Goal: Task Accomplishment & Management: Contribute content

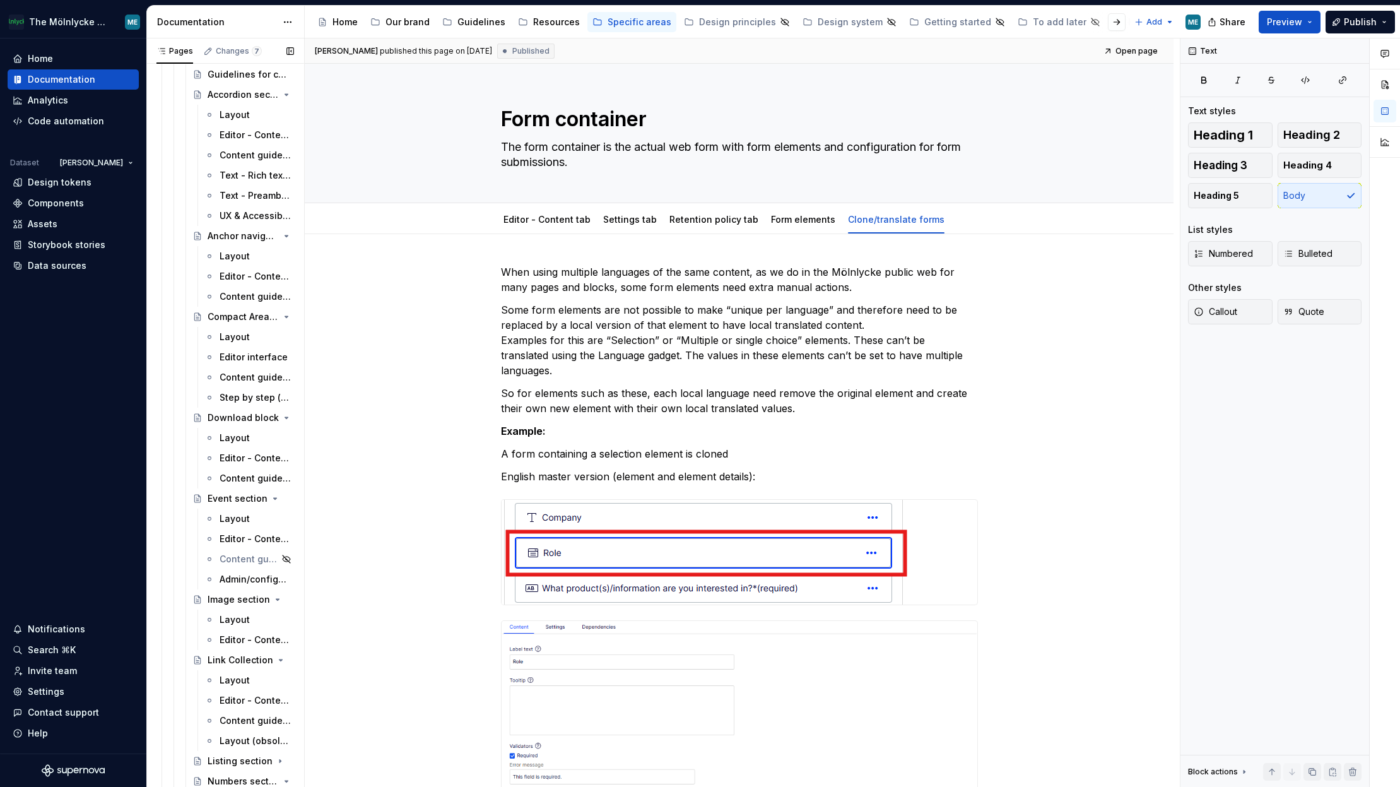
scroll to position [568, 0]
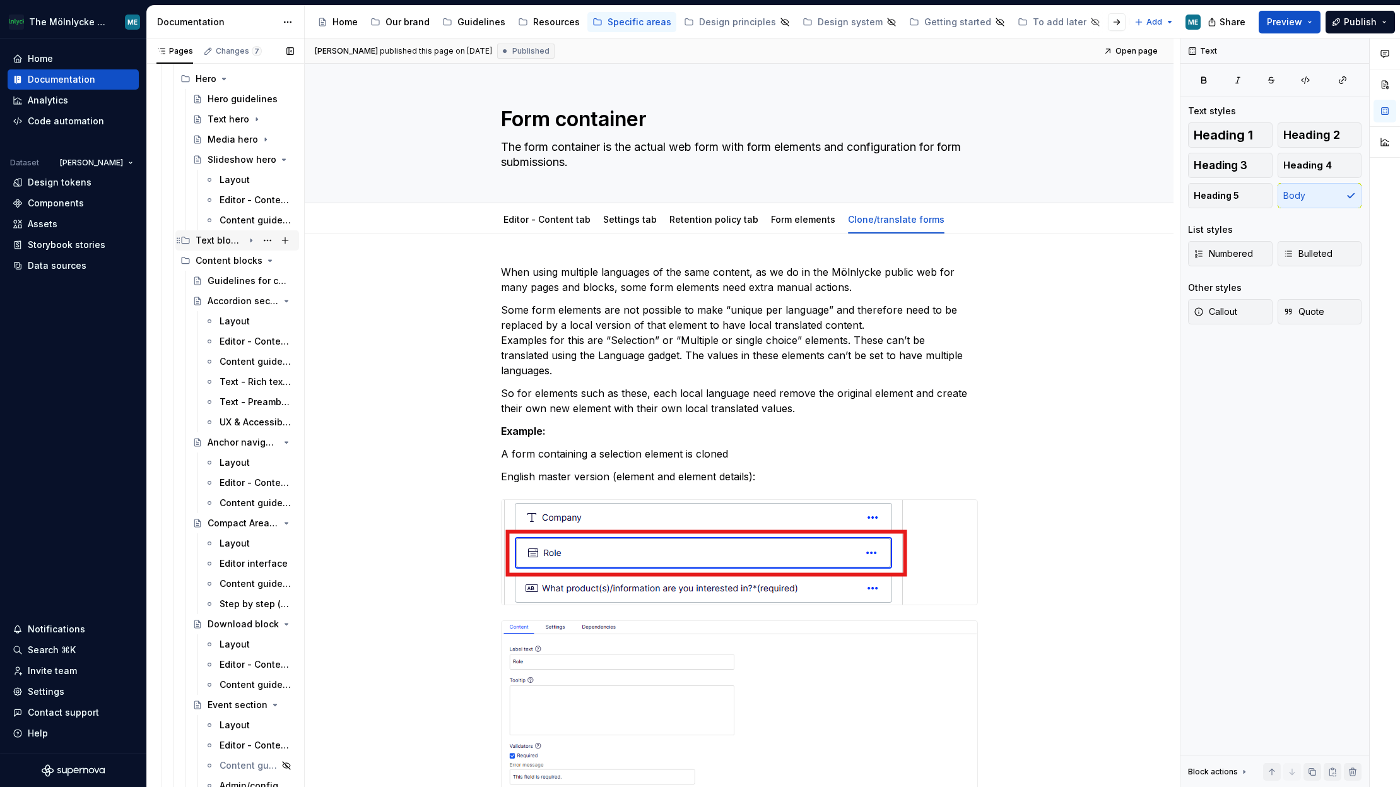
click at [246, 242] on icon "Page tree" at bounding box center [251, 240] width 10 height 10
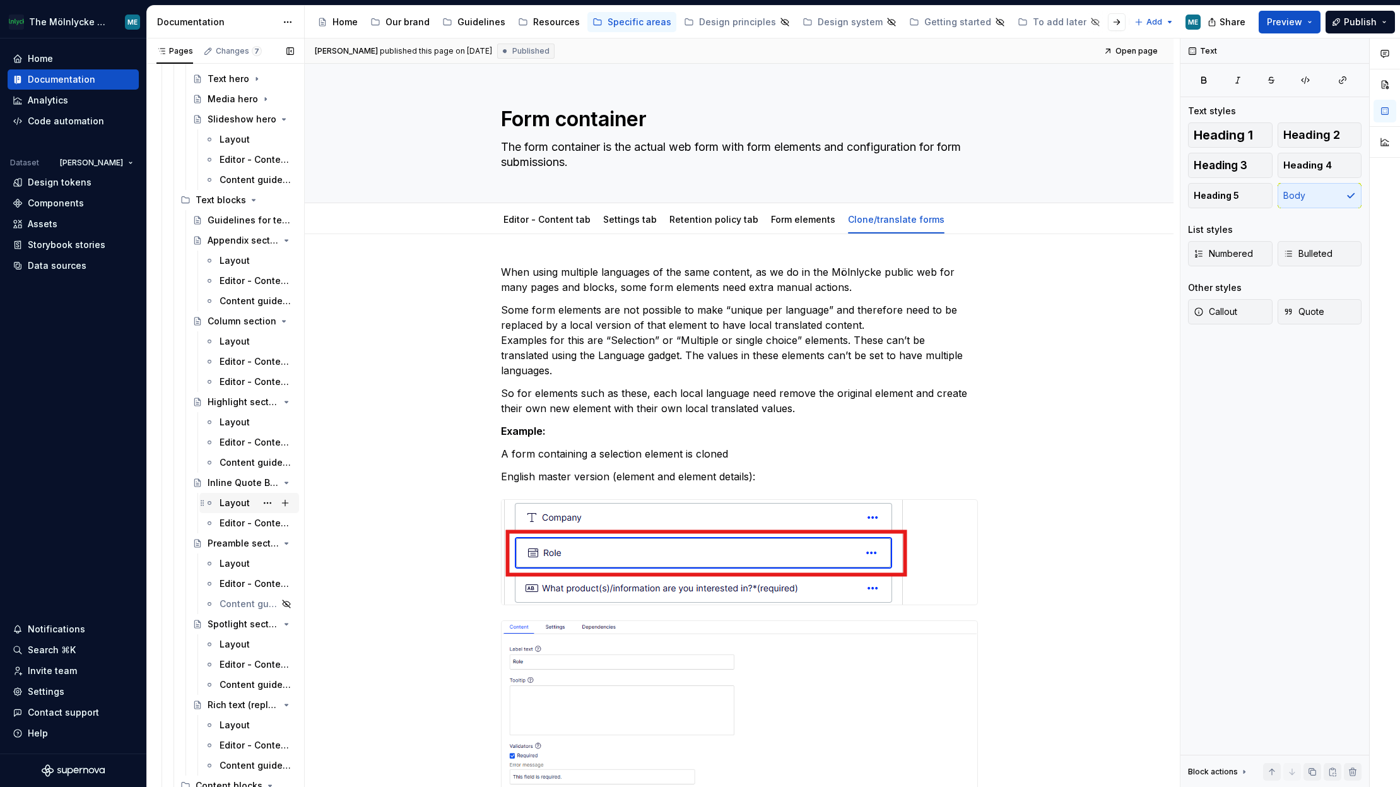
scroll to position [631, 0]
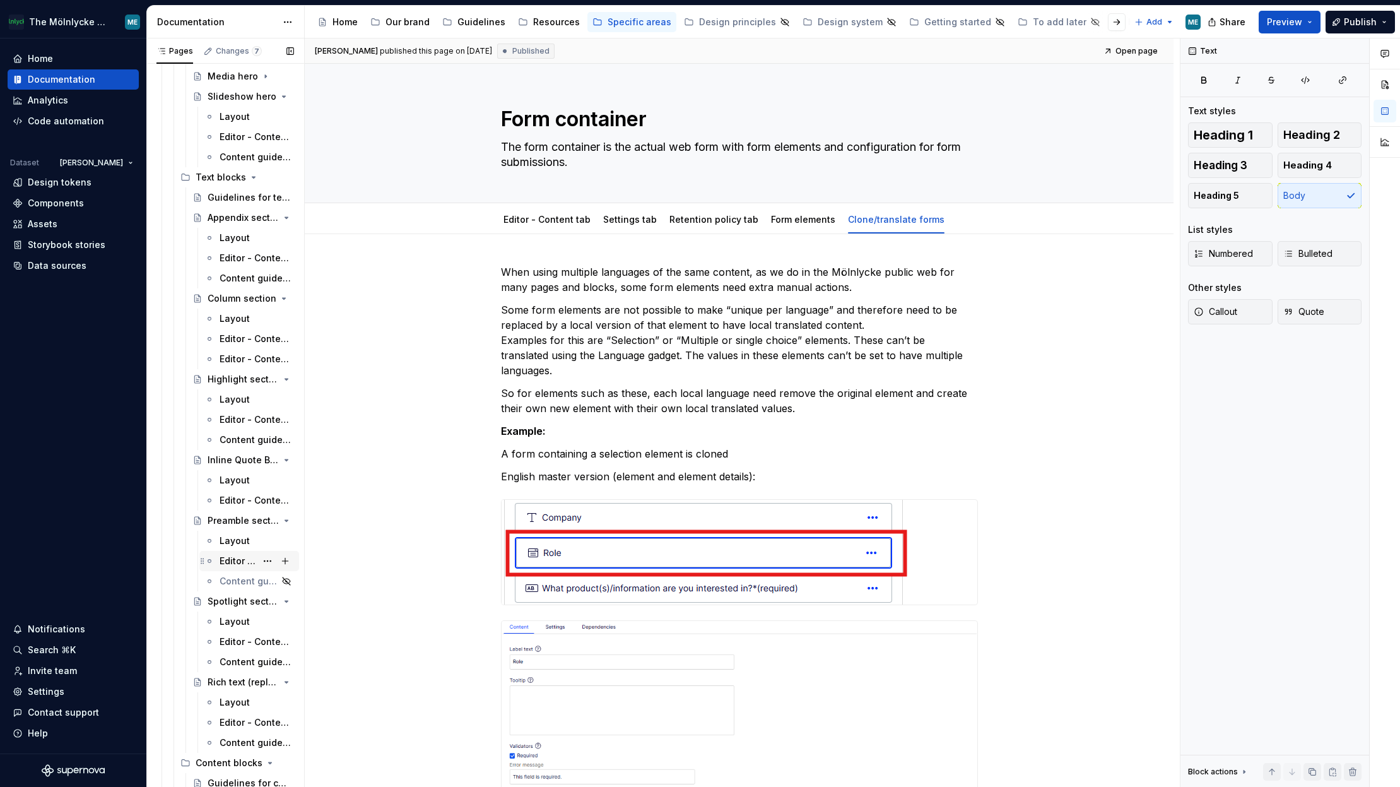
click at [234, 555] on div "Editor - Content tab" at bounding box center [238, 561] width 37 height 13
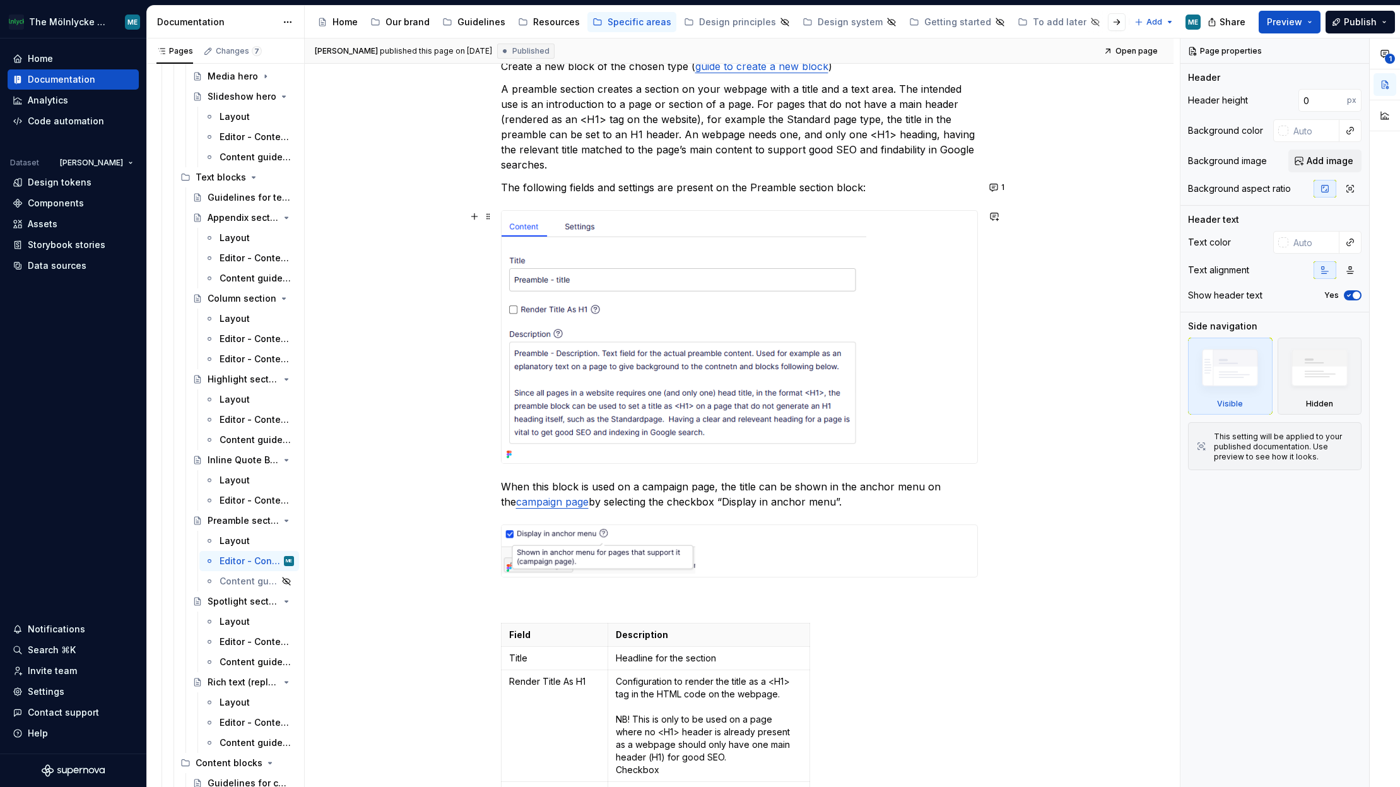
scroll to position [252, 0]
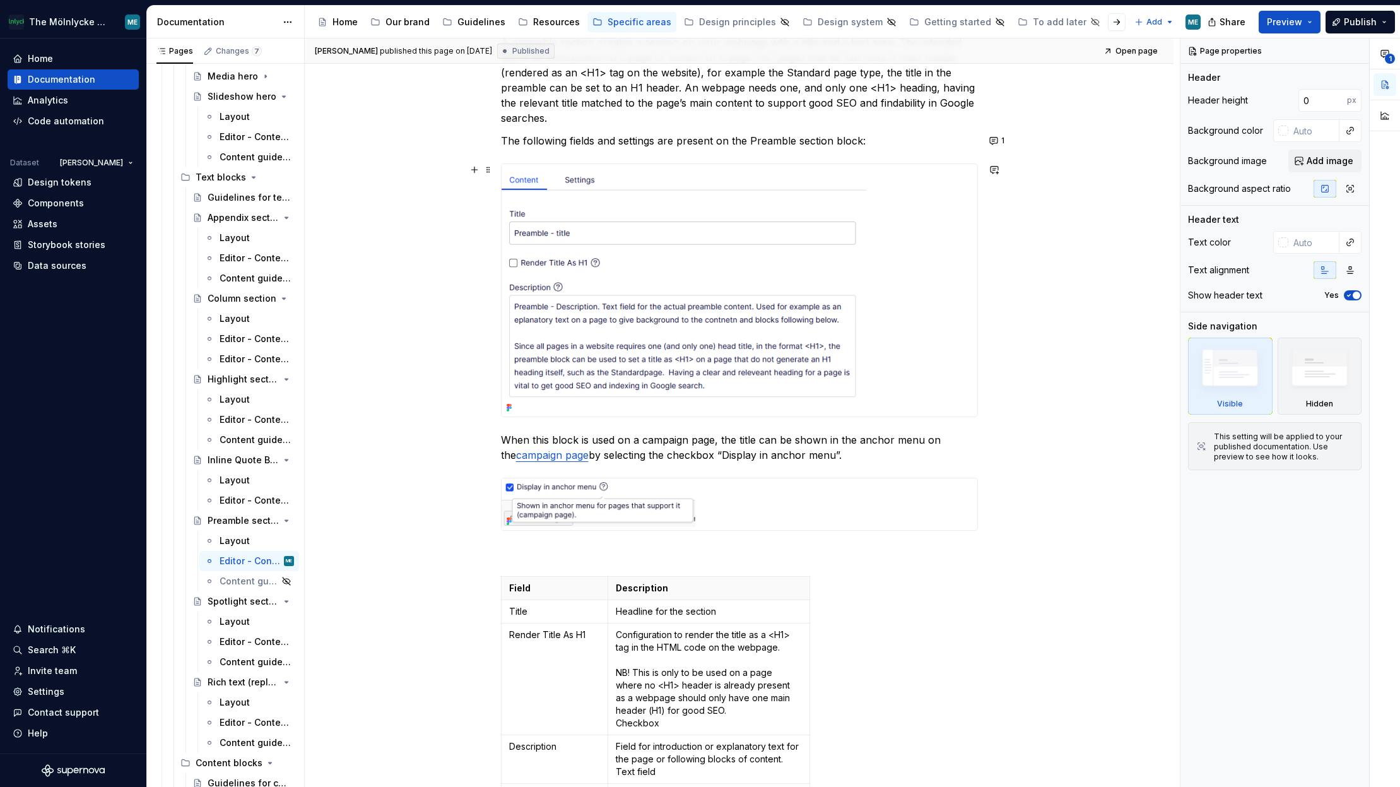
click at [625, 232] on img at bounding box center [685, 290] width 366 height 252
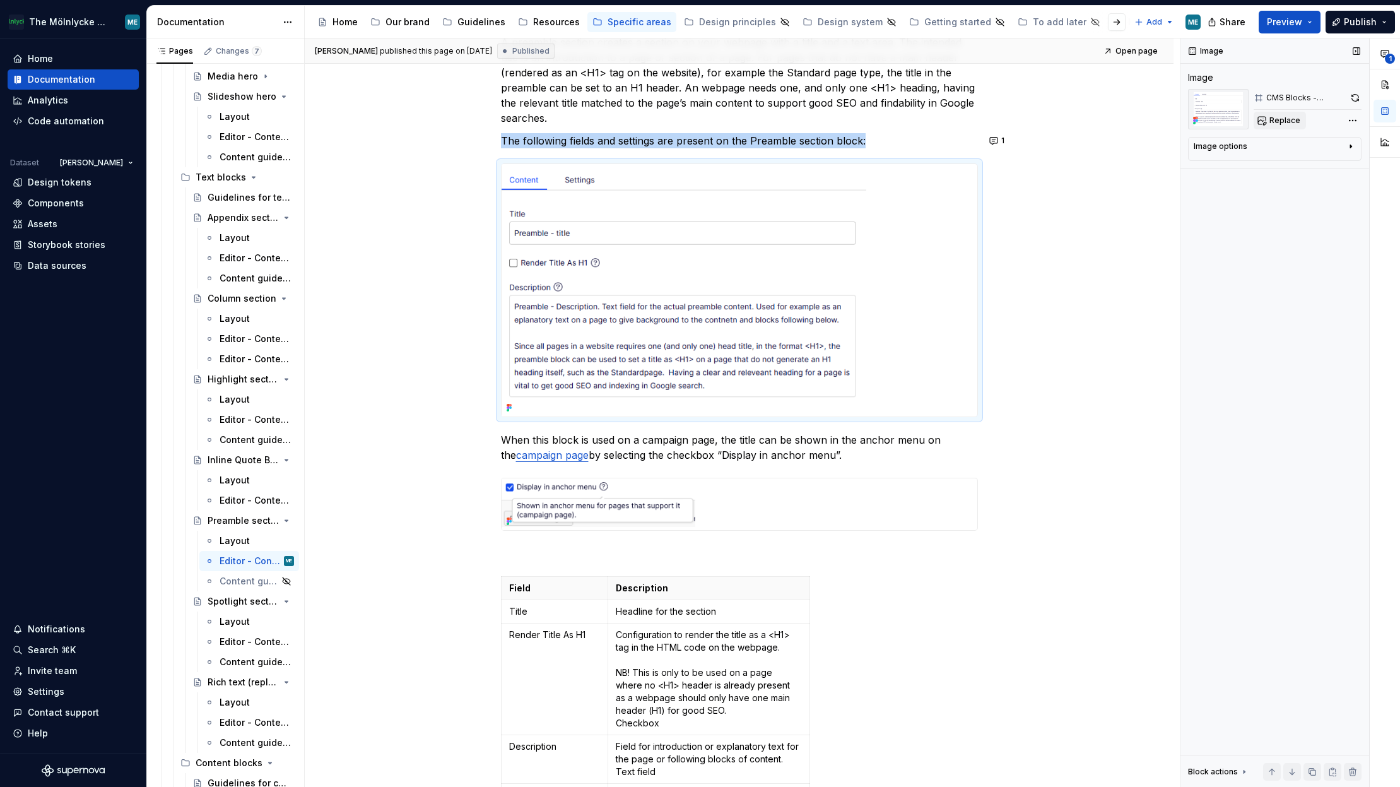
click at [1084, 121] on span "Replace" at bounding box center [1285, 120] width 31 height 10
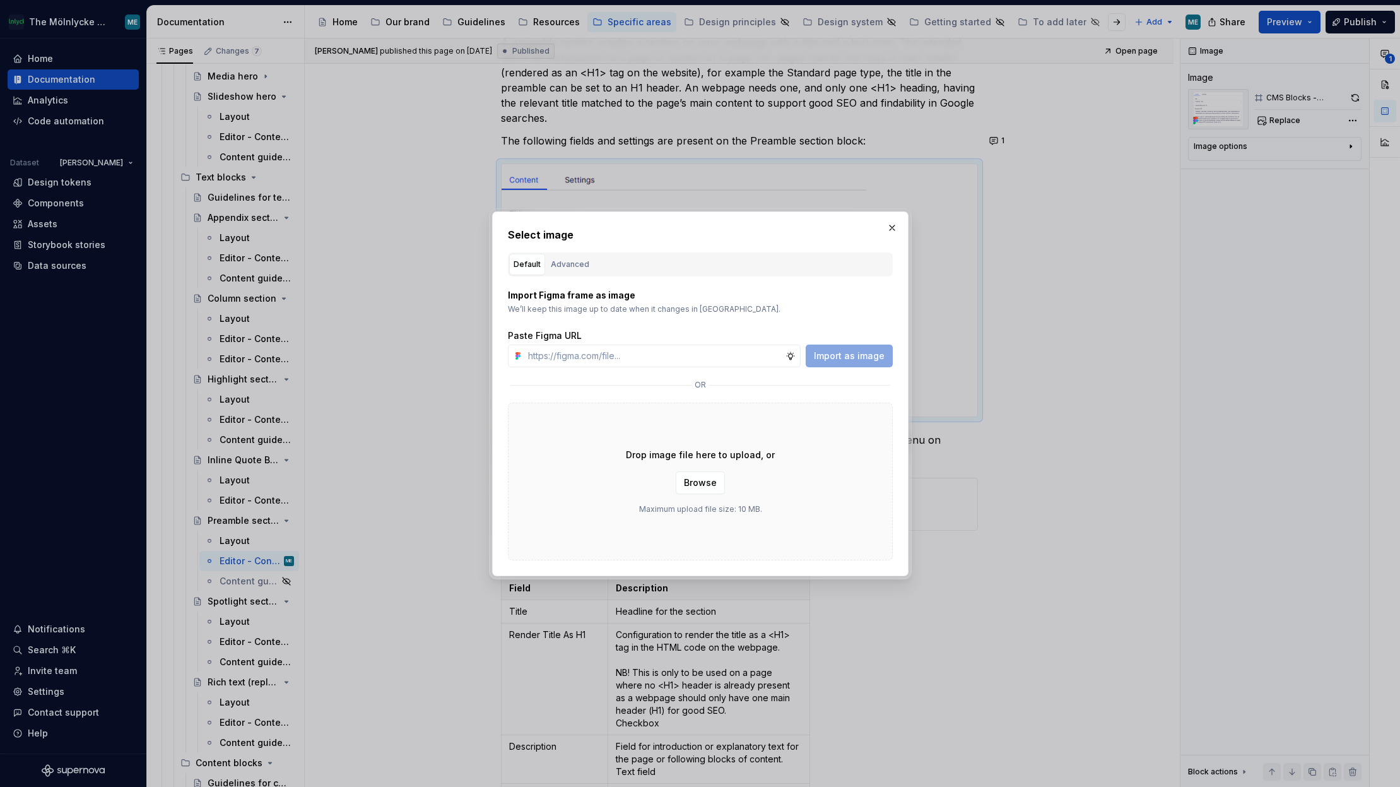
type textarea "*"
click at [579, 263] on div "Advanced" at bounding box center [570, 264] width 38 height 13
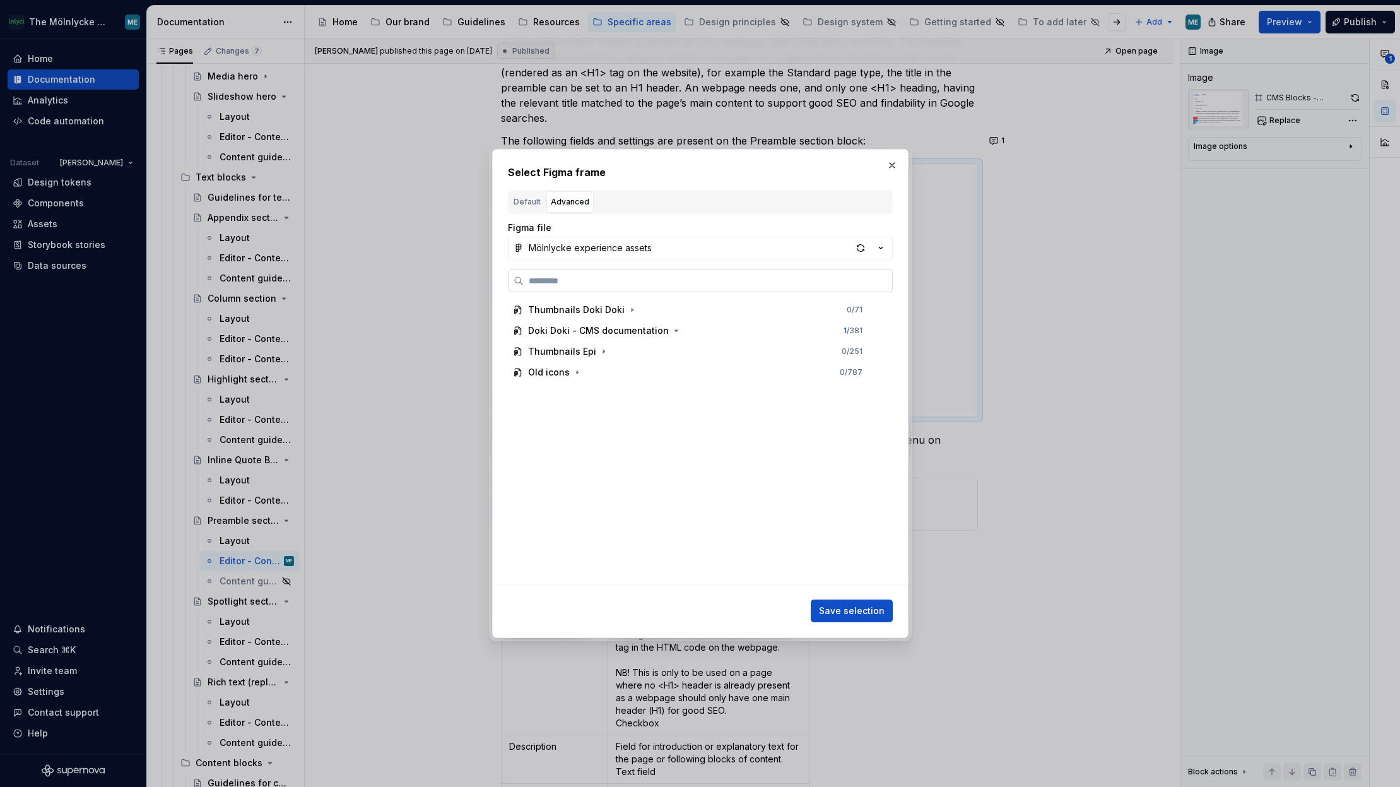
click at [616, 290] on label at bounding box center [700, 280] width 385 height 23
click at [616, 287] on input "search" at bounding box center [708, 281] width 369 height 13
type input "******"
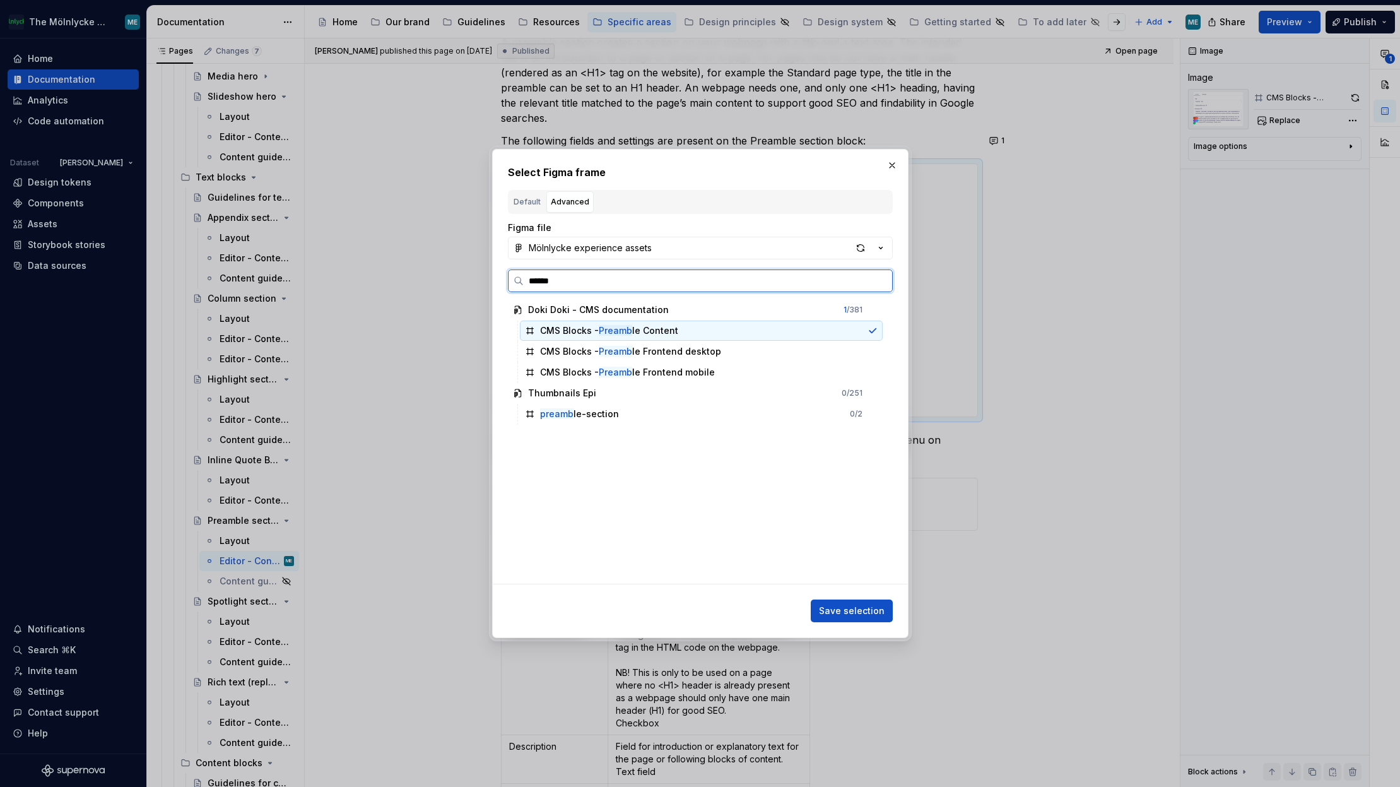
click at [614, 333] on mark "Preamb" at bounding box center [615, 330] width 33 height 11
click at [845, 620] on button "Save selection" at bounding box center [852, 611] width 82 height 23
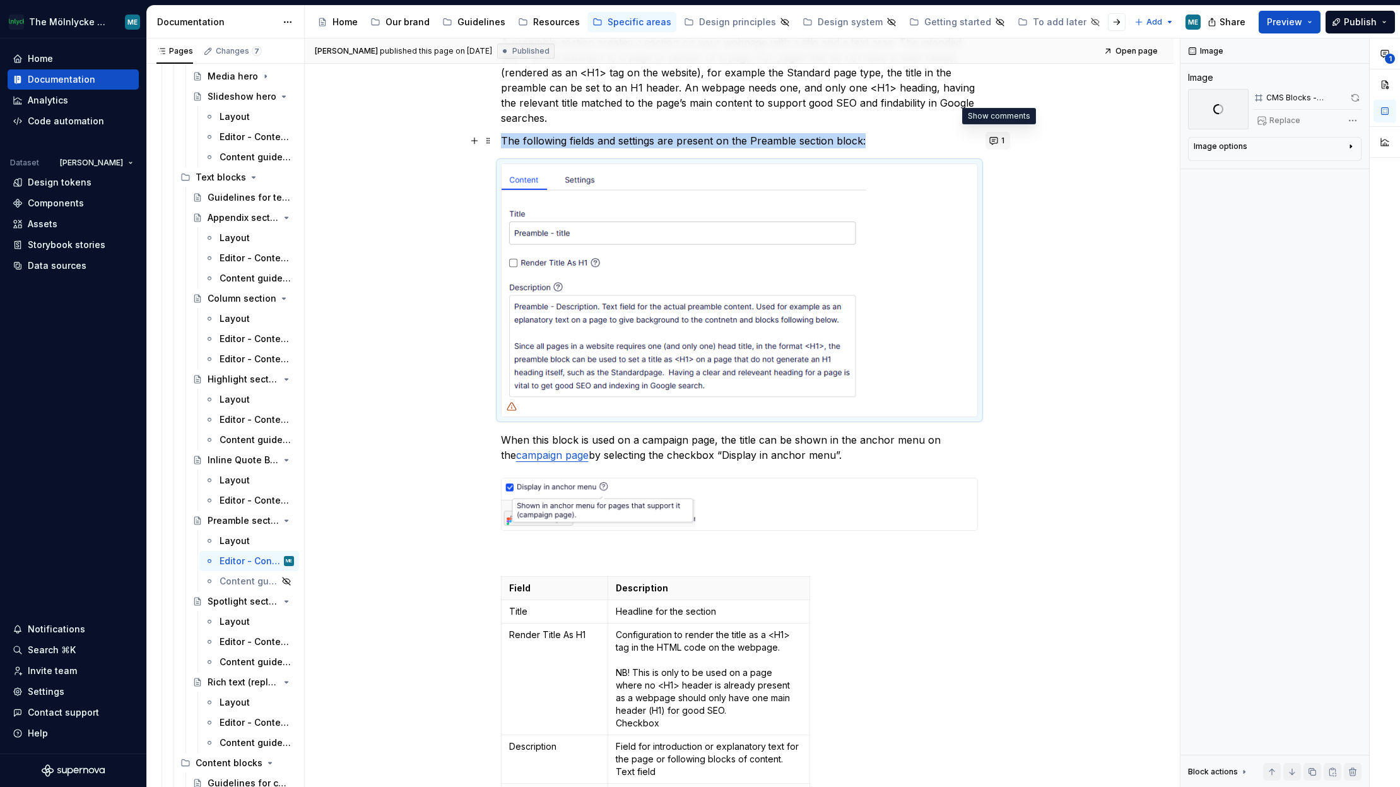
type textarea "*"
click at [995, 136] on button "1" at bounding box center [998, 141] width 25 height 18
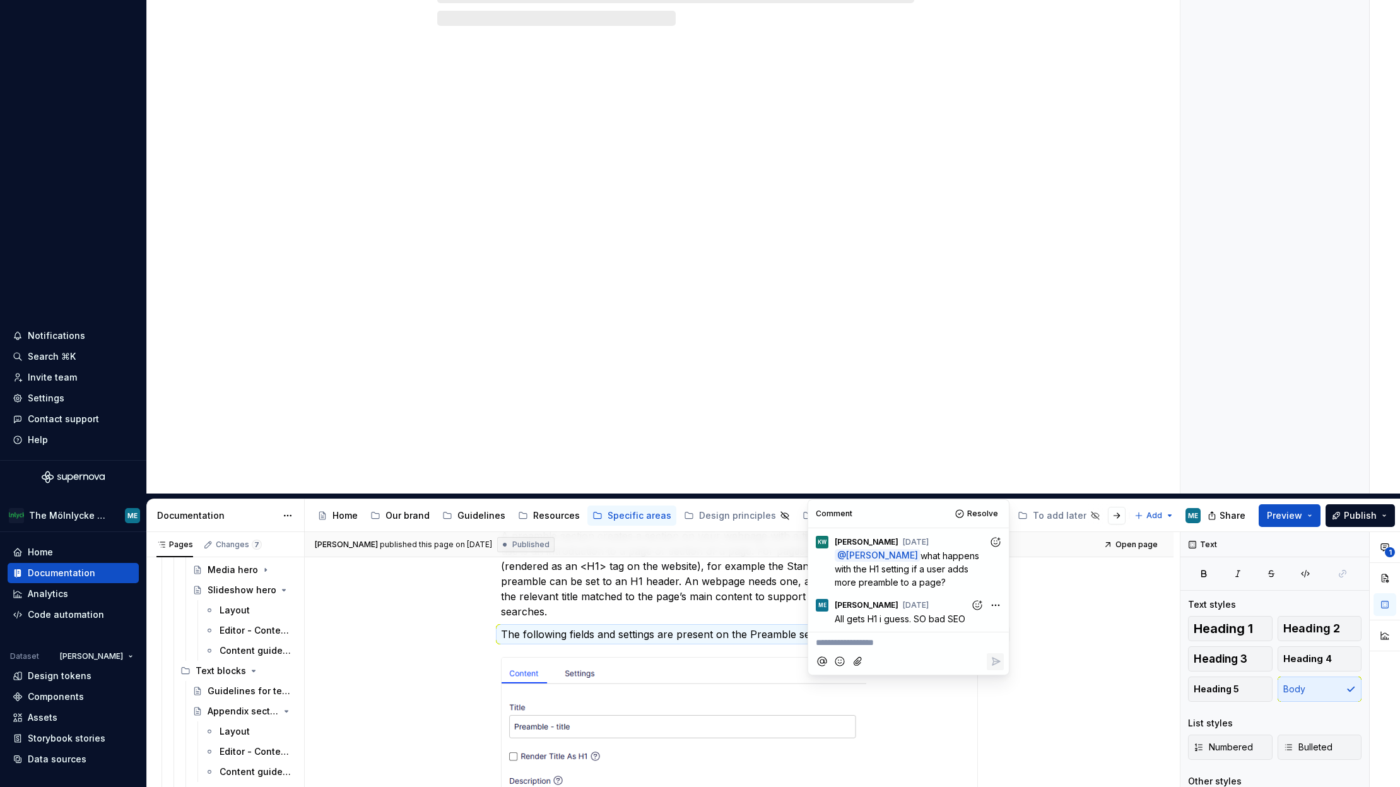
scroll to position [212, 0]
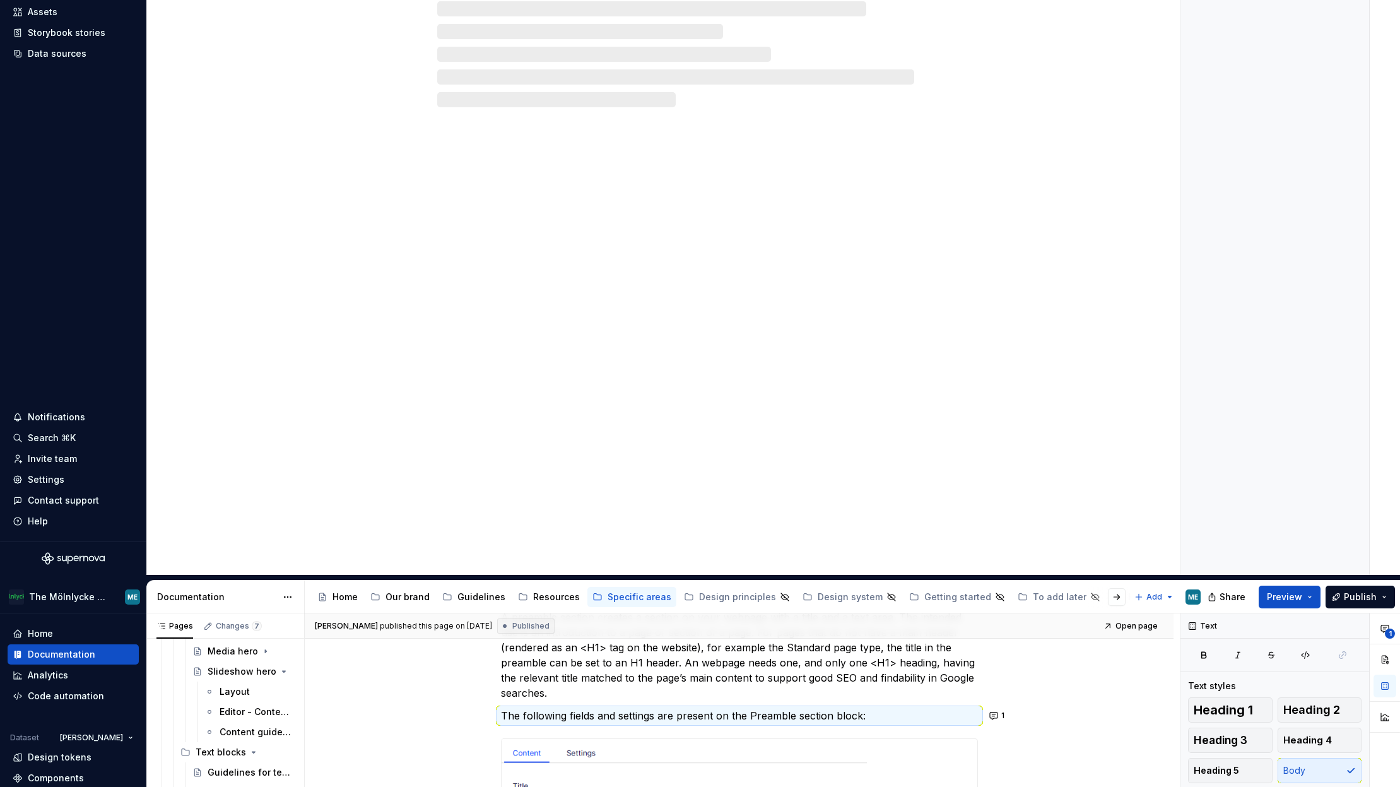
click at [1084, 446] on div "Page properties" at bounding box center [1275, 200] width 189 height 749
click at [748, 261] on div "Add tab" at bounding box center [660, 200] width 1027 height 749
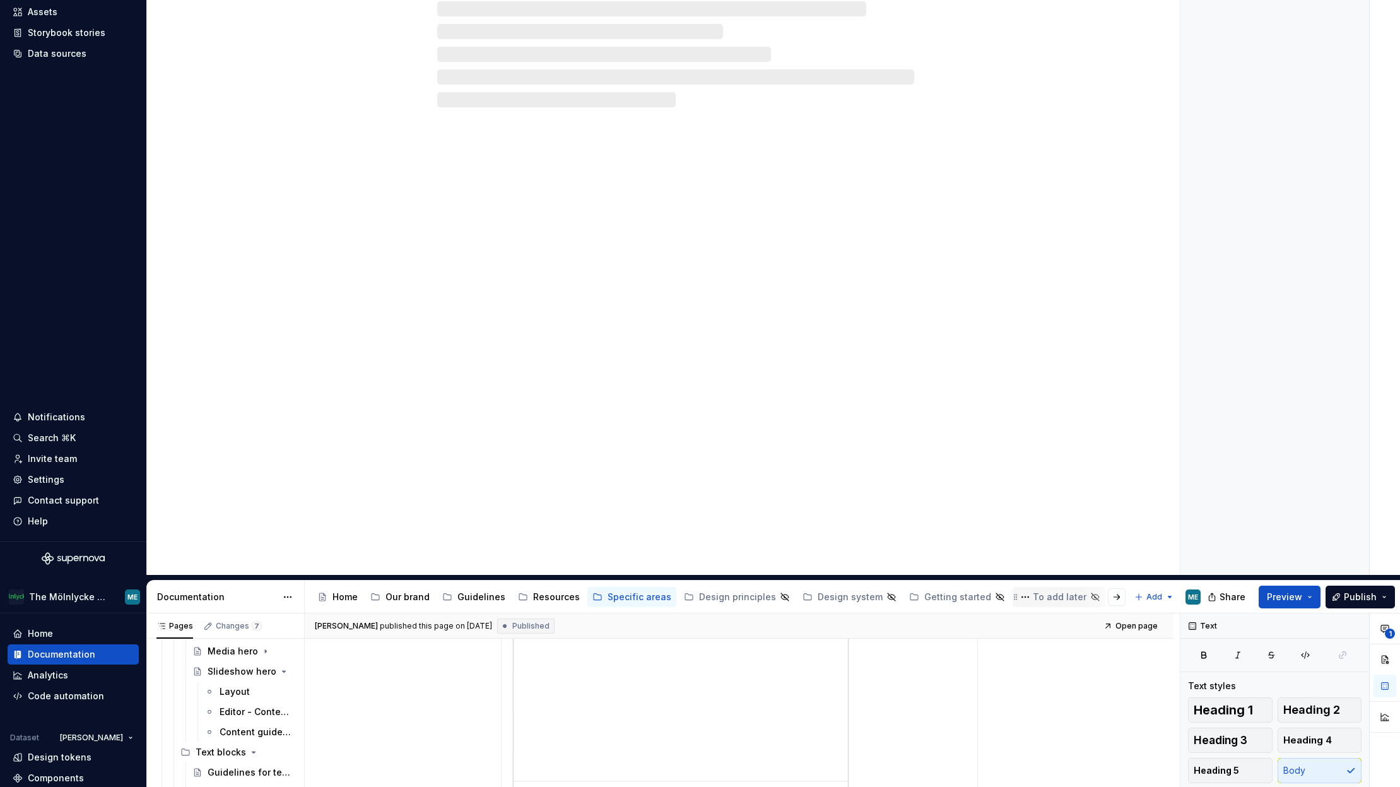
scroll to position [505, 0]
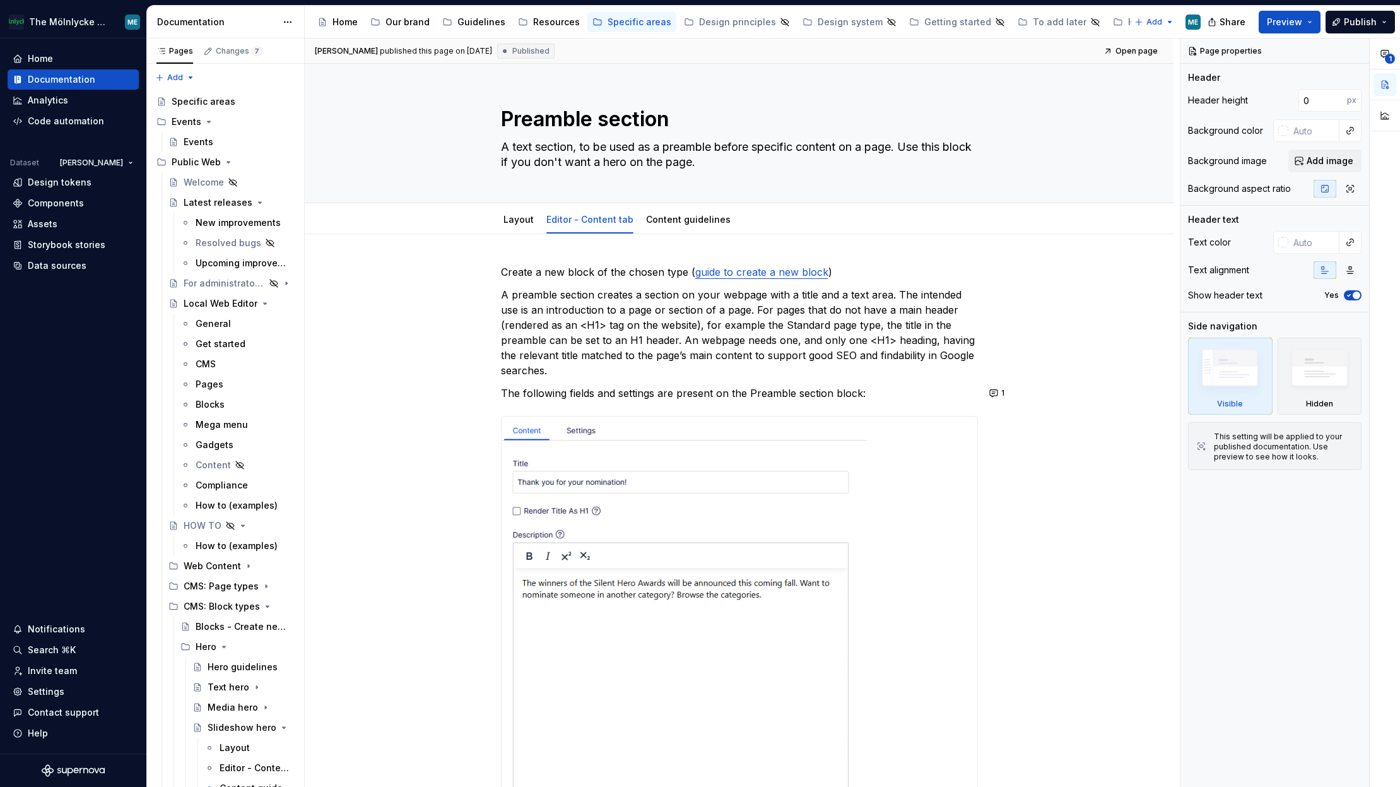
type textarea "*"
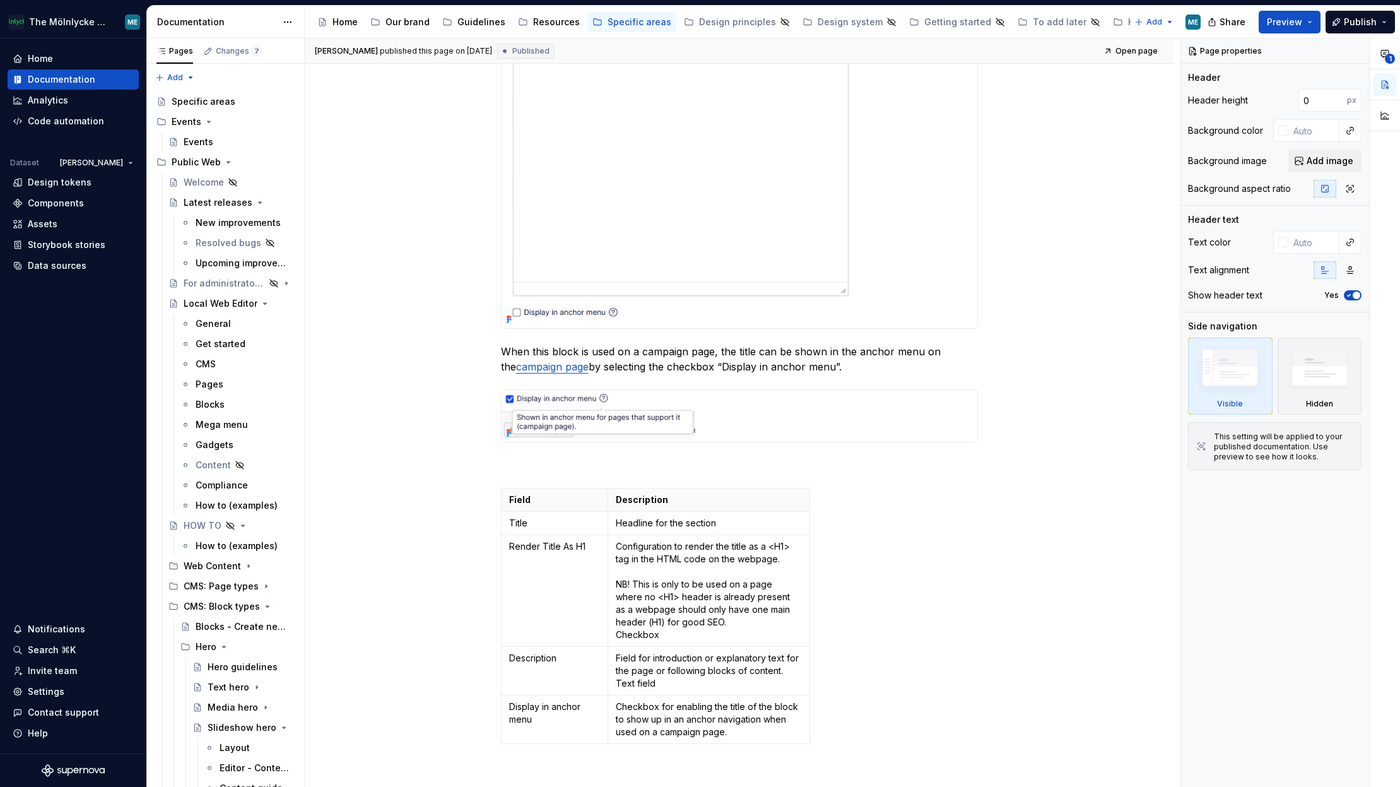
scroll to position [568, 0]
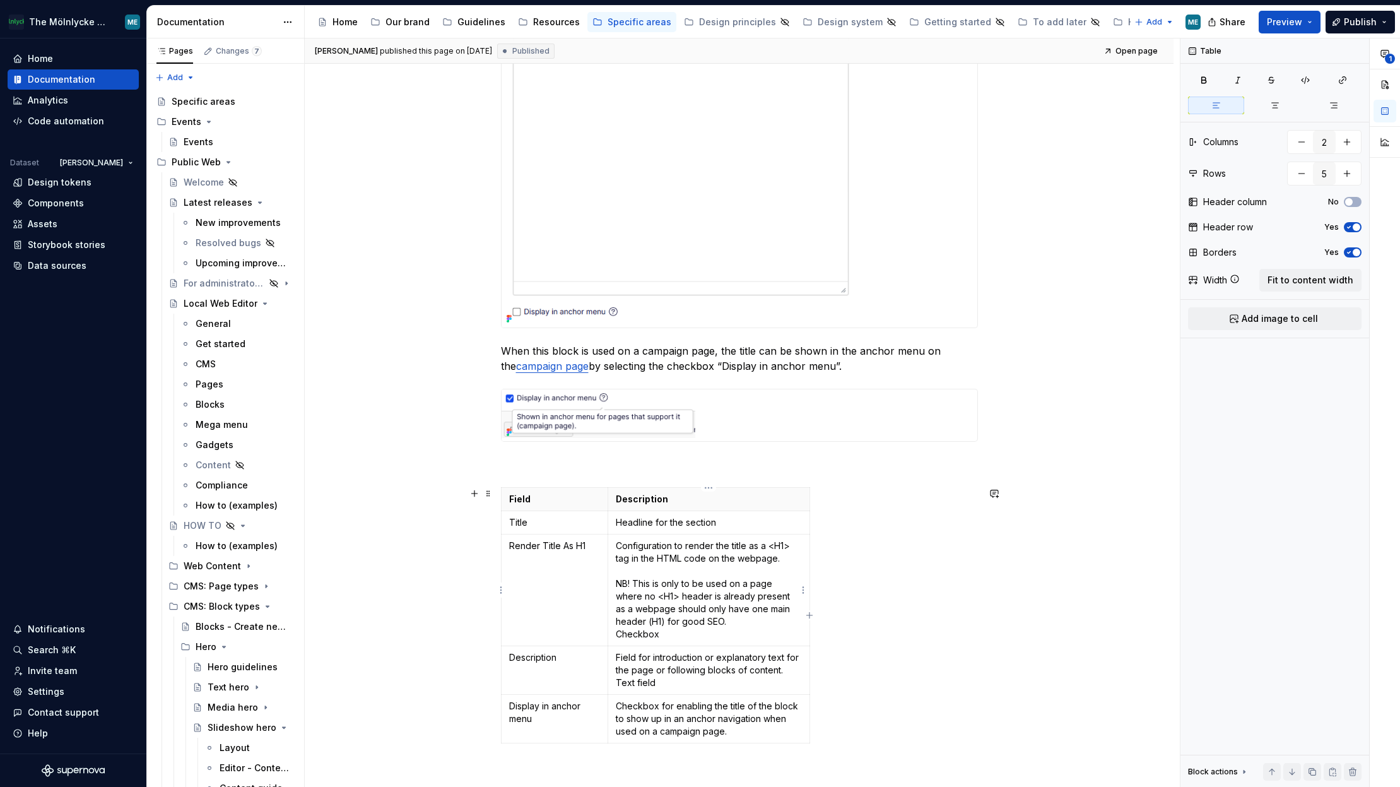
click at [678, 638] on p "Configuration to render the title as a <H1> tag in the HTML code on the webpage…" at bounding box center [709, 590] width 186 height 101
click at [742, 625] on p "Configuration to render the title as a <H1> tag in the HTML code on the webpage…" at bounding box center [709, 590] width 186 height 101
click at [737, 622] on p "Configuration to render the title as a <H1> tag in the HTML code on the webpage…" at bounding box center [709, 590] width 186 height 101
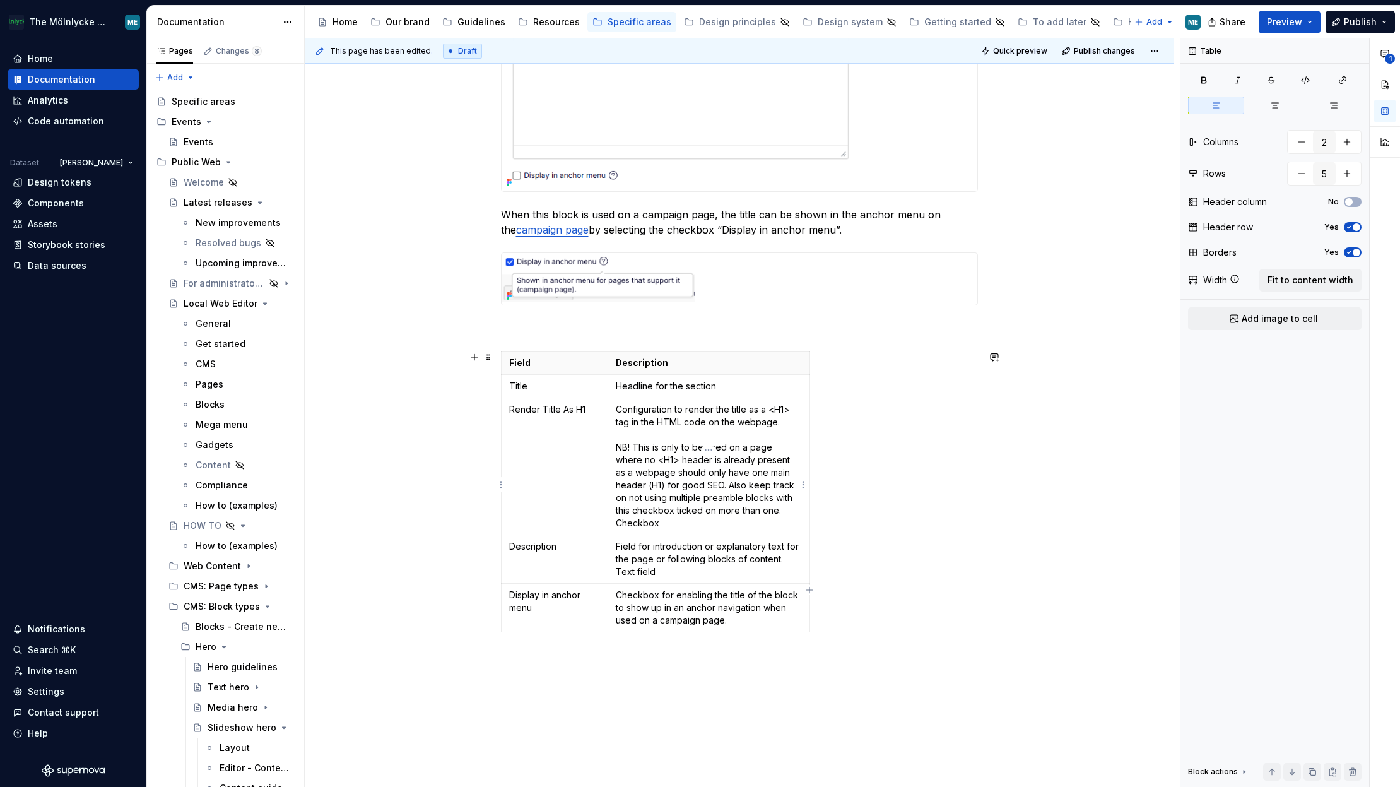
scroll to position [757, 0]
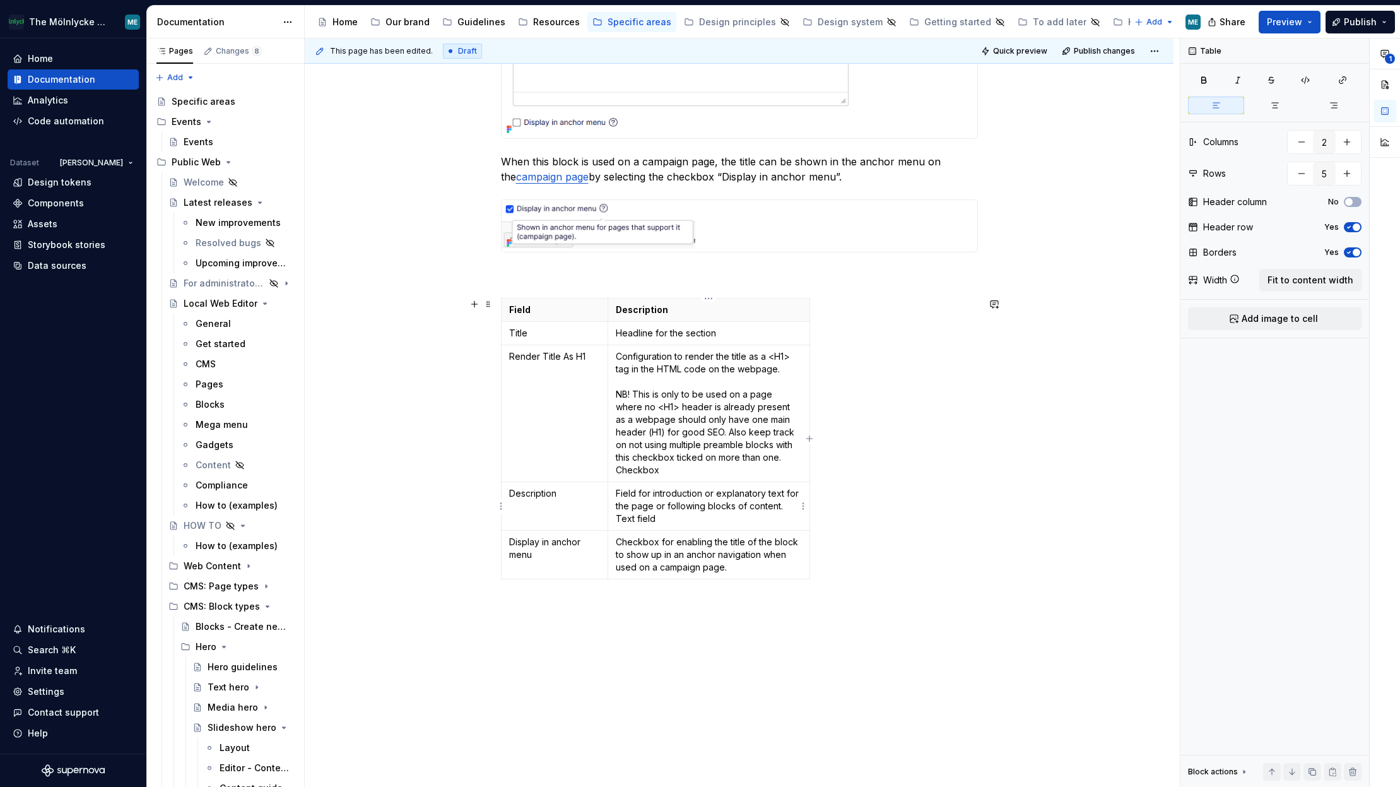
click at [656, 495] on p "Field for introduction or explanatory text for the page or following blocks of …" at bounding box center [709, 506] width 186 height 38
click at [649, 495] on p "Field for introduction or explanatory text for the page or following blocks of …" at bounding box center [709, 506] width 186 height 38
click at [888, 561] on div "Field Description Title Headline for the section Render Title As H1 Configurati…" at bounding box center [739, 460] width 477 height 324
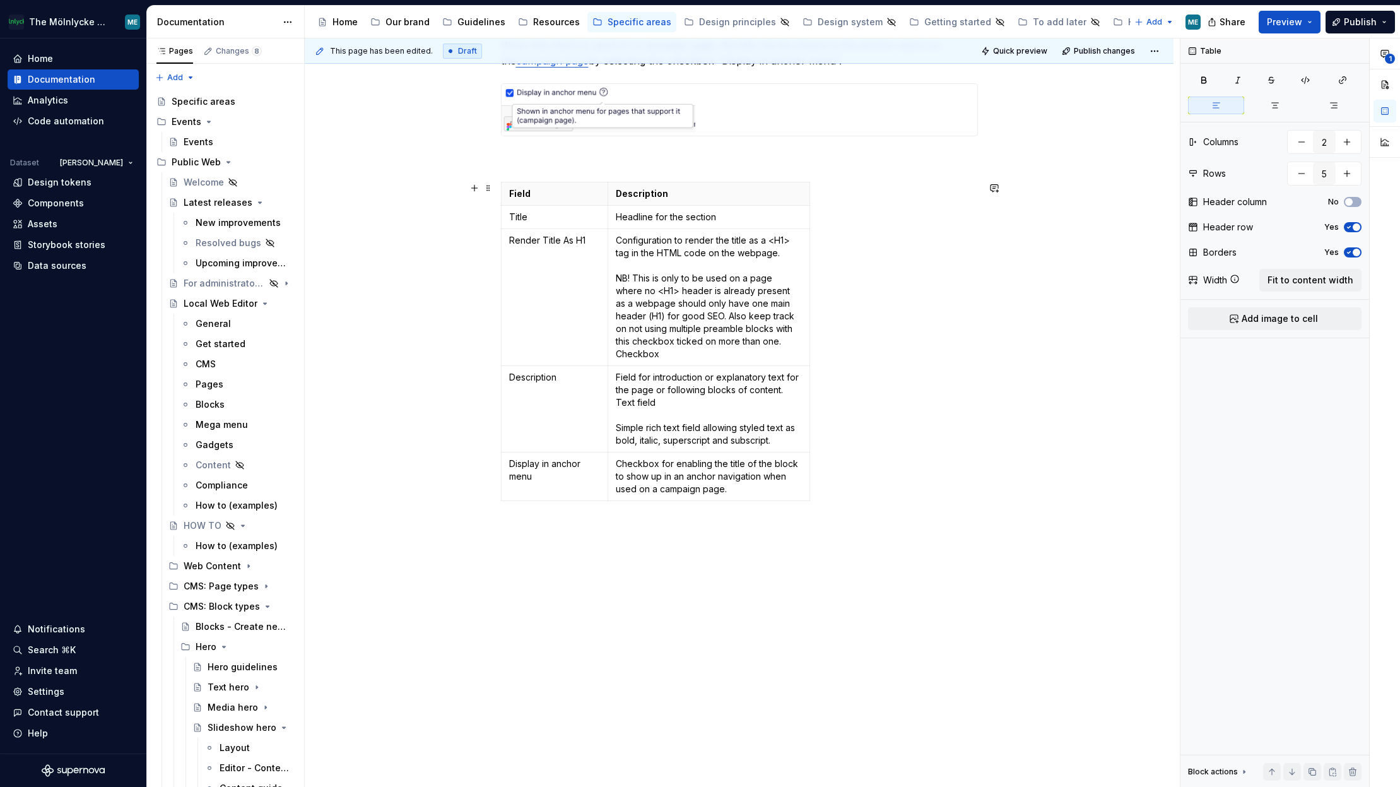
scroll to position [621, 0]
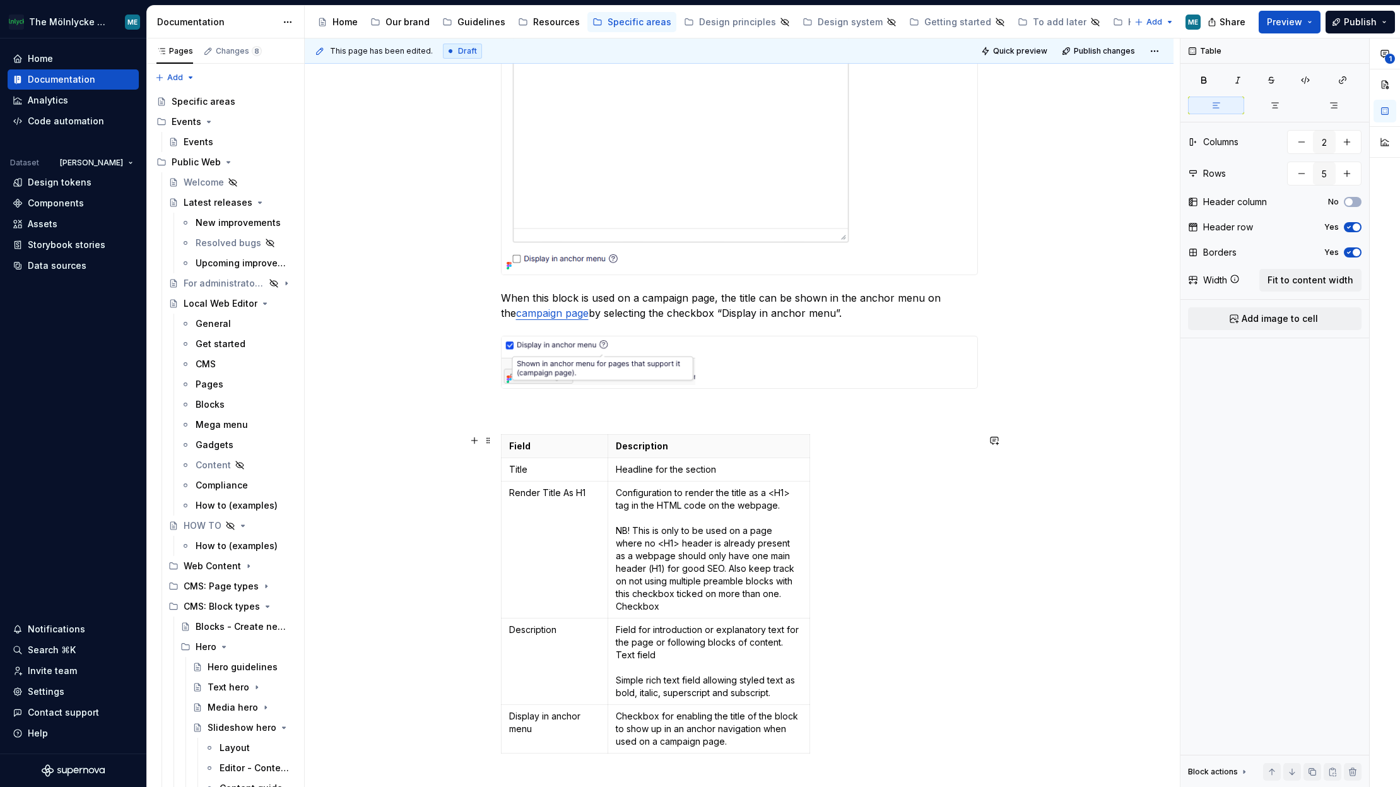
drag, startPoint x: 1084, startPoint y: 600, endPoint x: 1038, endPoint y: 559, distance: 60.8
click at [1085, 600] on div "This page has been edited. Draft Quick preview Publish changes Preamble section…" at bounding box center [742, 412] width 875 height 749
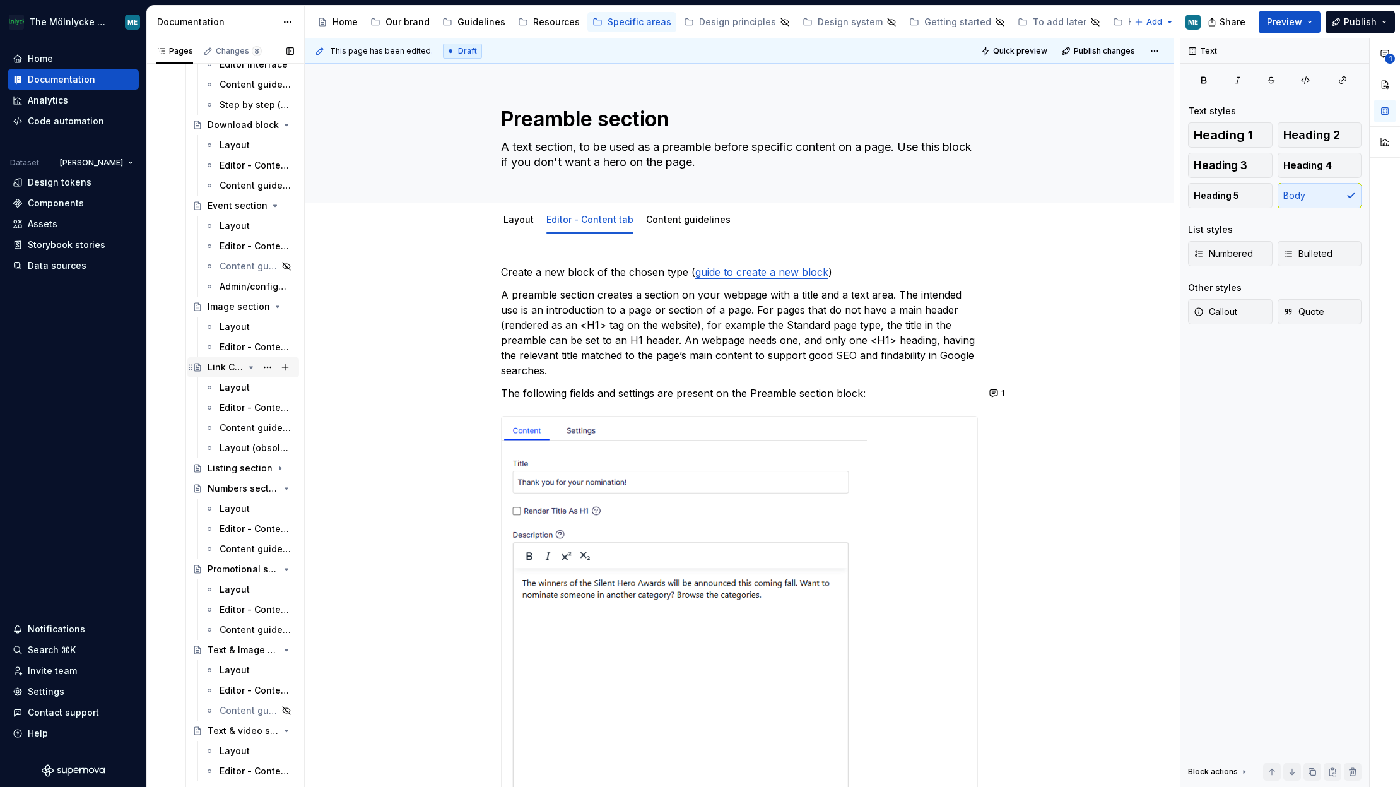
scroll to position [1641, 0]
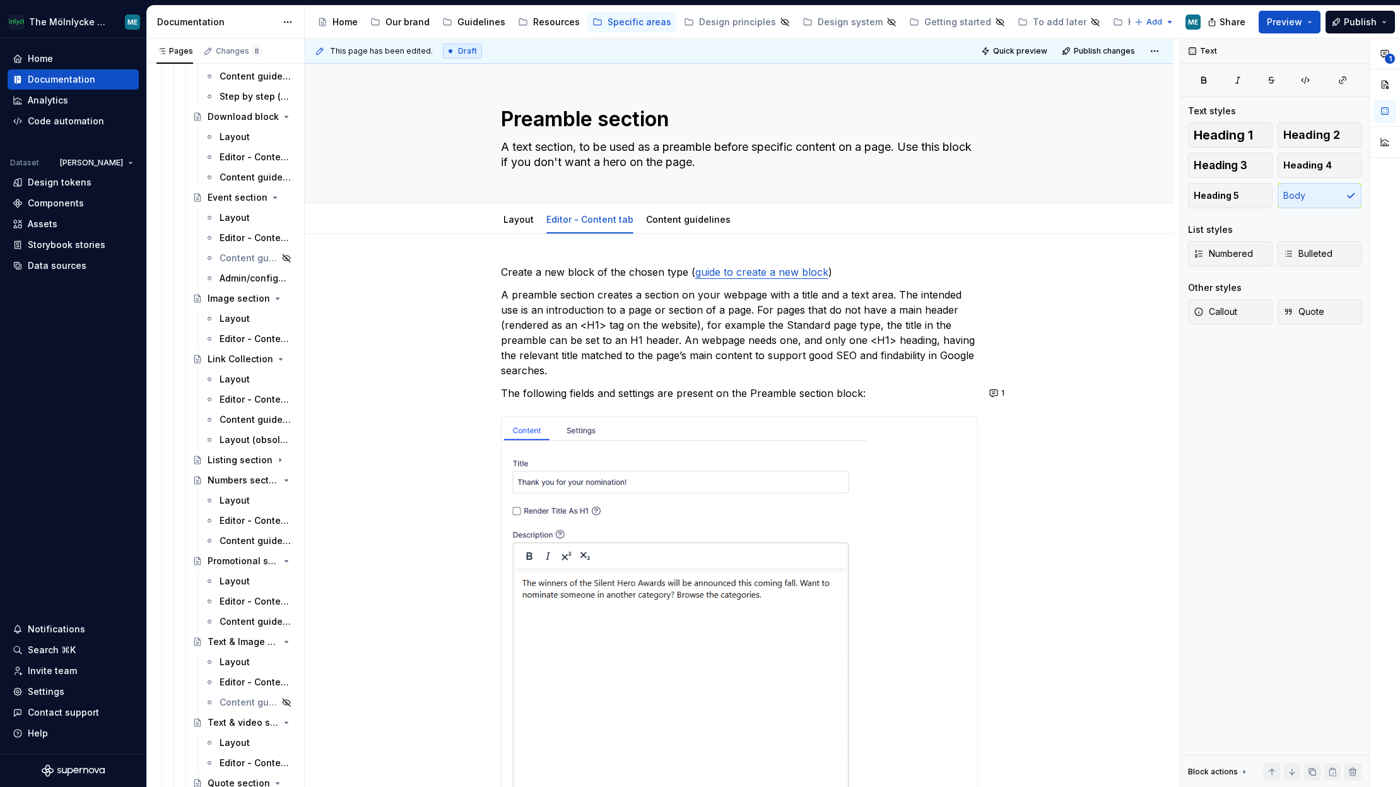
drag, startPoint x: 237, startPoint y: 524, endPoint x: 1164, endPoint y: 581, distance: 928.8
click at [237, 524] on div "Editor - Content tab" at bounding box center [256, 520] width 72 height 13
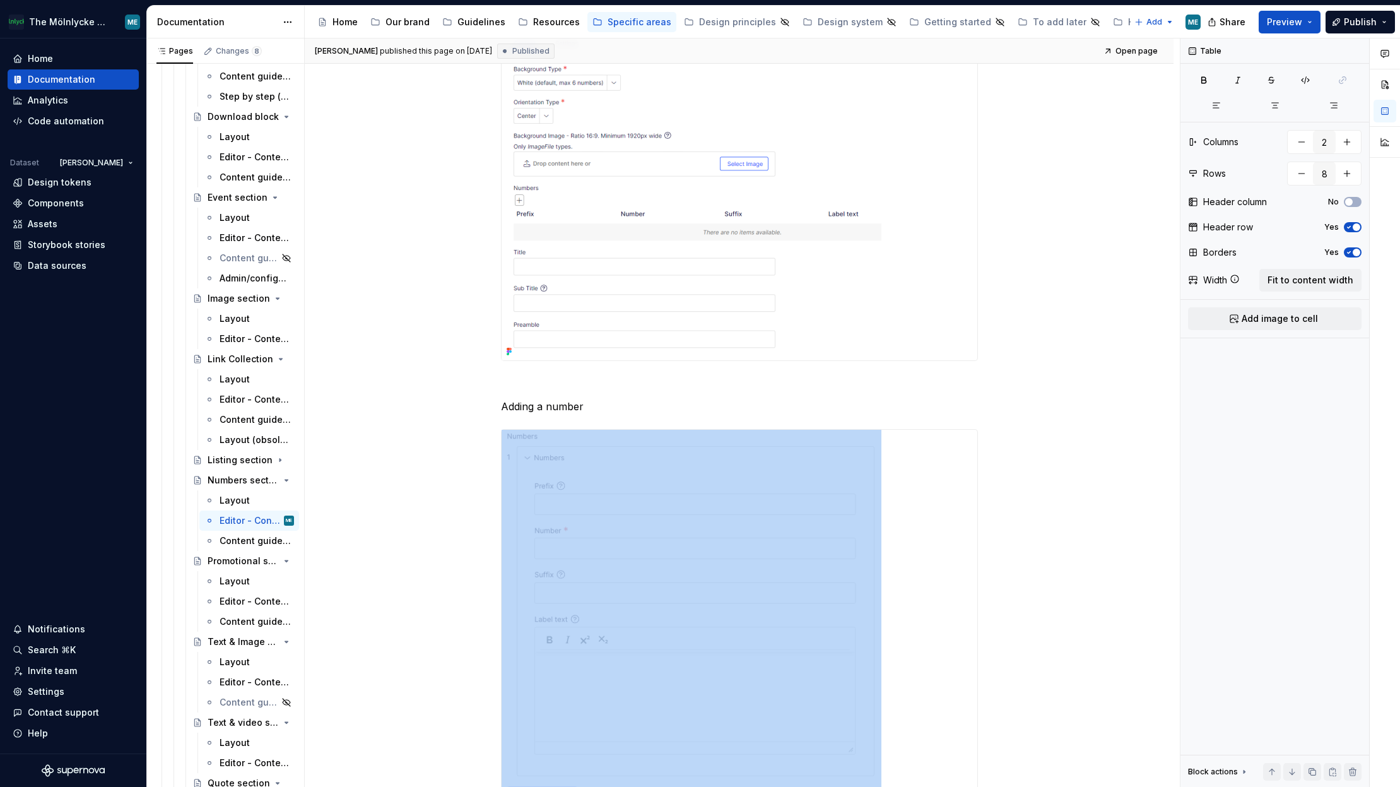
scroll to position [269, 0]
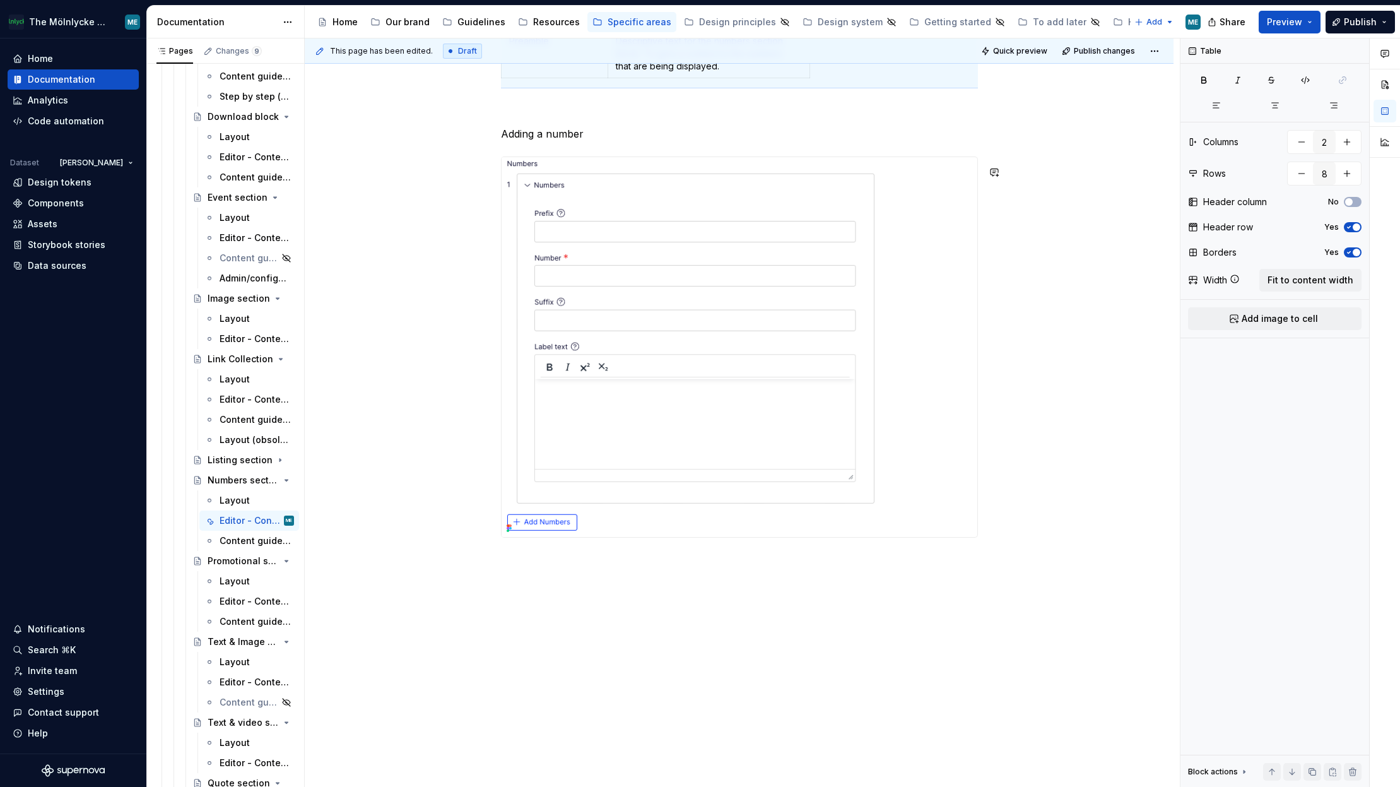
scroll to position [1228, 0]
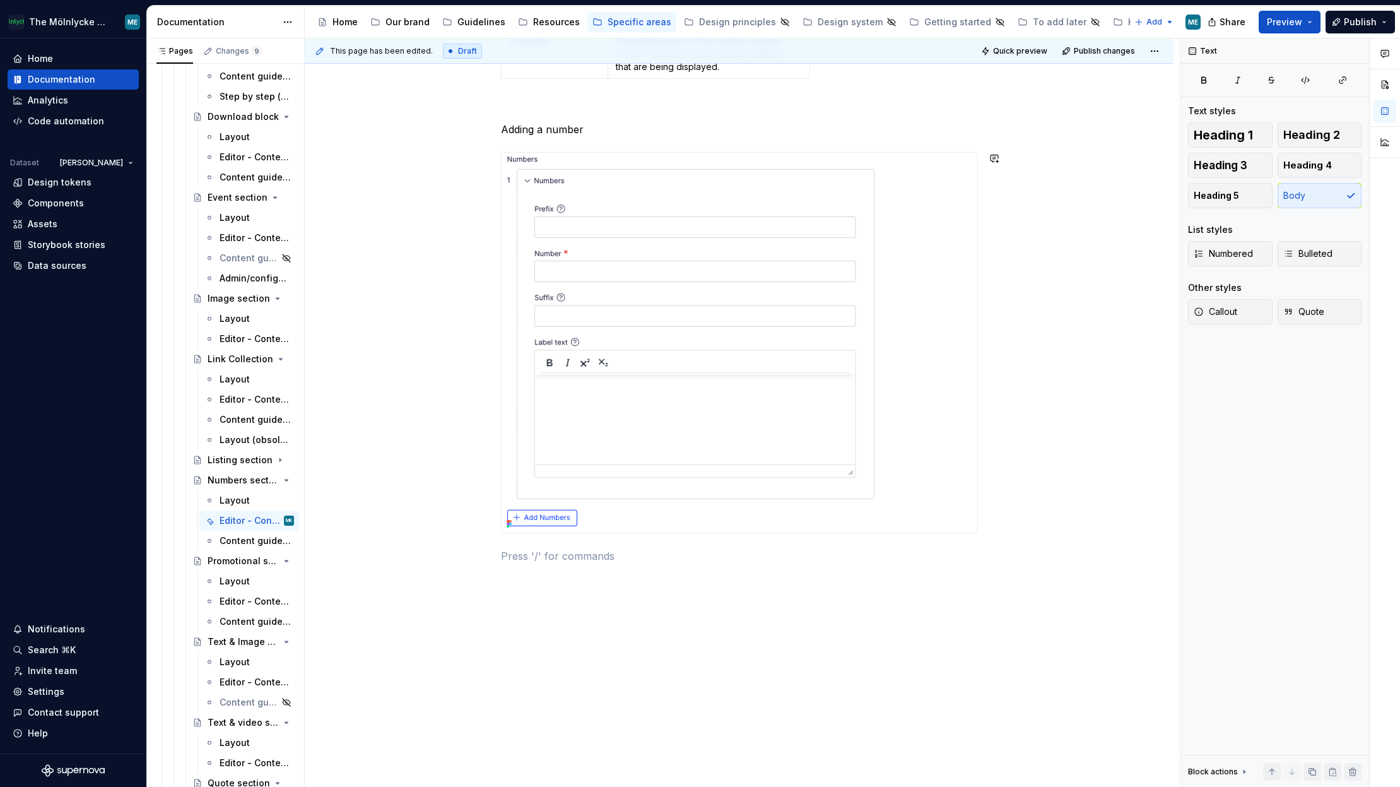
scroll to position [1218, 0]
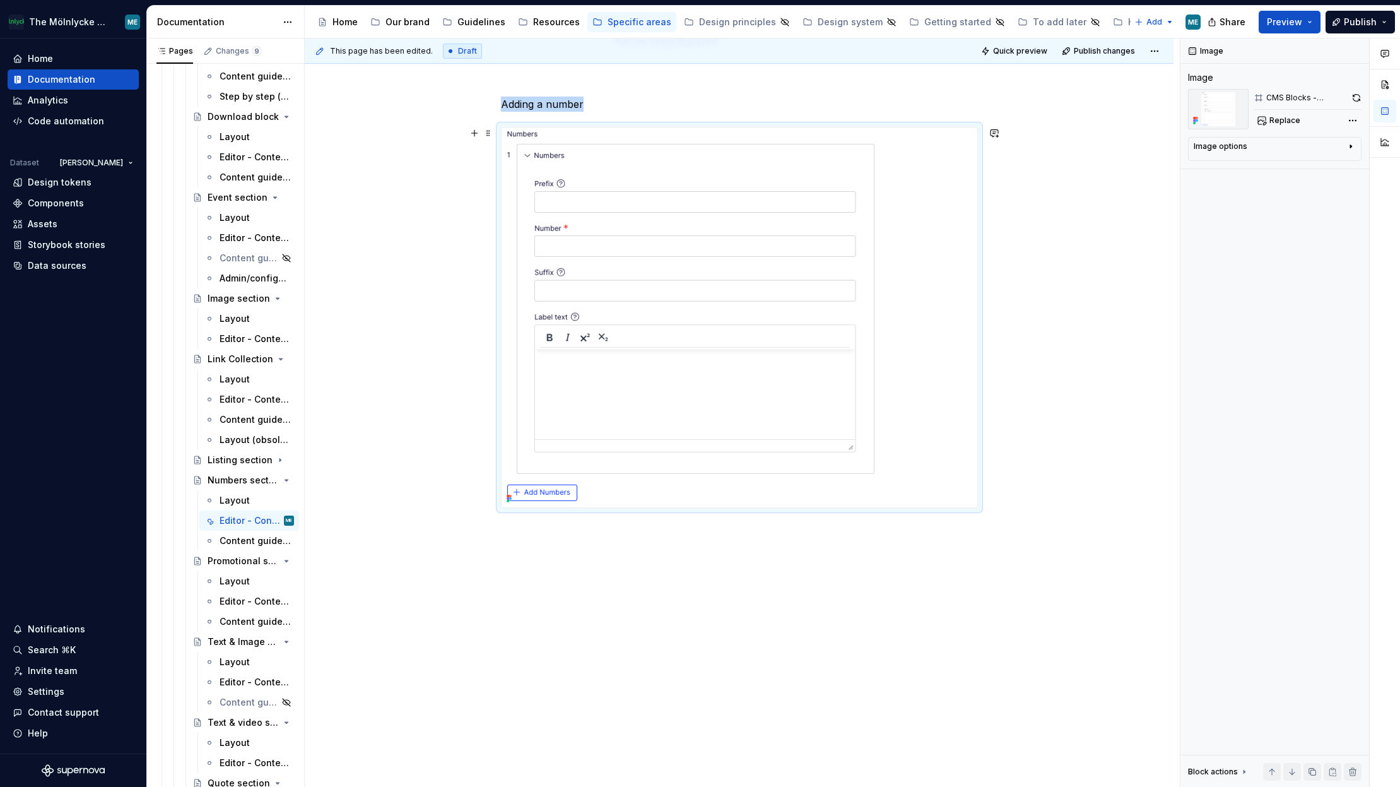
scroll to position [1255, 0]
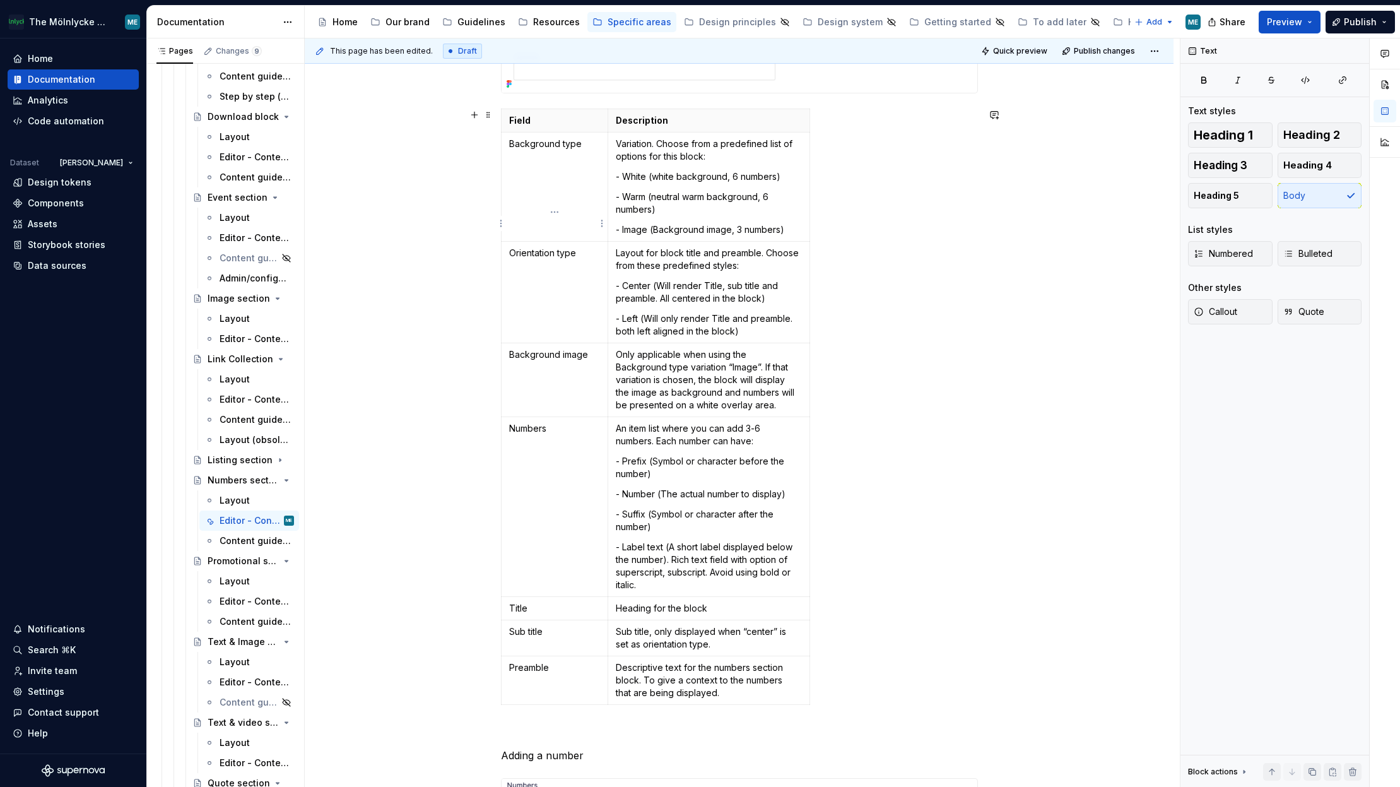
scroll to position [497, 0]
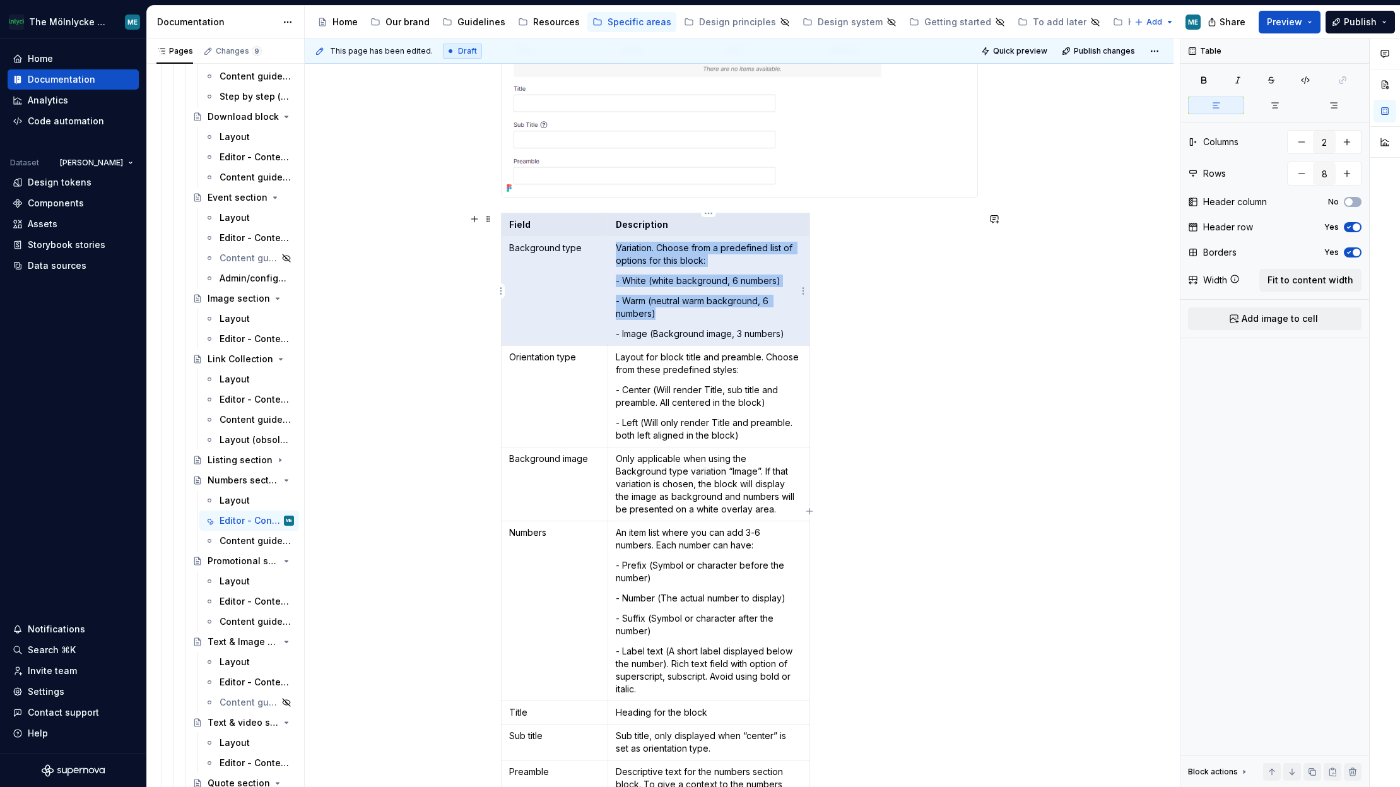
drag, startPoint x: 513, startPoint y: 222, endPoint x: 734, endPoint y: 304, distance: 235.9
click at [734, 304] on tbody "Field Description Background type Variation. Choose from a predefined list of o…" at bounding box center [655, 511] width 309 height 596
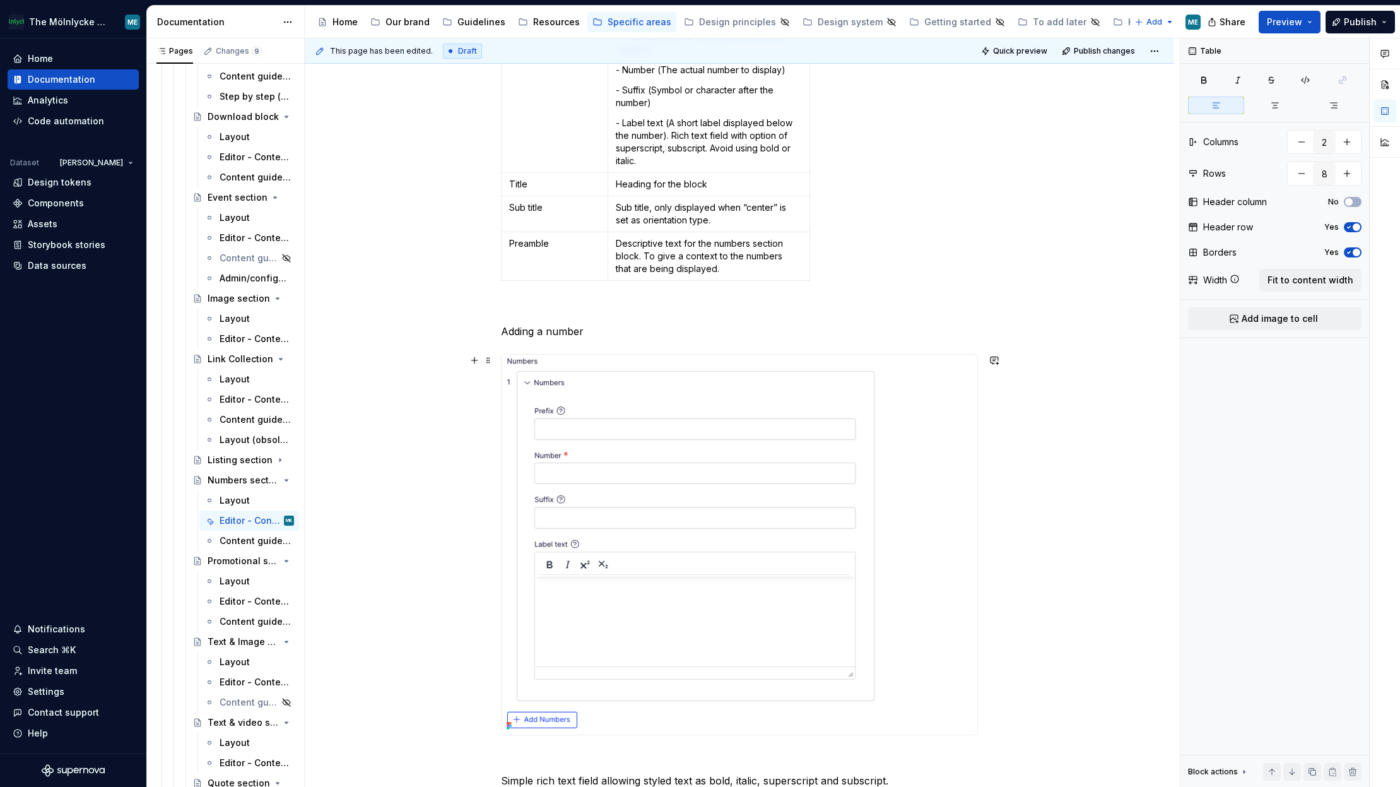
scroll to position [1065, 0]
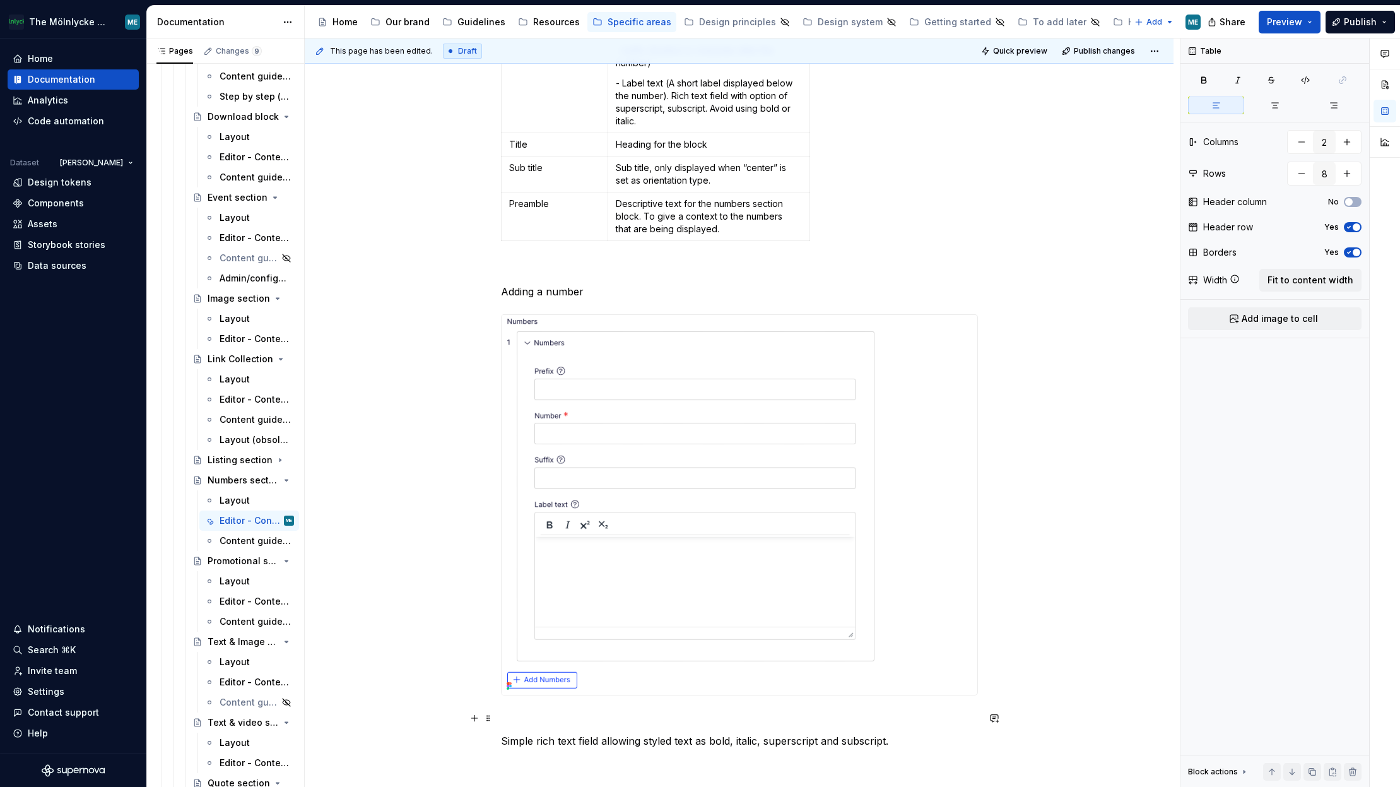
click at [512, 718] on p at bounding box center [739, 718] width 477 height 15
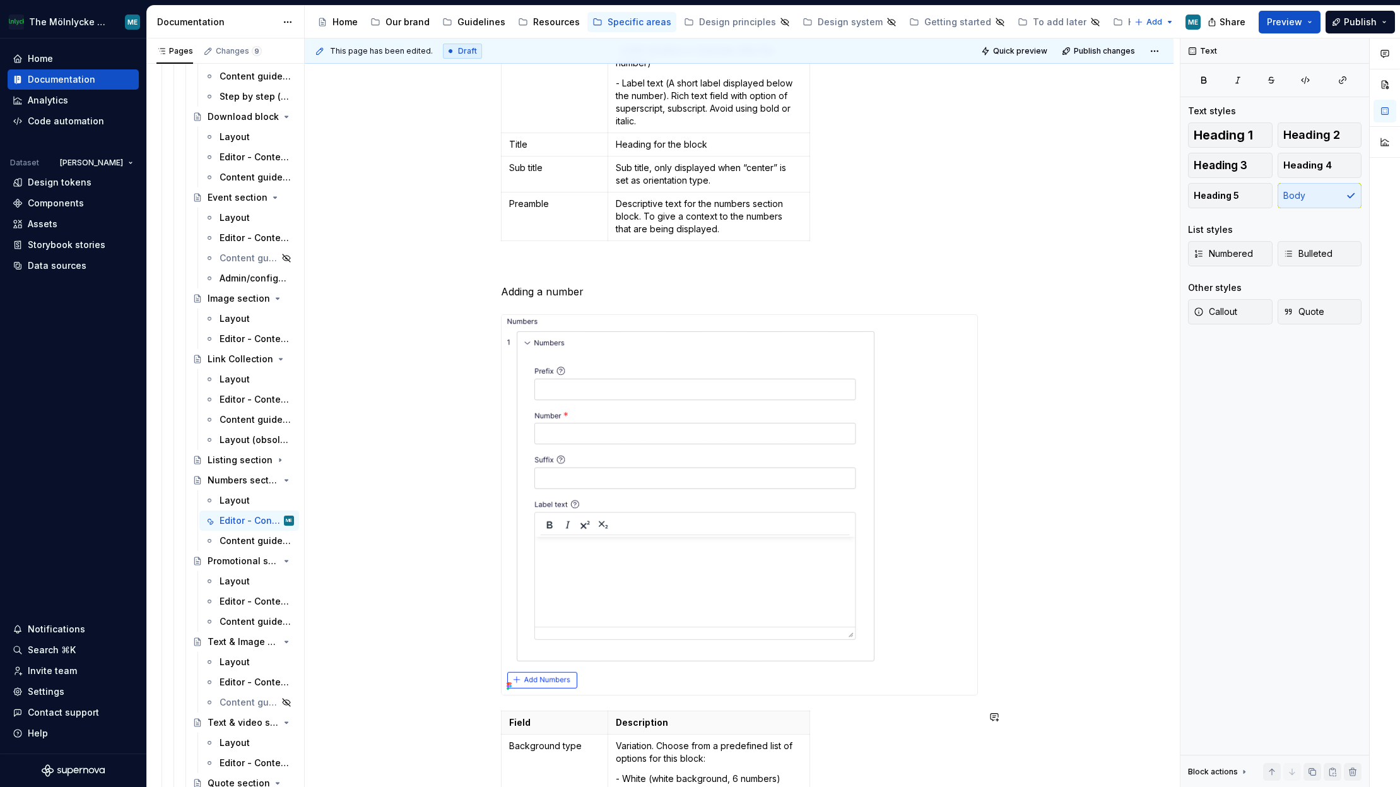
scroll to position [1255, 0]
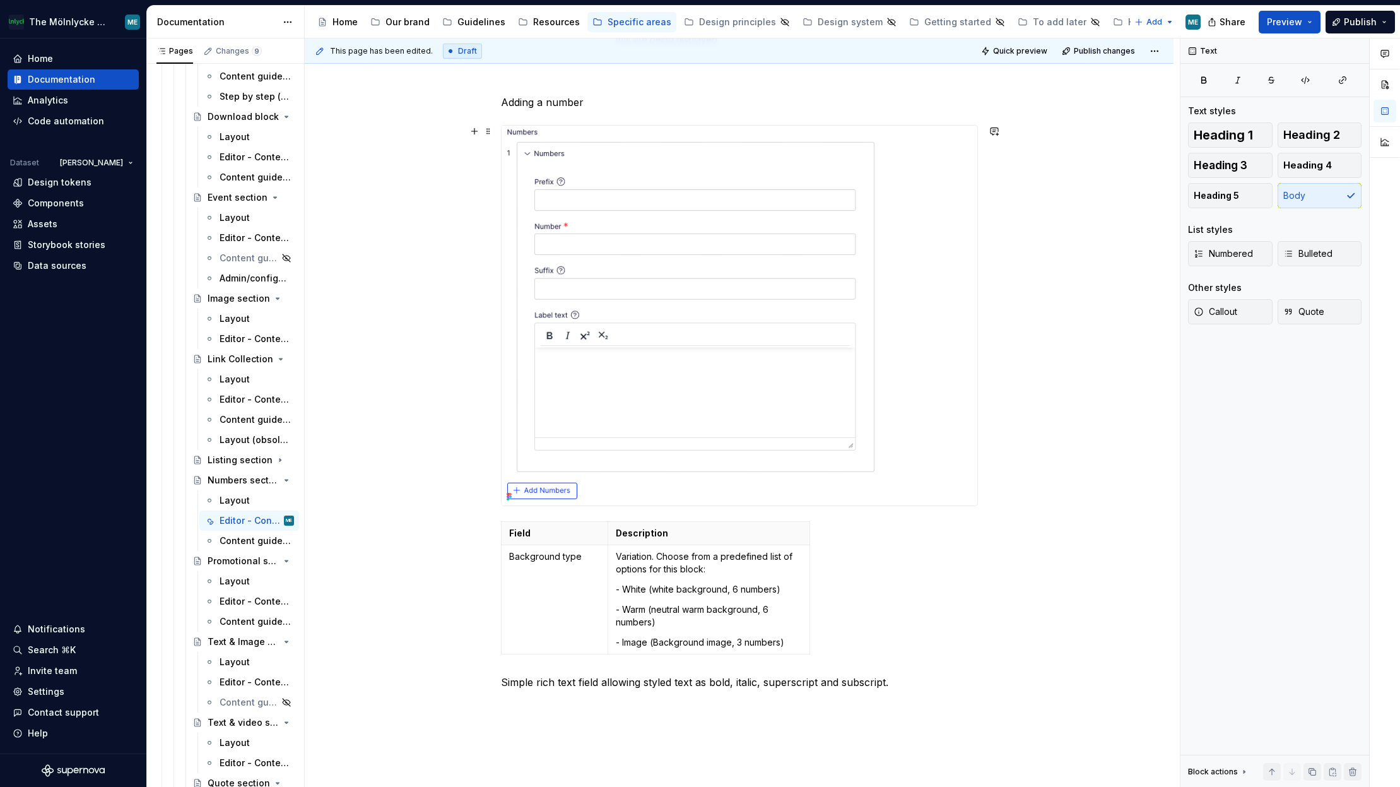
type textarea "*"
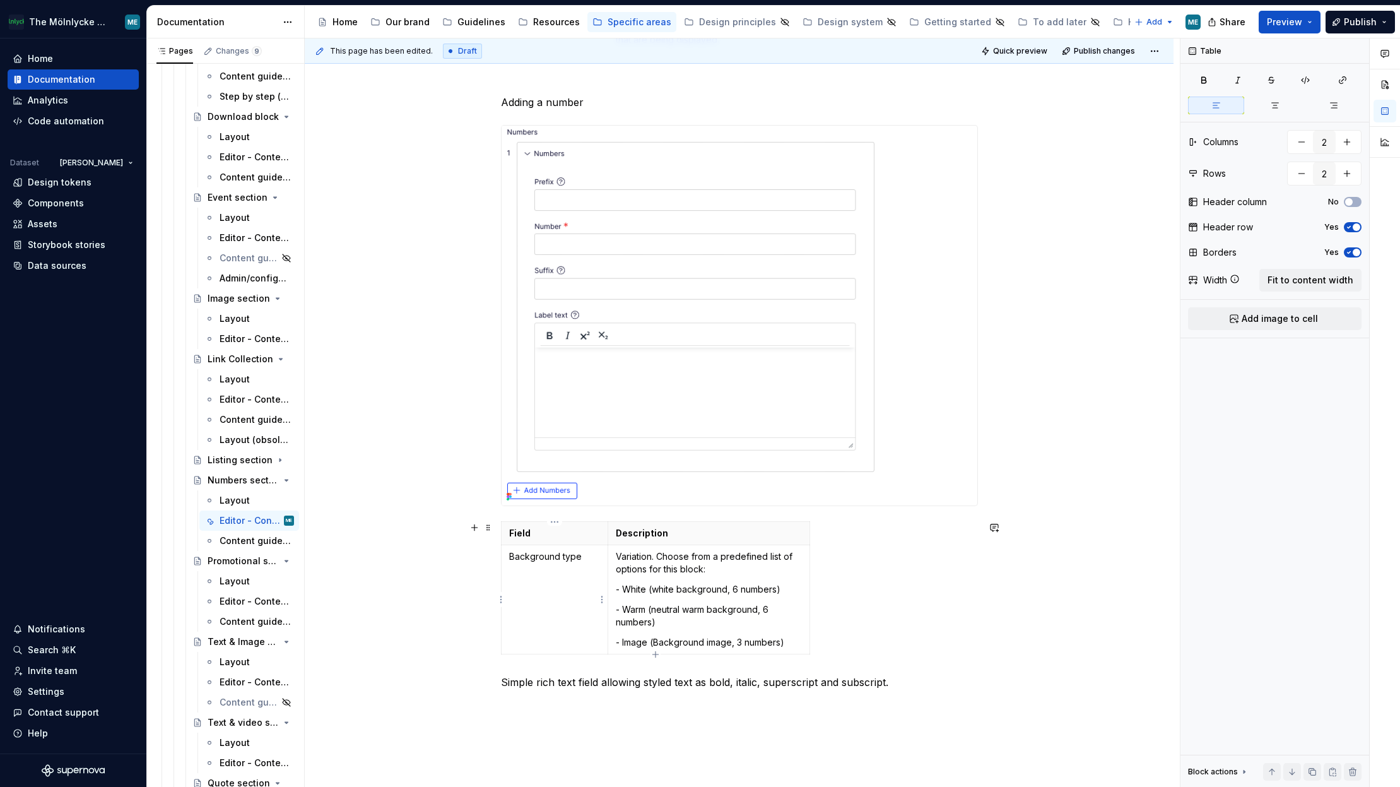
click at [550, 555] on p "Background type" at bounding box center [555, 556] width 92 height 13
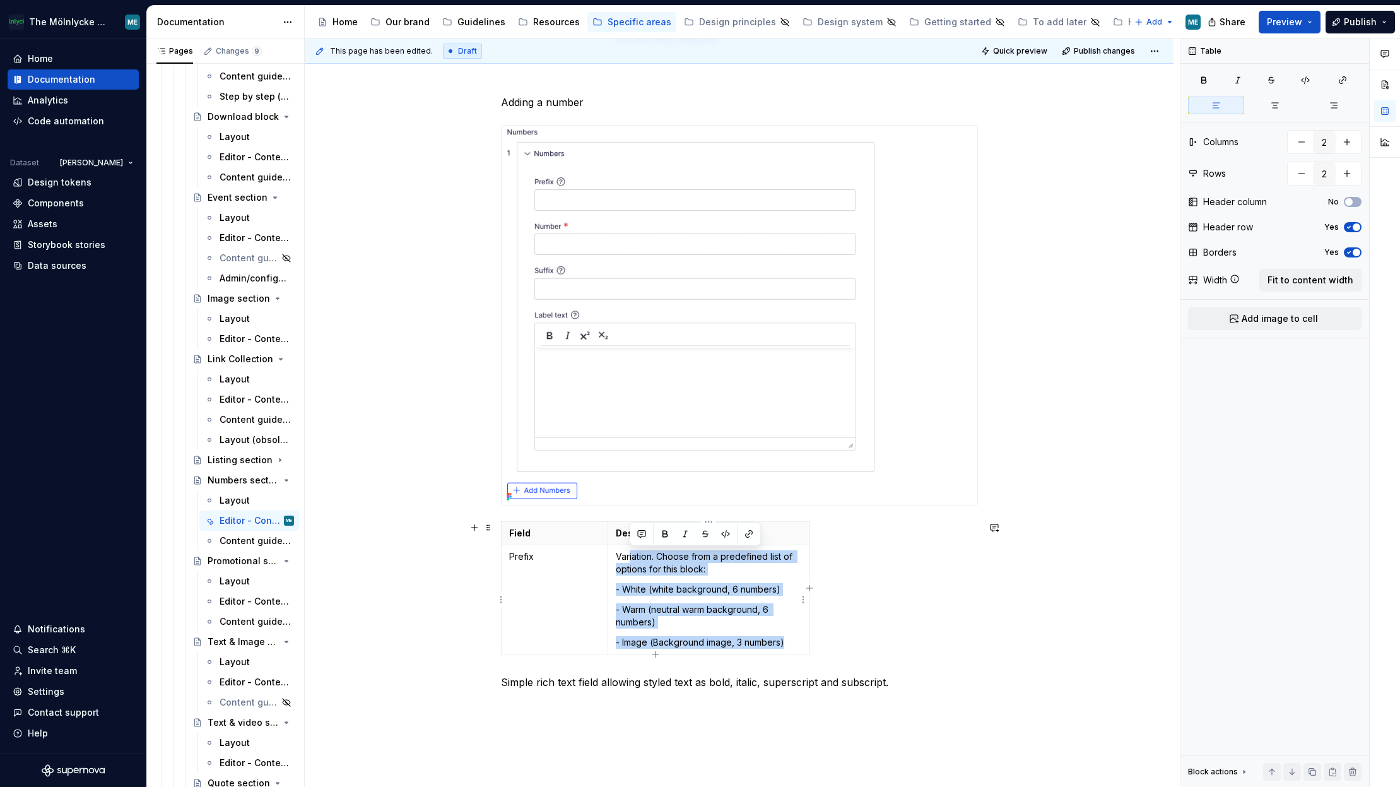
drag, startPoint x: 791, startPoint y: 641, endPoint x: 629, endPoint y: 552, distance: 185.9
click at [629, 552] on td "Variation. Choose from a predefined list of options for this block: - White (wh…" at bounding box center [708, 599] width 201 height 109
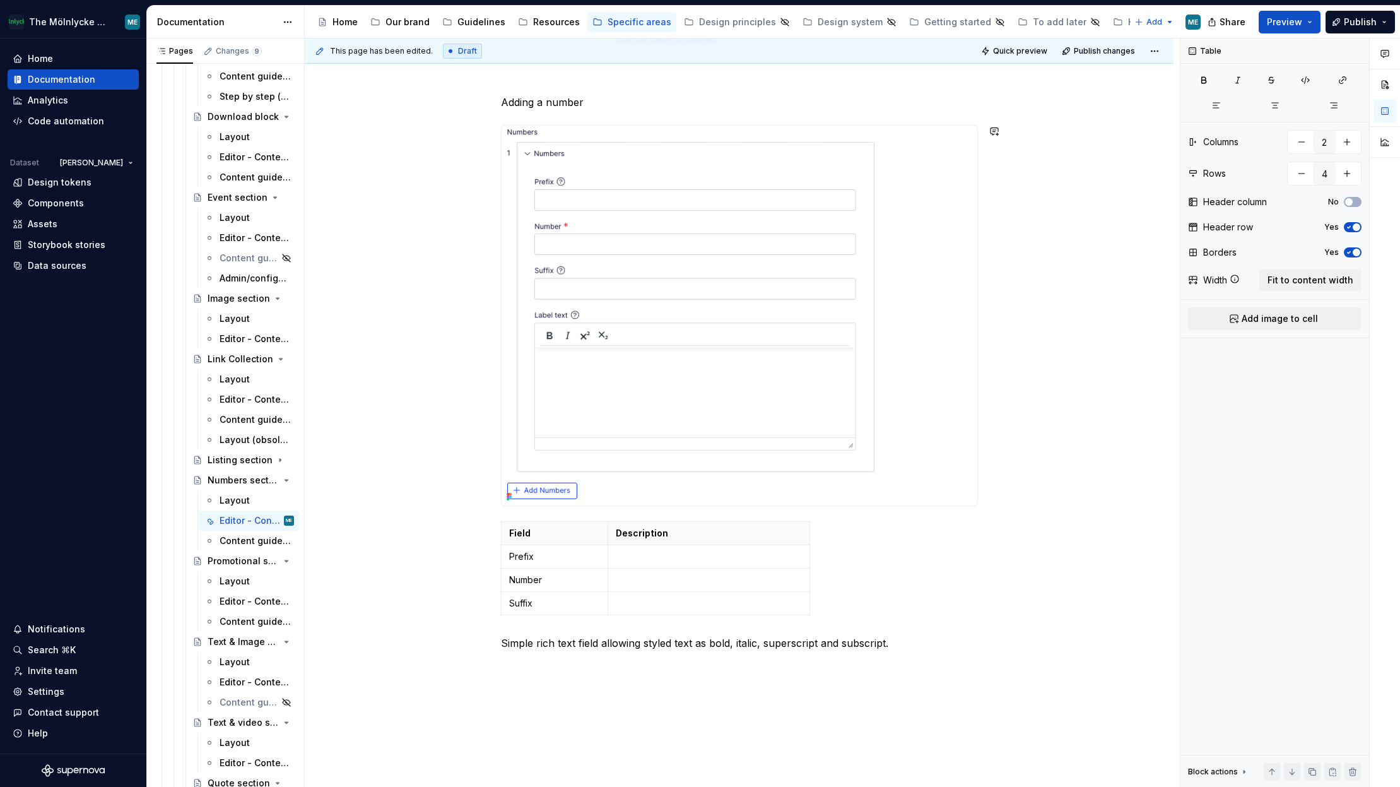
type input "5"
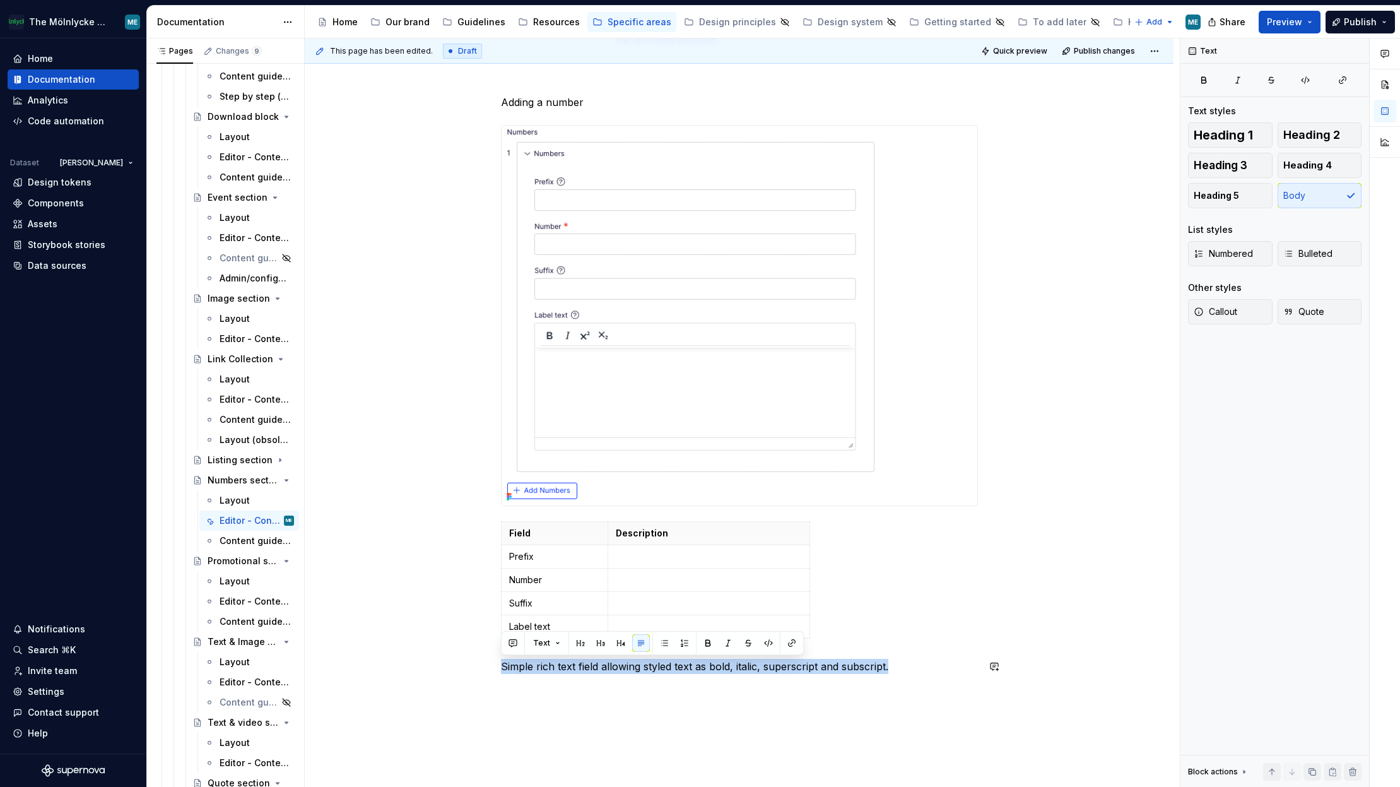
drag, startPoint x: 820, startPoint y: 670, endPoint x: 488, endPoint y: 689, distance: 331.9
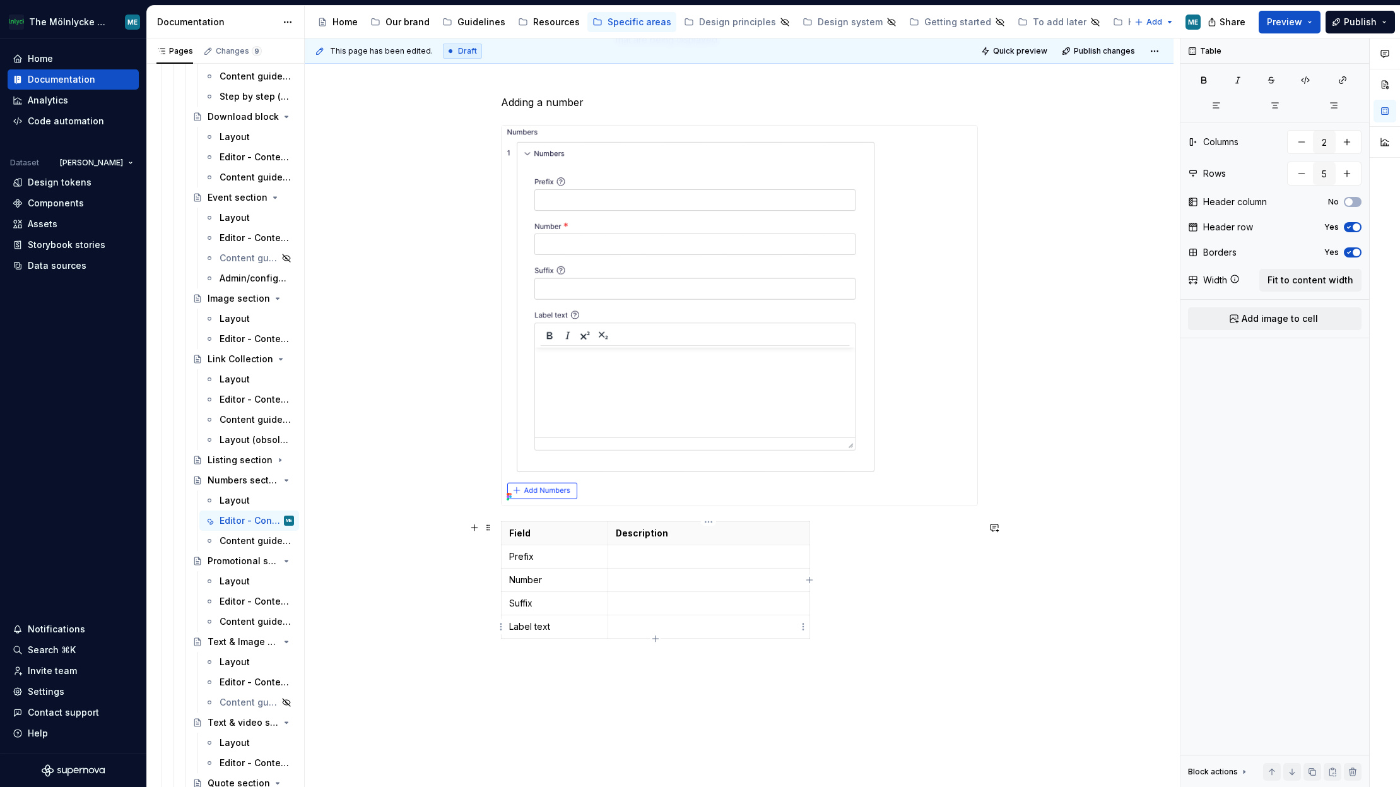
click at [634, 625] on p at bounding box center [709, 626] width 186 height 13
click at [614, 625] on td "Simple rich text field allowing styled text as bold, italic, superscript and su…" at bounding box center [708, 633] width 201 height 36
click at [665, 560] on p at bounding box center [709, 556] width 186 height 13
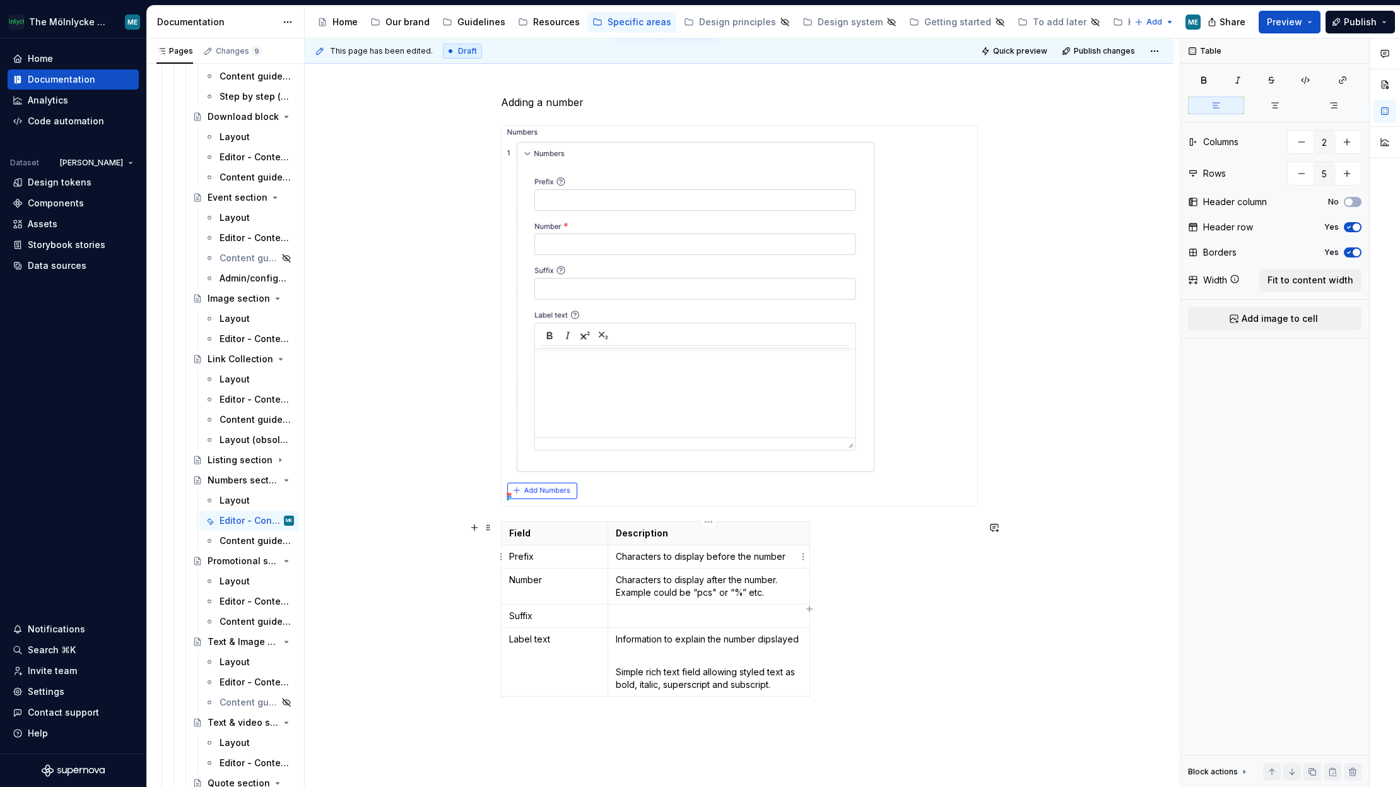
click at [795, 554] on p "Characters to display before the number" at bounding box center [709, 556] width 186 height 13
drag, startPoint x: 773, startPoint y: 597, endPoint x: 613, endPoint y: 576, distance: 161.0
click at [613, 576] on td "Characters to display after the number. Example could be “pcs" or “%” etc." at bounding box center [708, 587] width 201 height 36
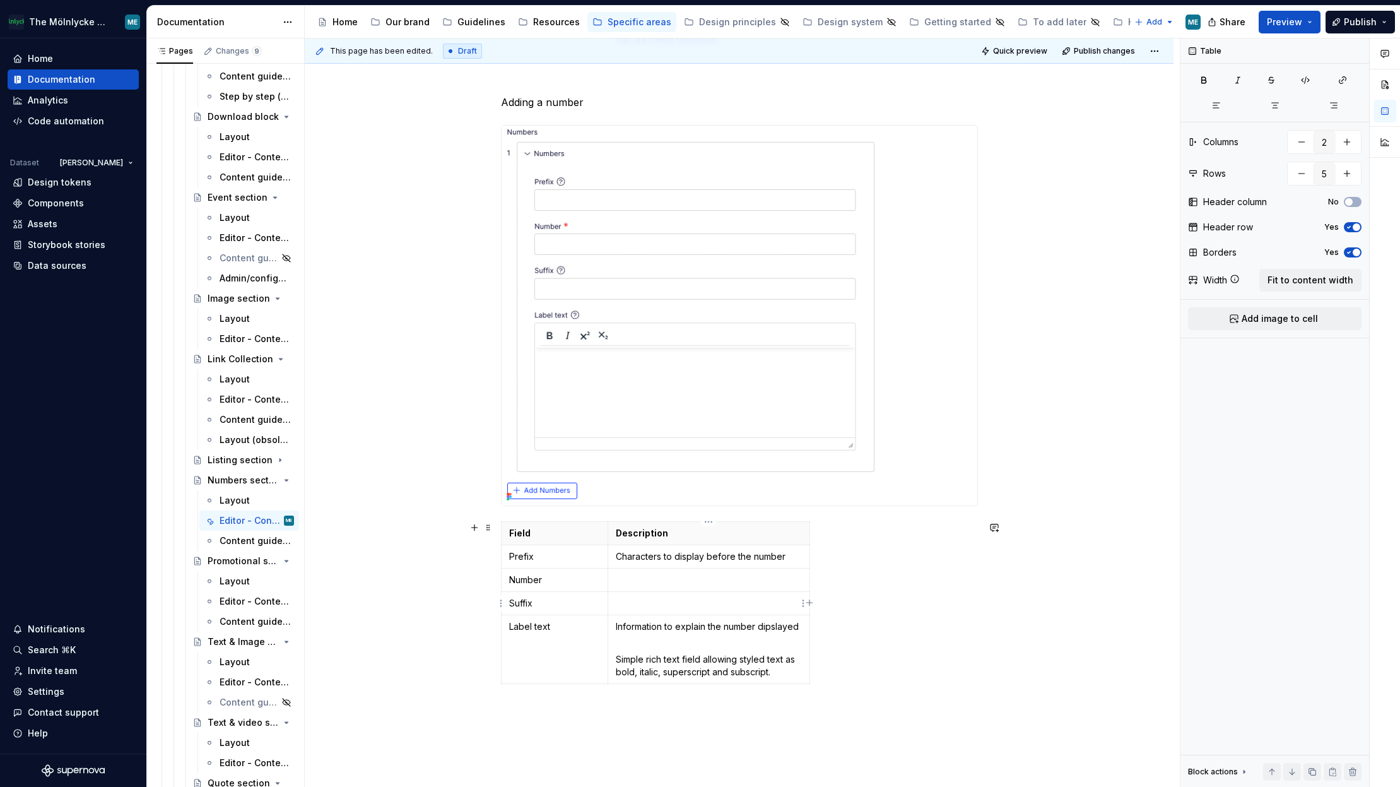
click at [651, 599] on p at bounding box center [709, 603] width 186 height 13
click at [788, 553] on p "Characters to display before the number" at bounding box center [709, 556] width 186 height 13
click at [785, 560] on p "Characters to display before the number" at bounding box center [709, 556] width 186 height 13
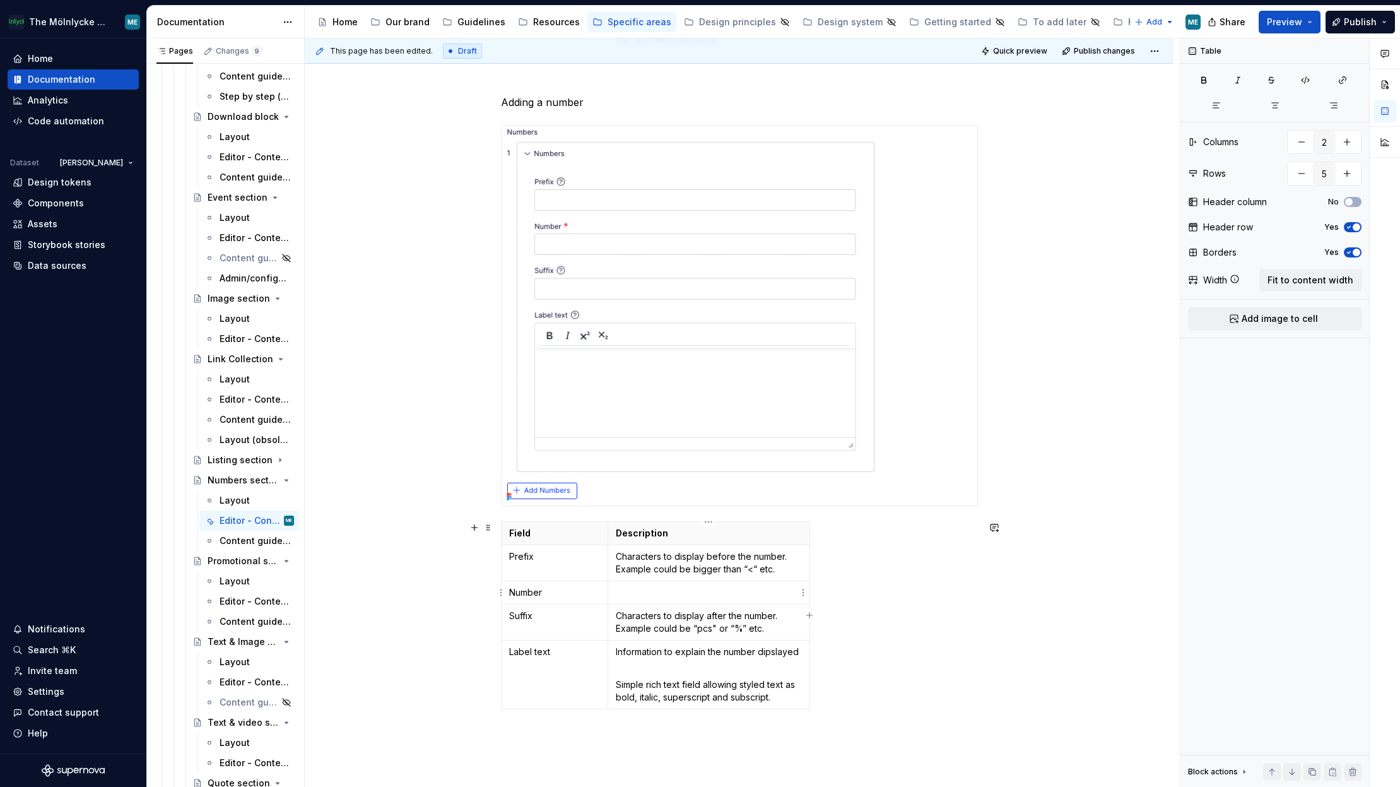
click at [648, 600] on td at bounding box center [708, 592] width 201 height 23
click at [890, 618] on div "Field Description Prefix Characters to display before the number. Example could…" at bounding box center [739, 617] width 477 height 193
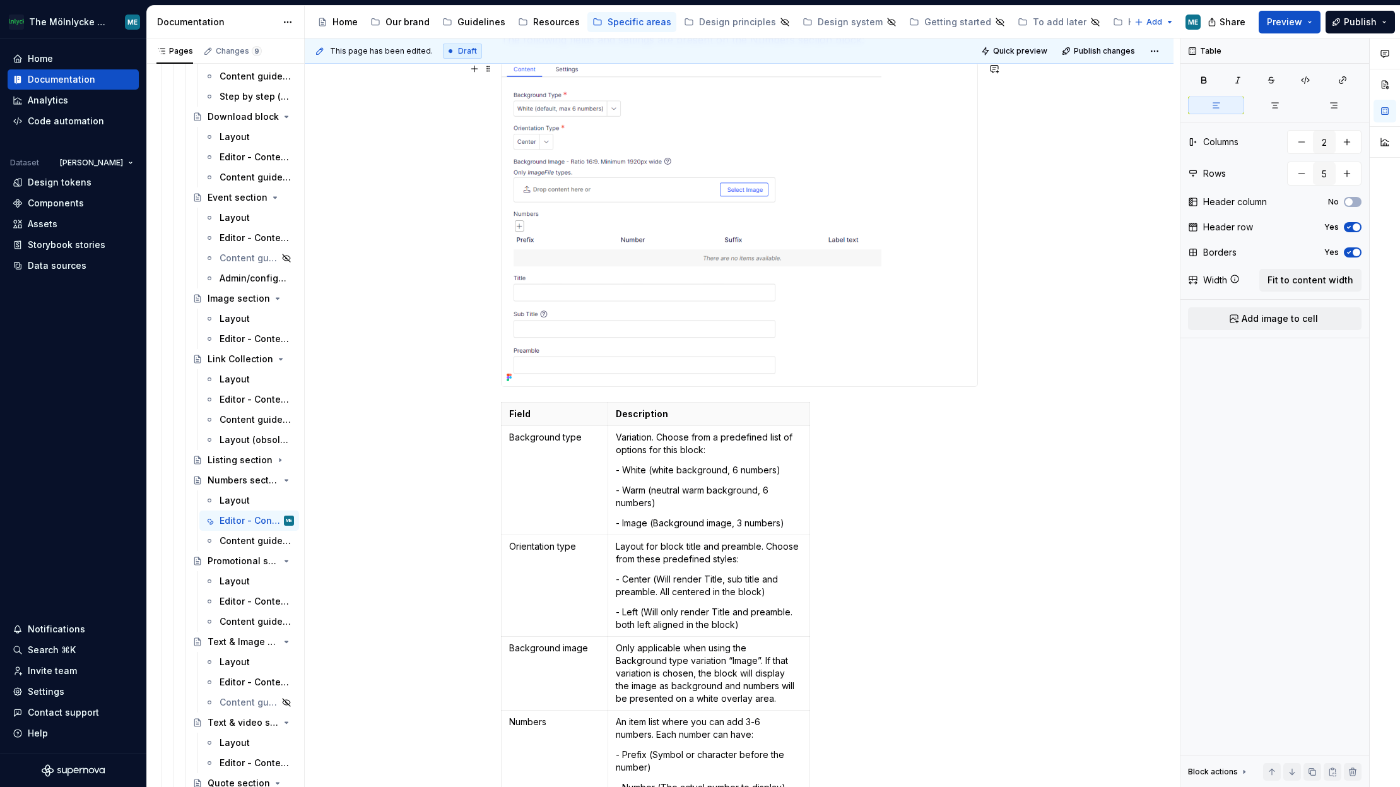
type input "8"
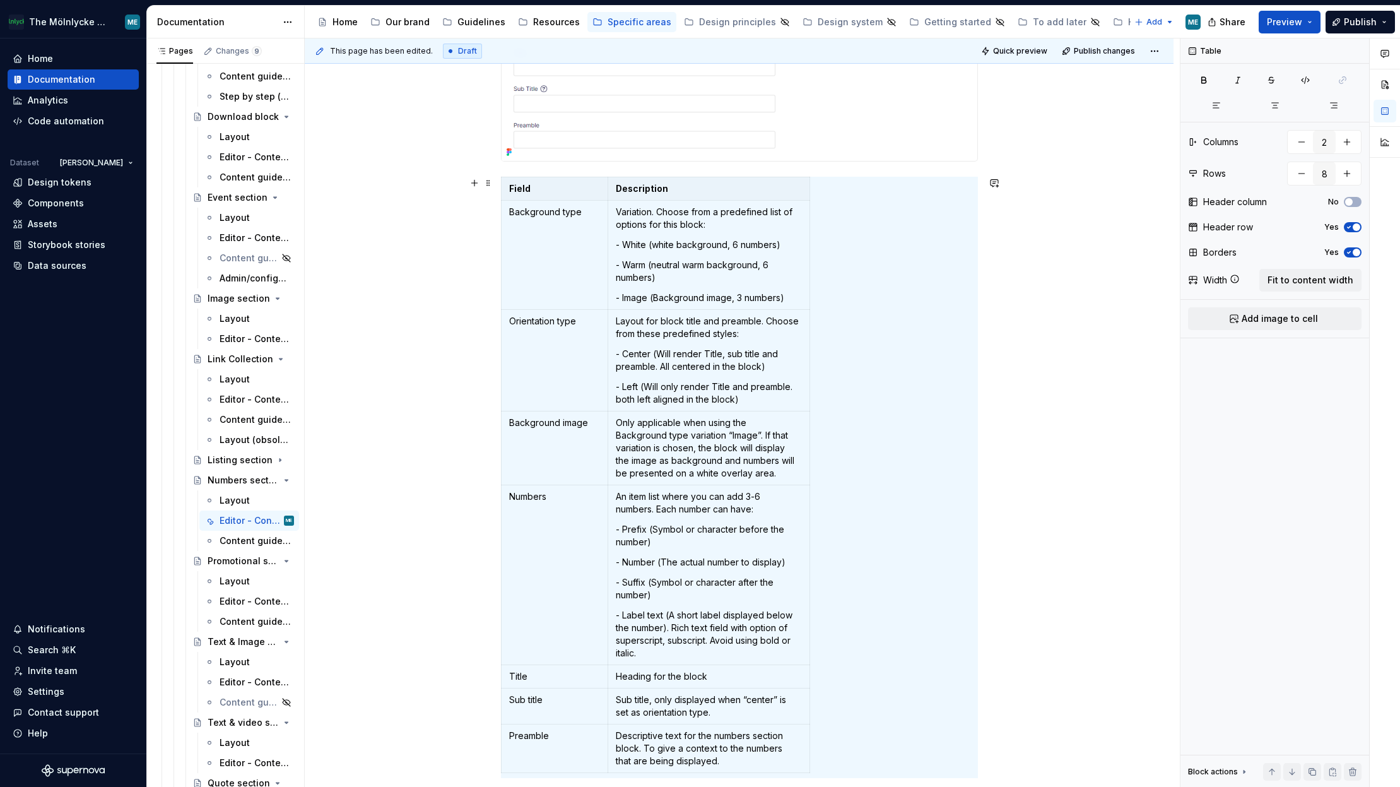
click at [433, 184] on div "Create a new block of the chosen type ( guide to create a new block ) A Numbers…" at bounding box center [739, 709] width 869 height 2016
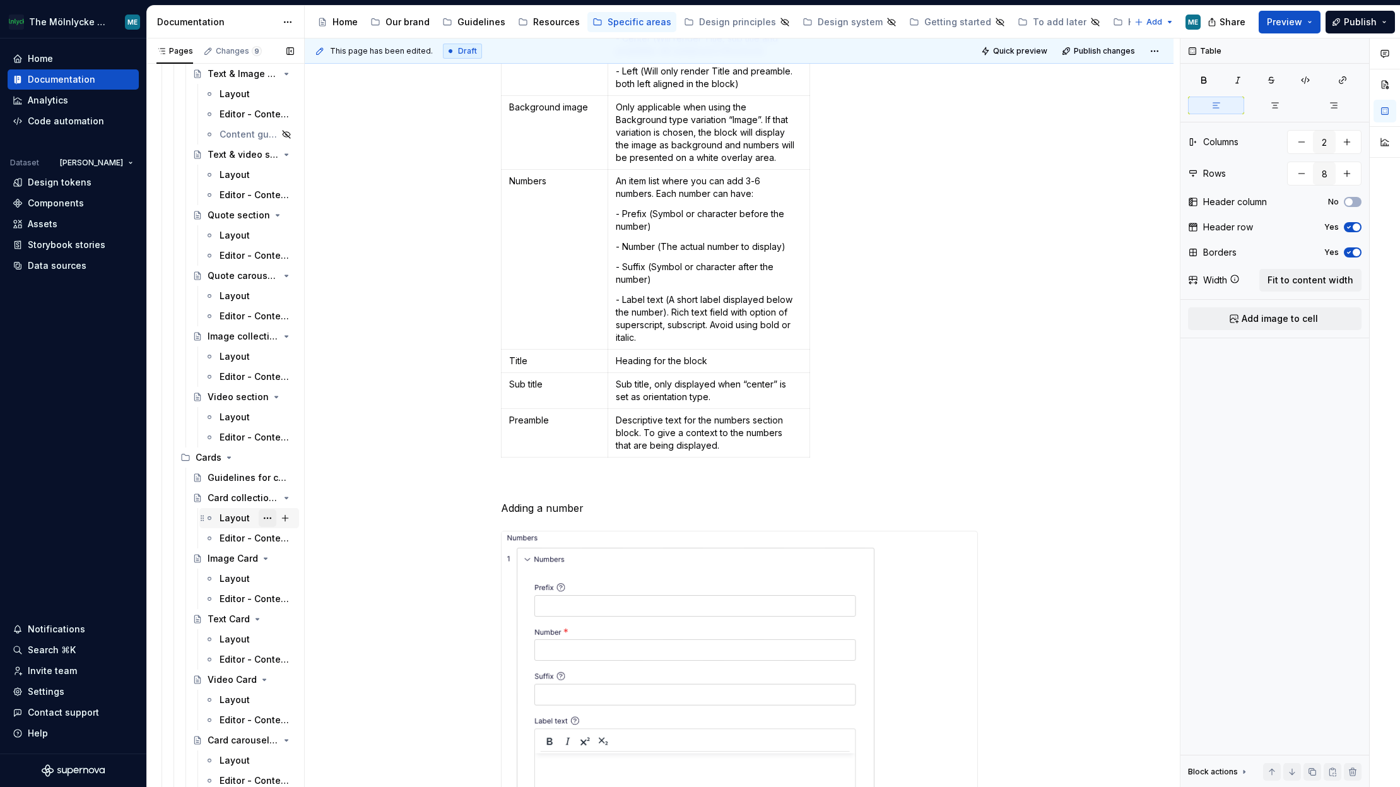
scroll to position [2335, 0]
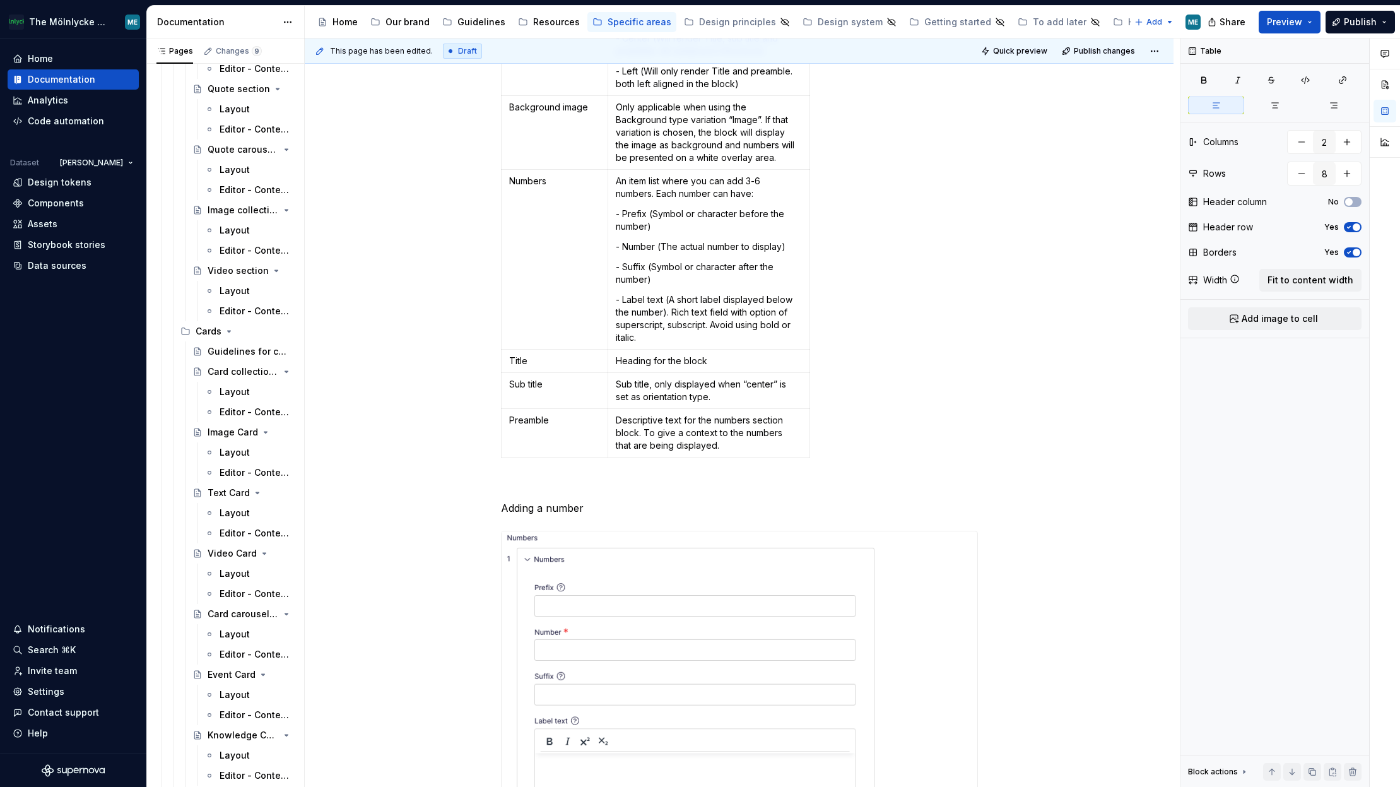
drag, startPoint x: 241, startPoint y: 535, endPoint x: 927, endPoint y: 535, distance: 686.0
click at [241, 535] on div "Editor - Content tab" at bounding box center [256, 533] width 72 height 13
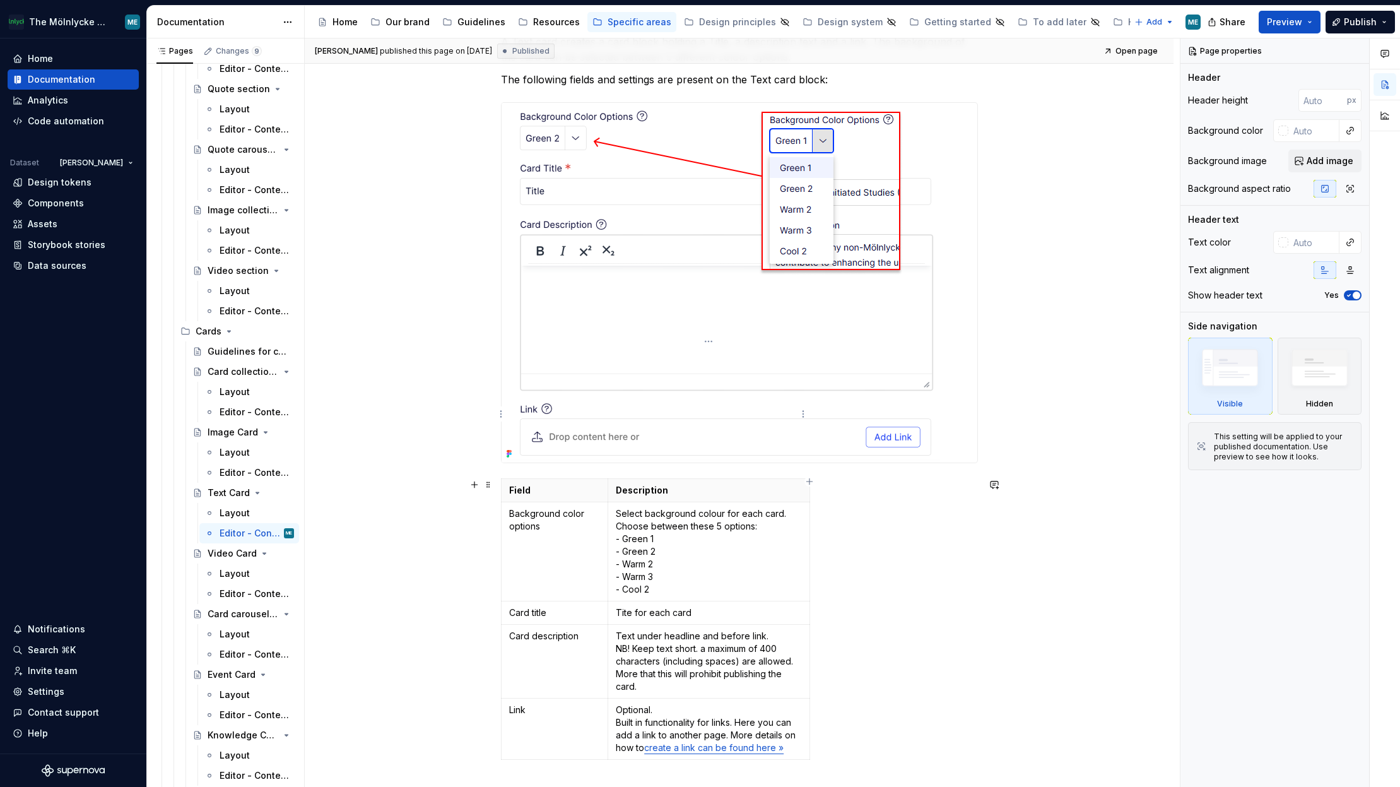
scroll to position [512, 0]
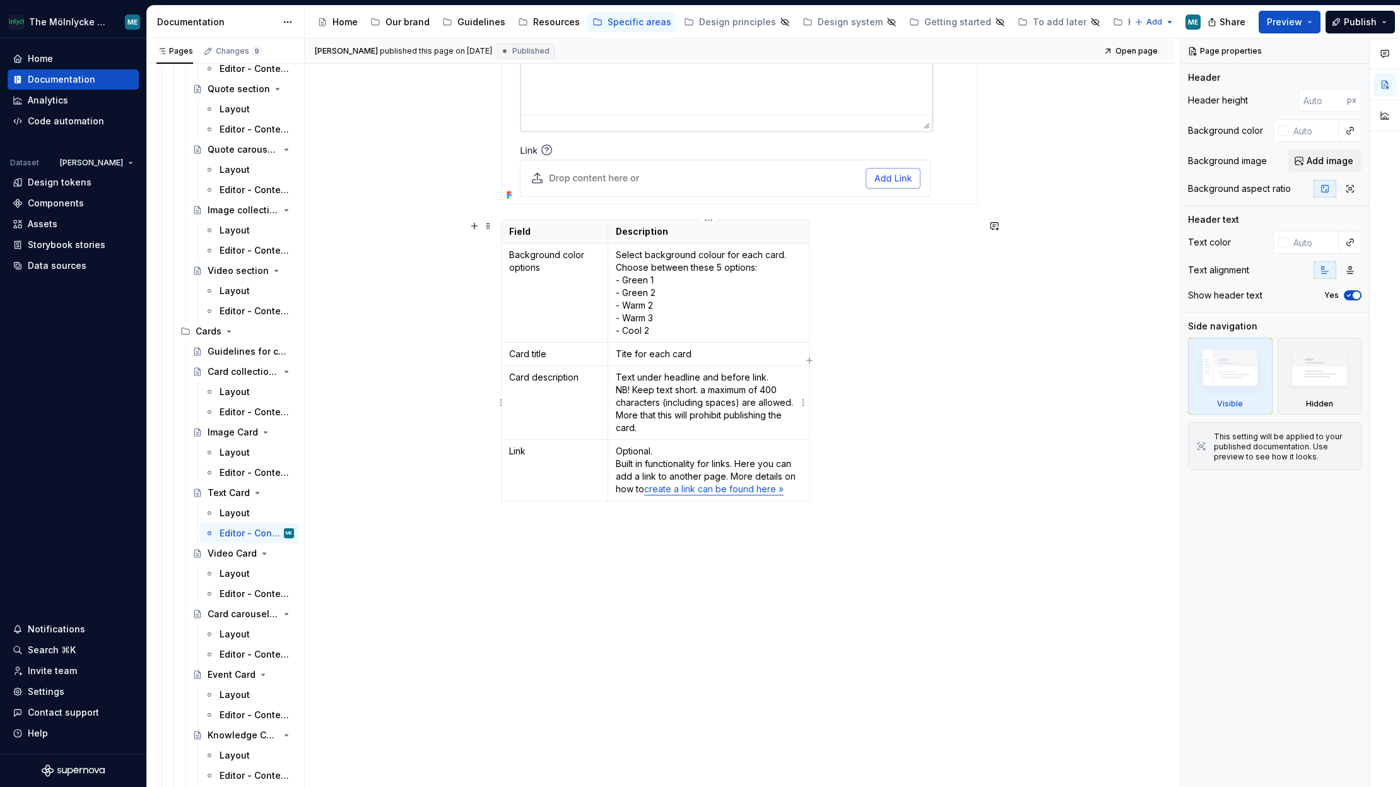
click at [683, 420] on p "Text under headline and before link. NB! Keep text short. a maximum of 400 char…" at bounding box center [709, 402] width 186 height 63
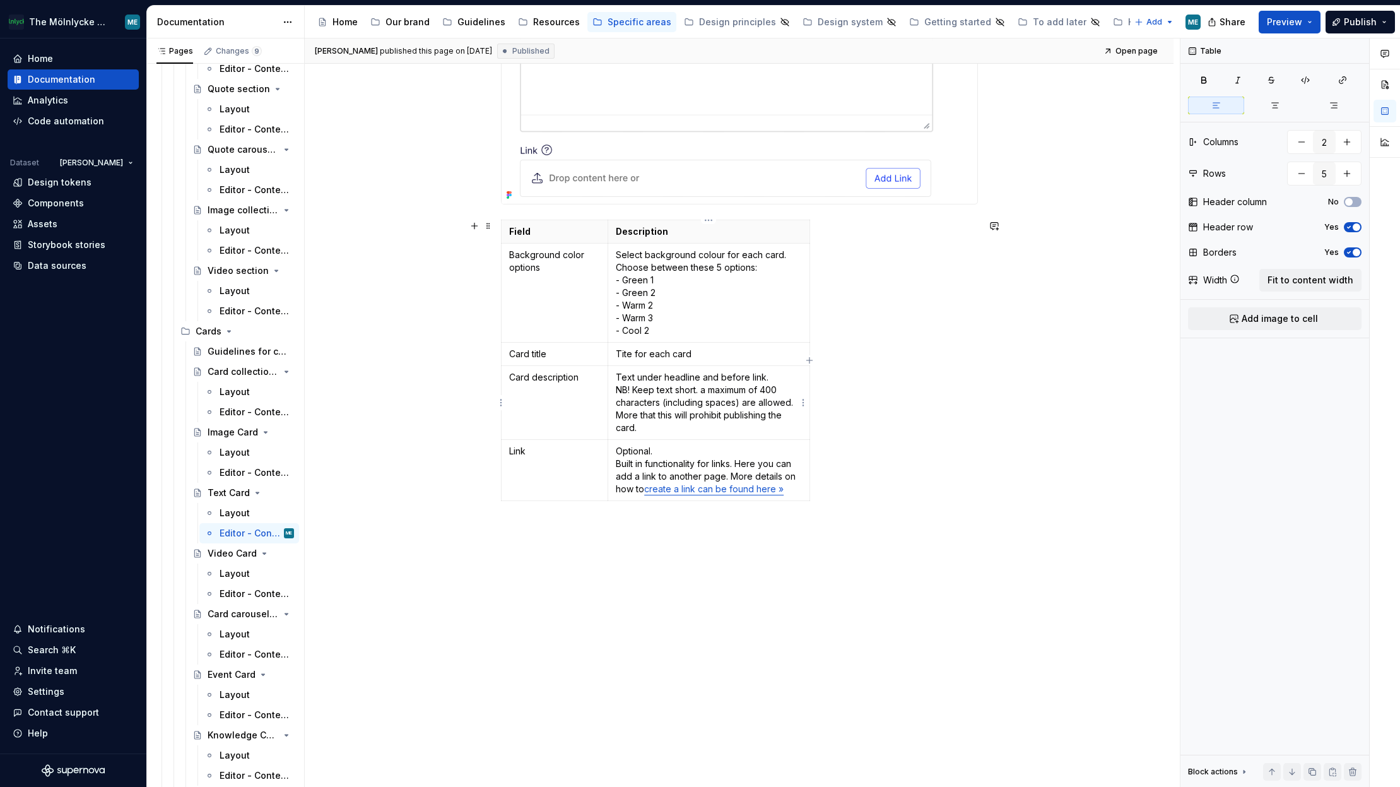
click at [776, 379] on p "Text under headline and before link. NB! Keep text short. a maximum of 400 char…" at bounding box center [709, 402] width 186 height 63
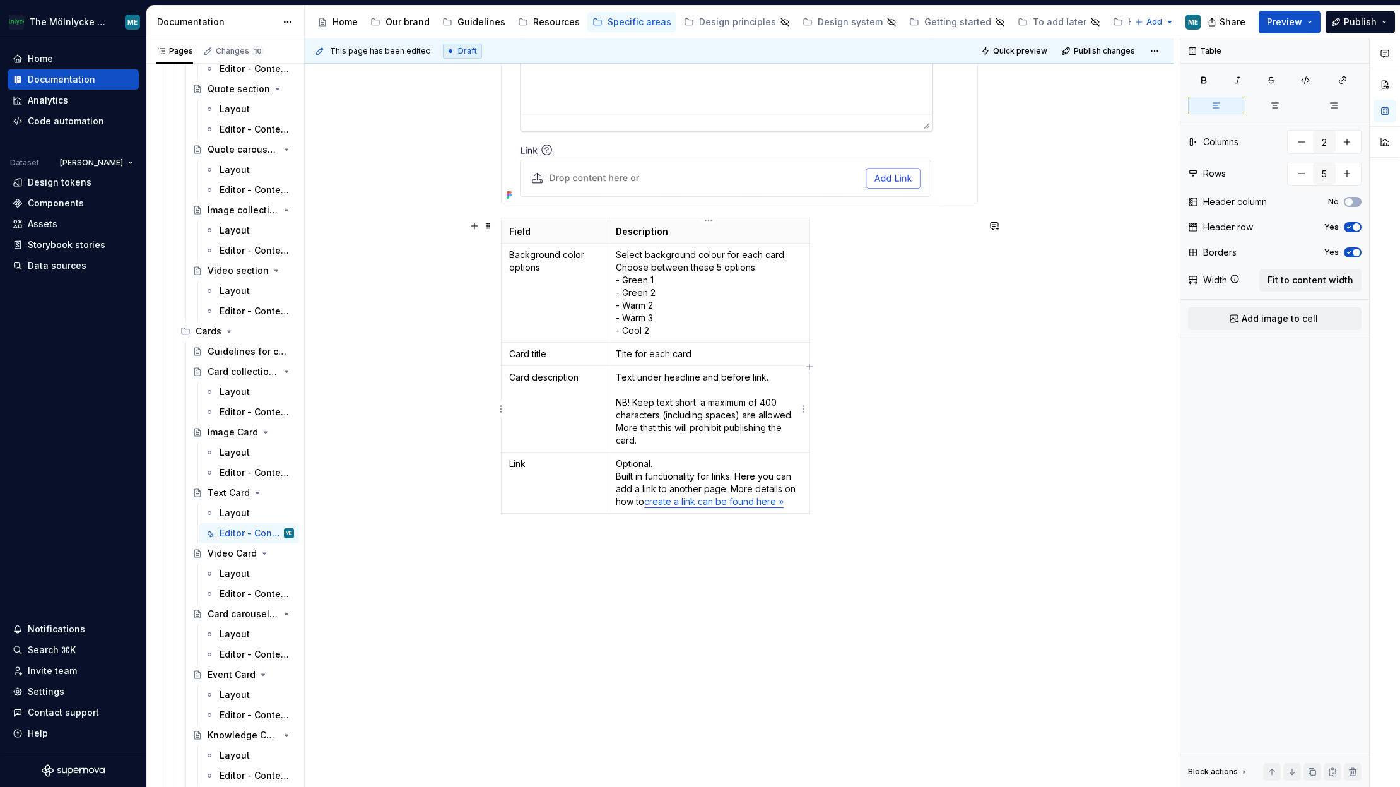
click at [635, 389] on p "Text under headline and before link. NB! Keep text short. a maximum of 400 char…" at bounding box center [709, 409] width 186 height 76
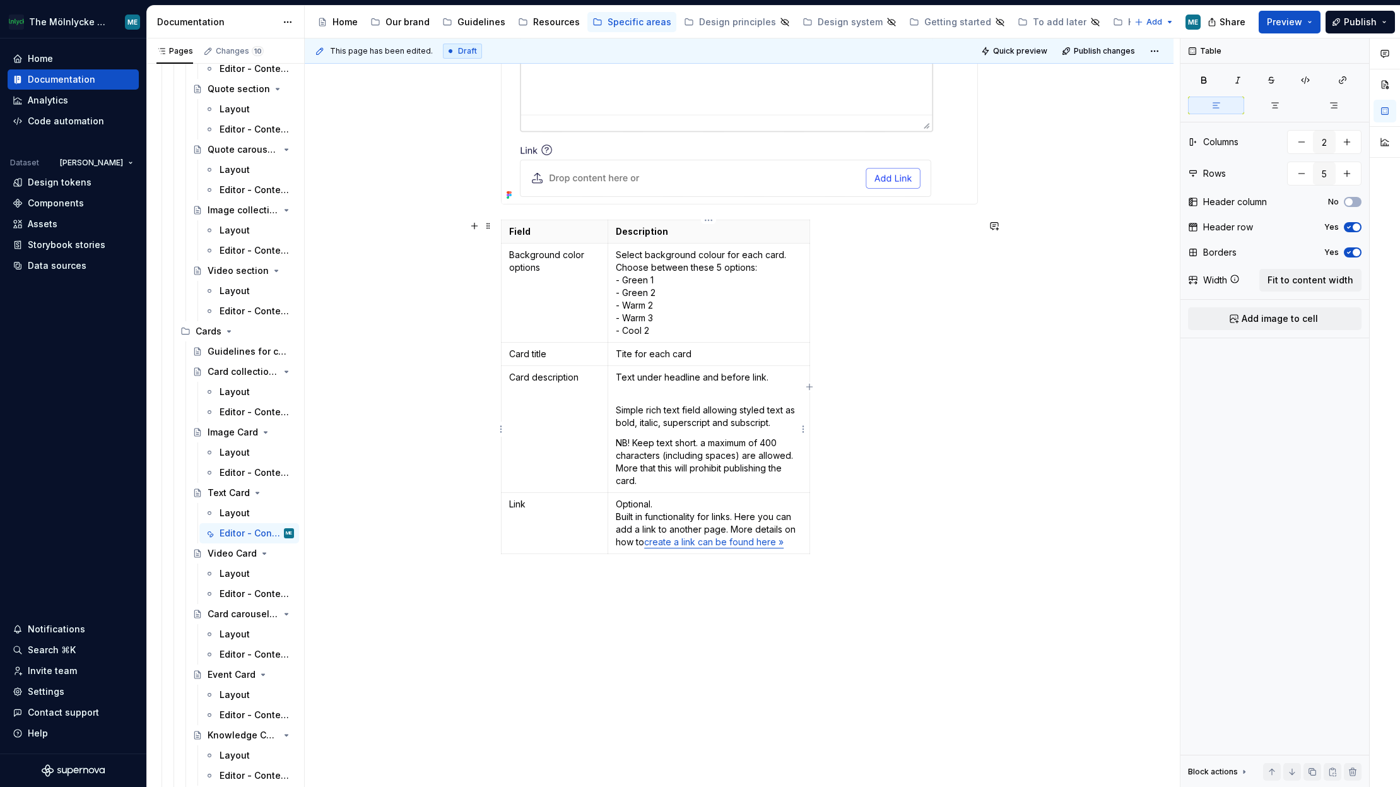
click at [692, 399] on td "Text under headline and before link. Simple rich text field allowing styled tex…" at bounding box center [708, 429] width 201 height 127
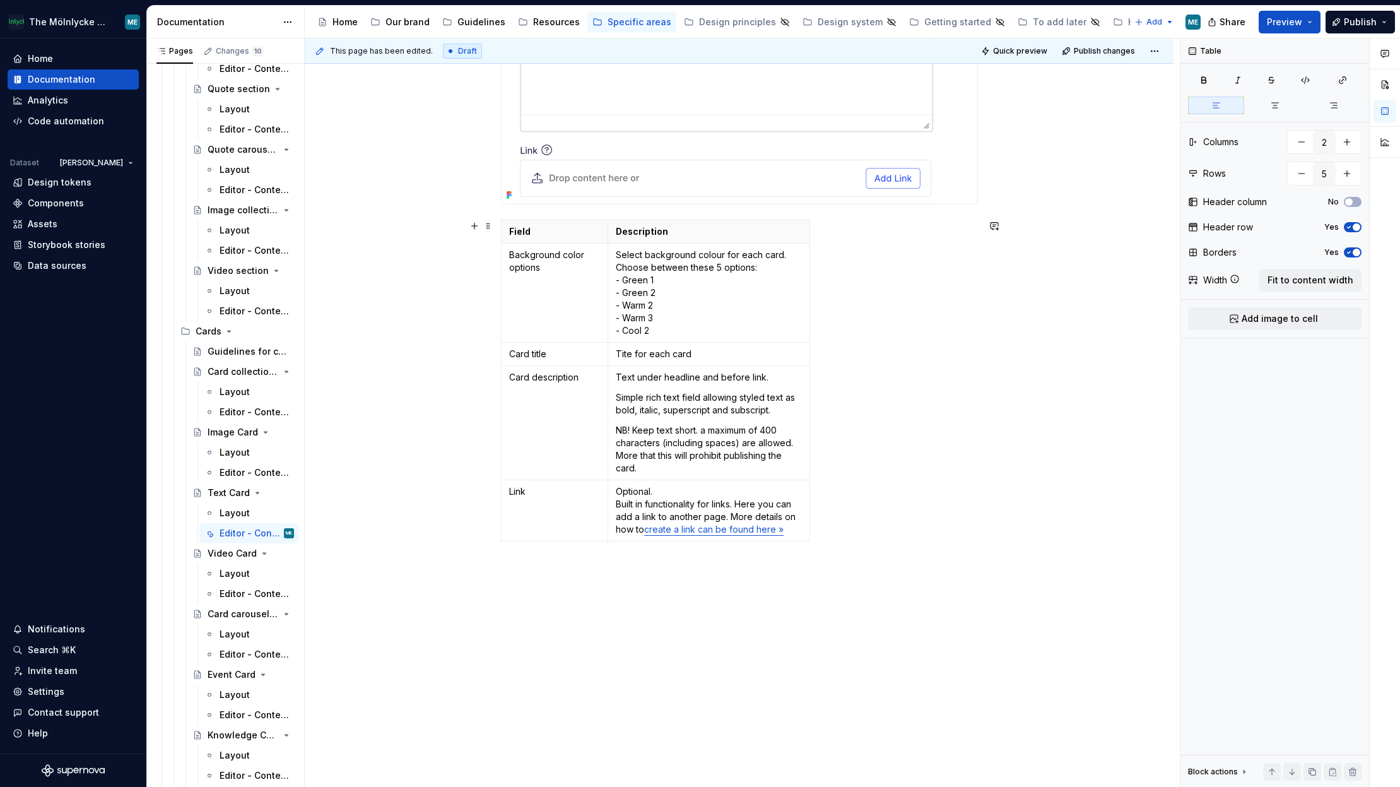
click at [878, 533] on div "Field Description Background color options Select background colour for each ca…" at bounding box center [739, 383] width 477 height 327
click at [740, 585] on div "Create a new block of the choosen type ( guide to create a new block ) A Text c…" at bounding box center [739, 172] width 477 height 839
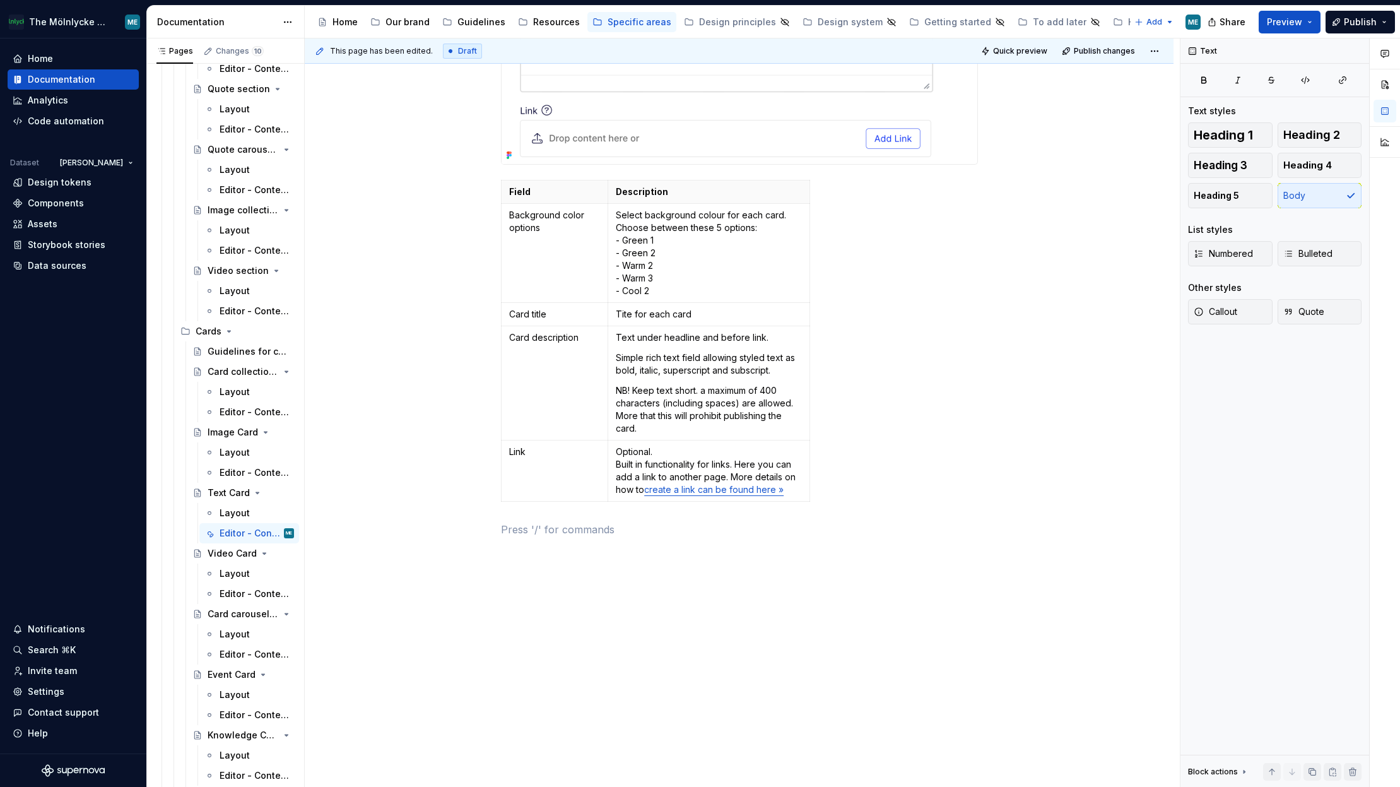
scroll to position [552, 0]
click at [1011, 377] on div "Create a new block of the choosen type ( guide to create a new block ) A Text c…" at bounding box center [739, 235] width 869 height 1106
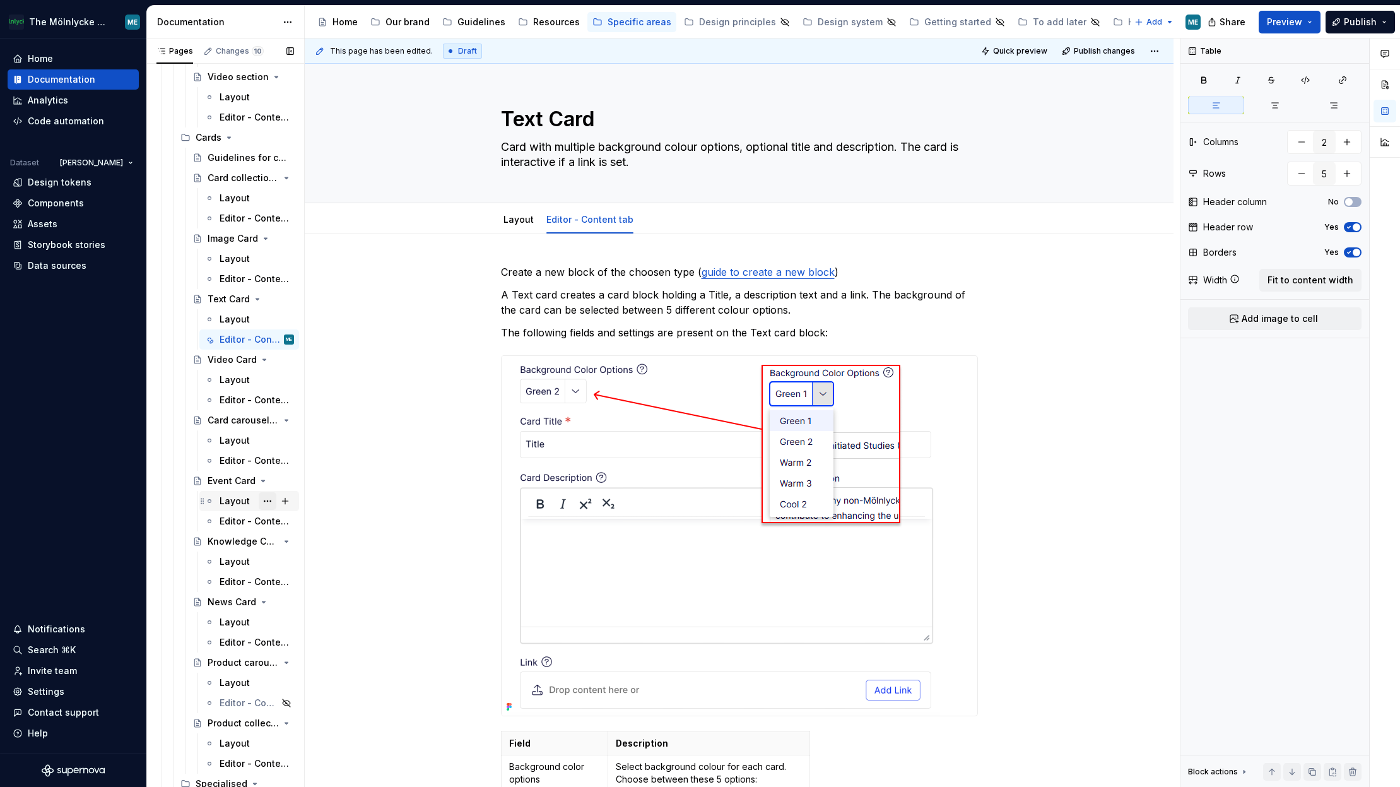
scroll to position [2461, 0]
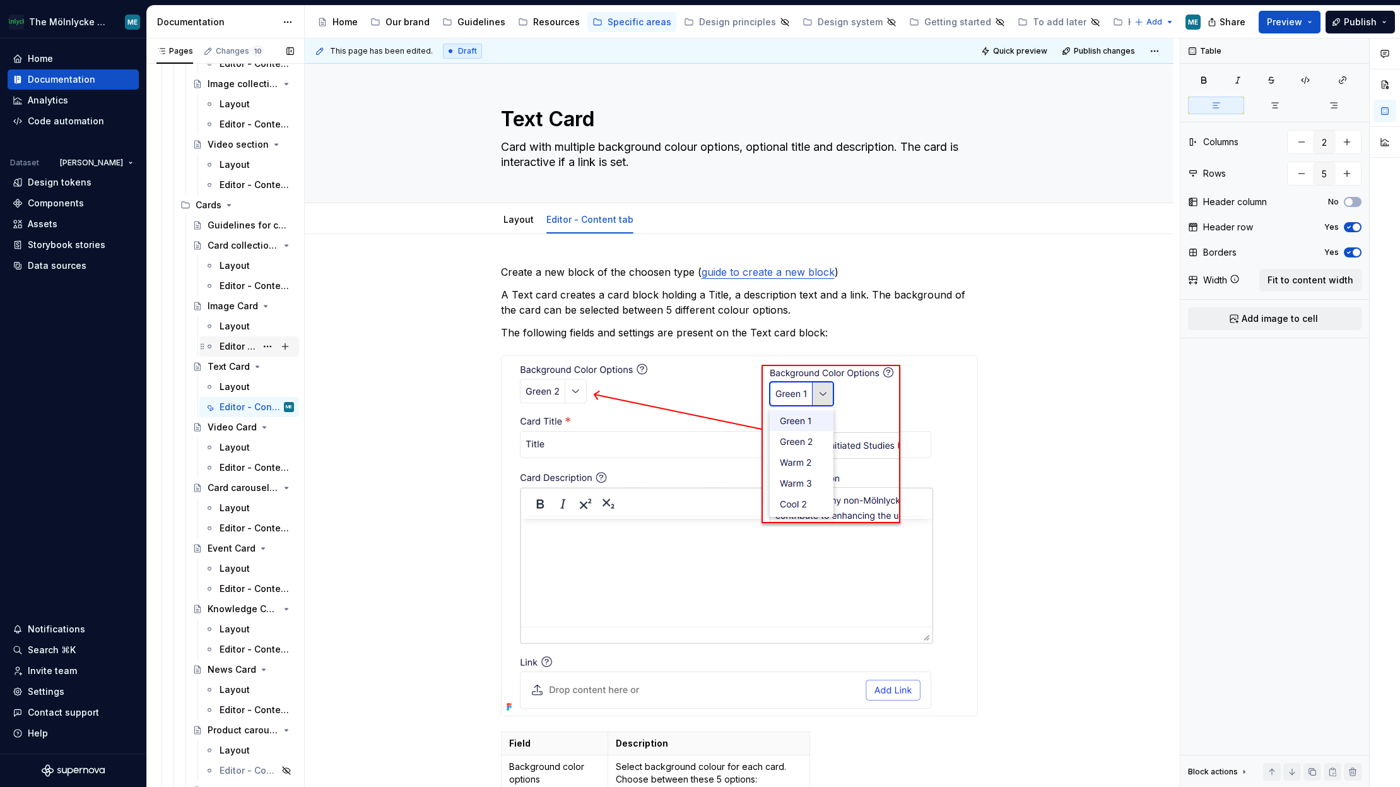
click at [243, 341] on div "Editor - Content tab" at bounding box center [238, 346] width 37 height 13
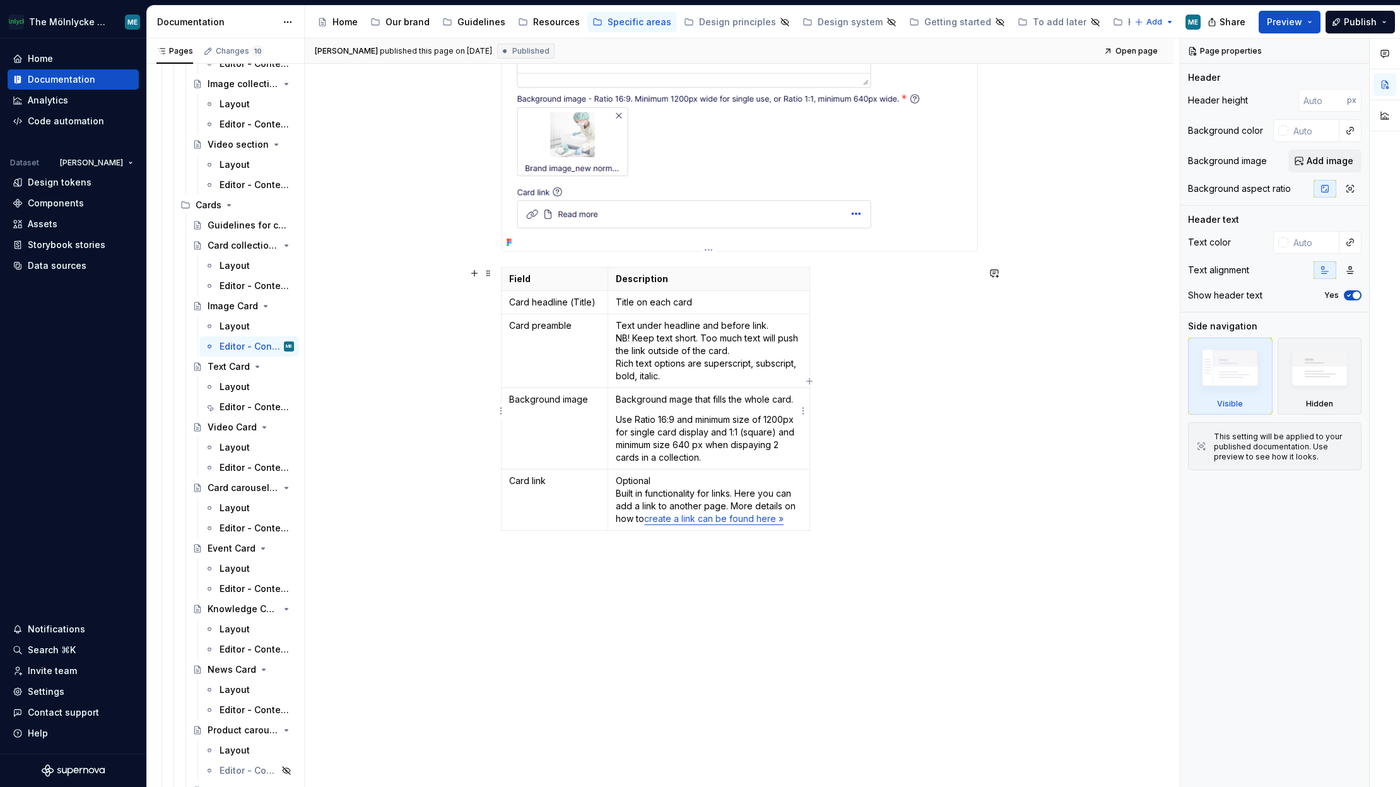
scroll to position [505, 0]
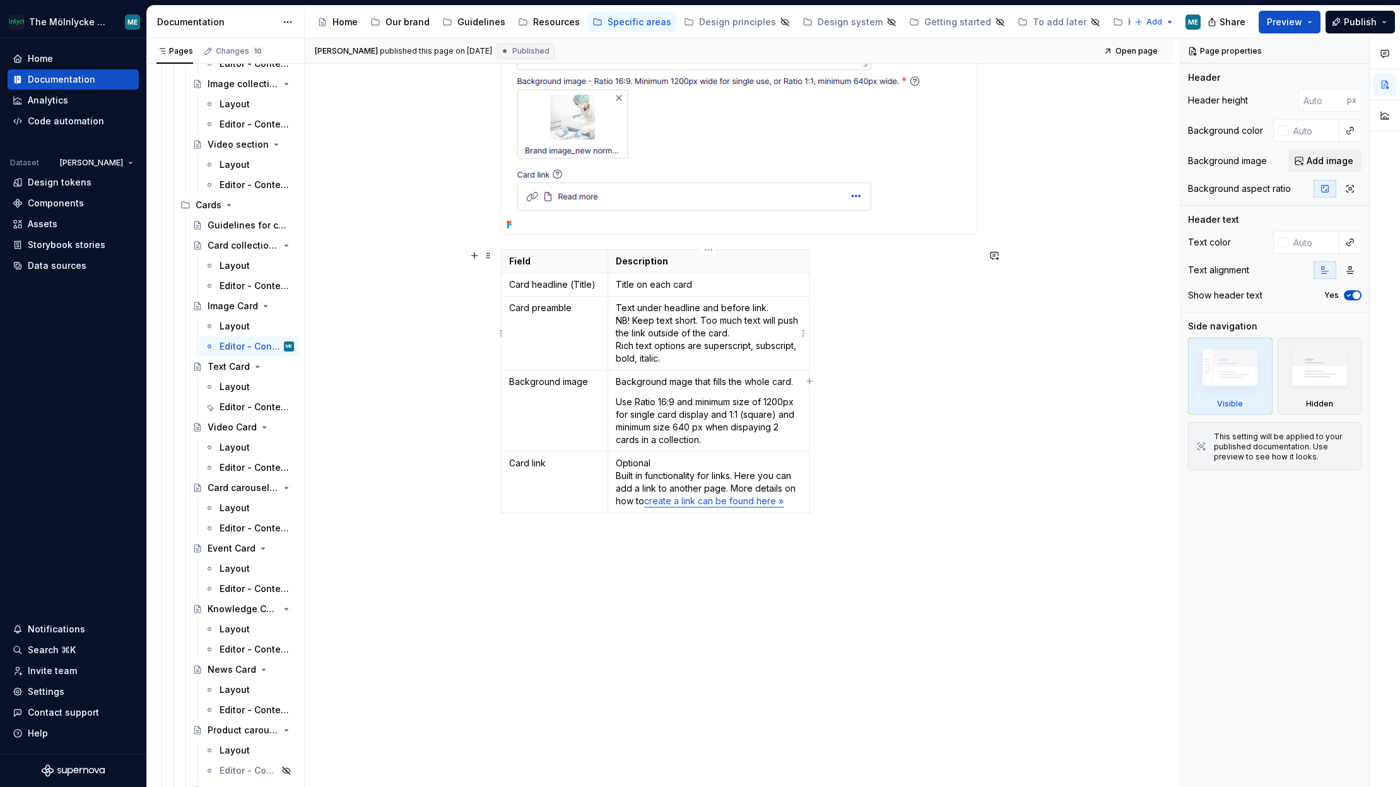
click at [640, 316] on p "Text under headline and before link. NB! Keep text short. Too much text will pu…" at bounding box center [709, 333] width 186 height 63
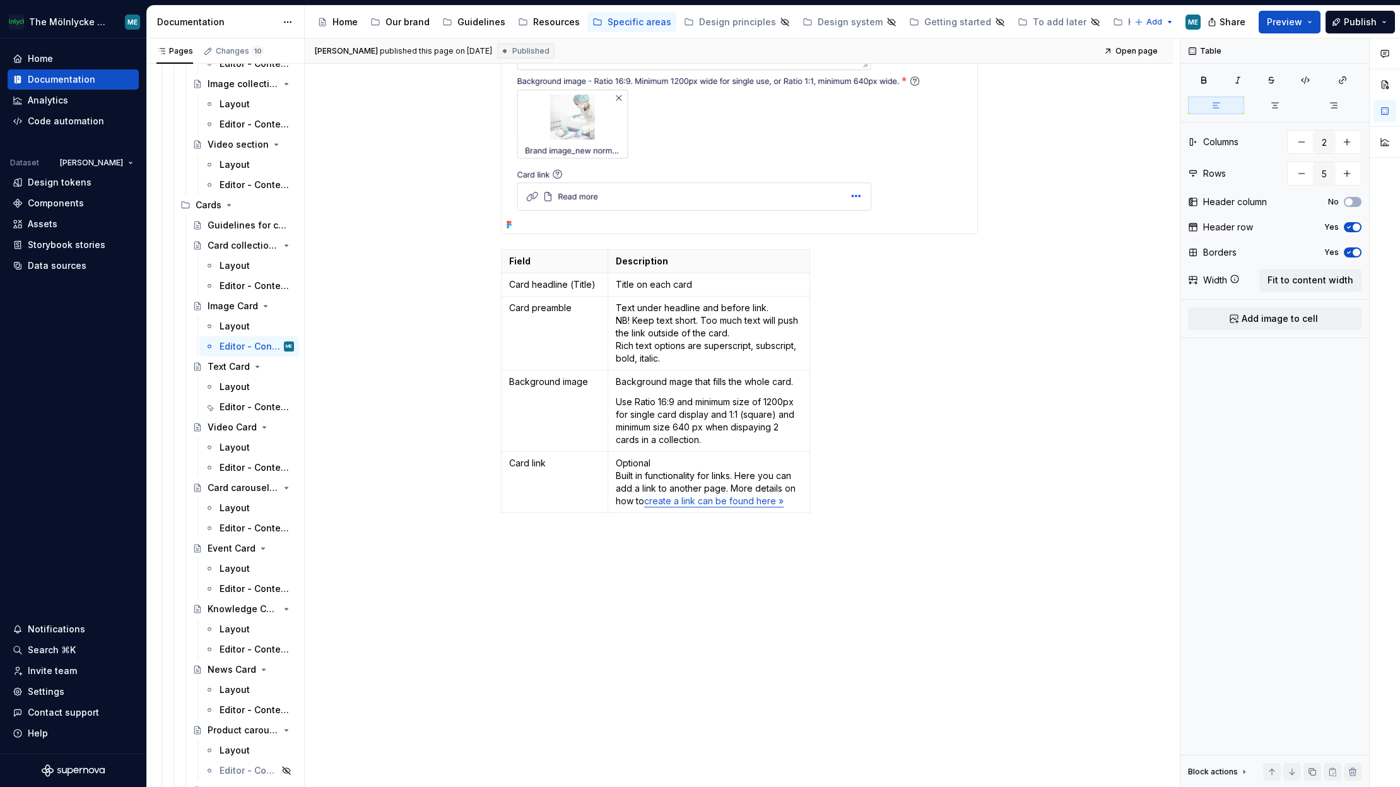
type textarea "*"
click at [775, 307] on p "Text under headline and before link. NB! Keep text short. Too much text will pu…" at bounding box center [709, 333] width 186 height 63
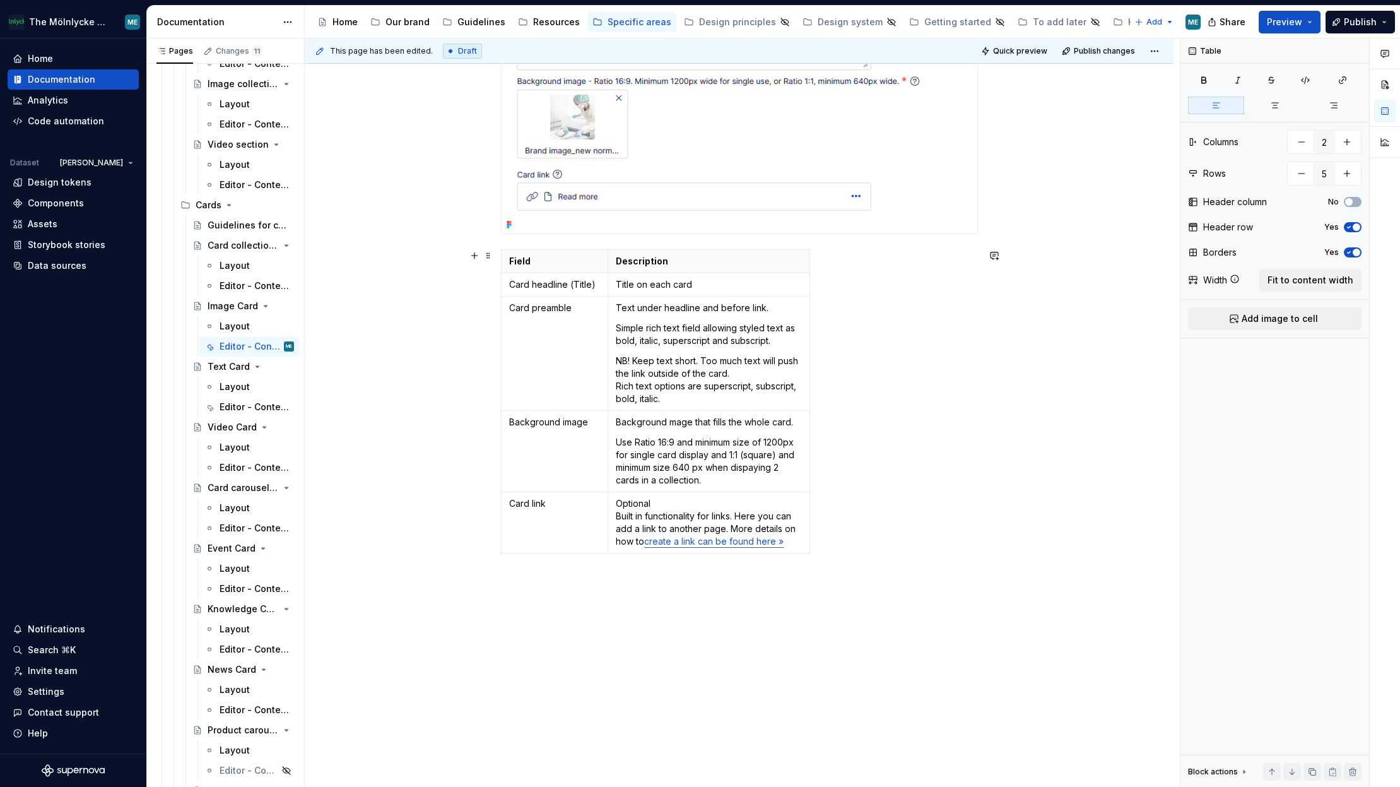
click at [841, 369] on div "Field Description Card headline (Title) Title on each card Card preamble Text u…" at bounding box center [739, 403] width 477 height 309
click at [370, 237] on div "Create a new block of the choosen type ( guide to create a new block ) An image…" at bounding box center [739, 284] width 869 height 1111
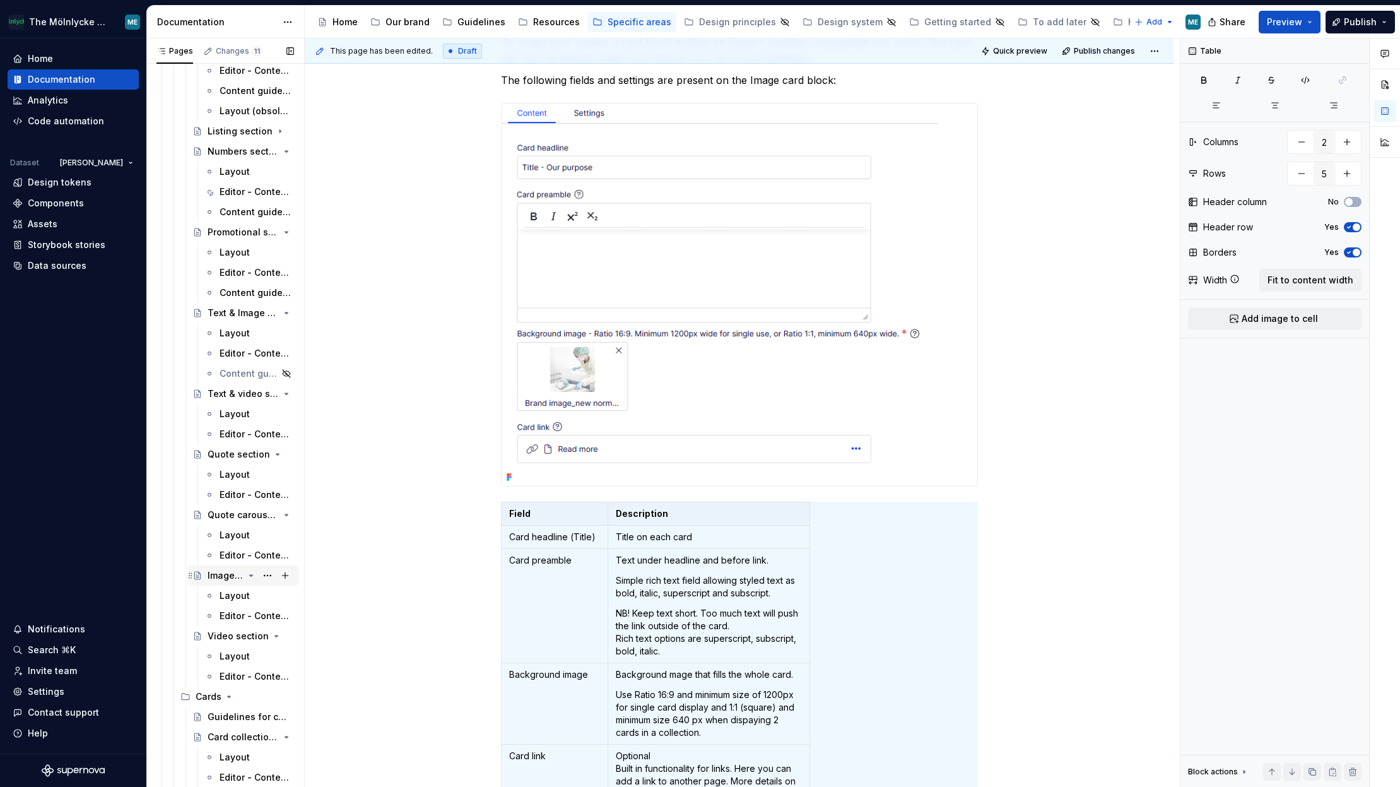
scroll to position [1956, 0]
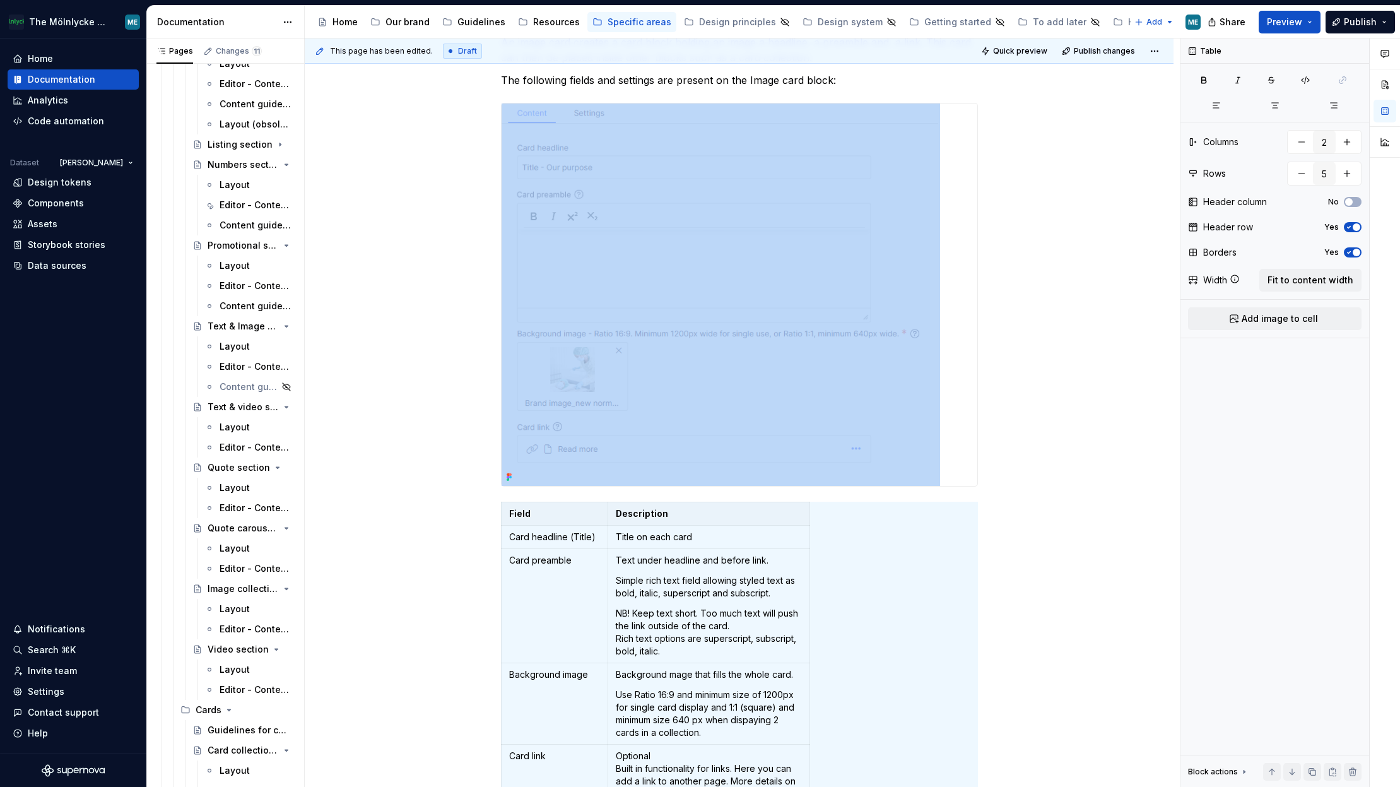
drag, startPoint x: 230, startPoint y: 283, endPoint x: 560, endPoint y: 307, distance: 330.3
click at [230, 283] on div "Editor - Content tab" at bounding box center [256, 286] width 72 height 13
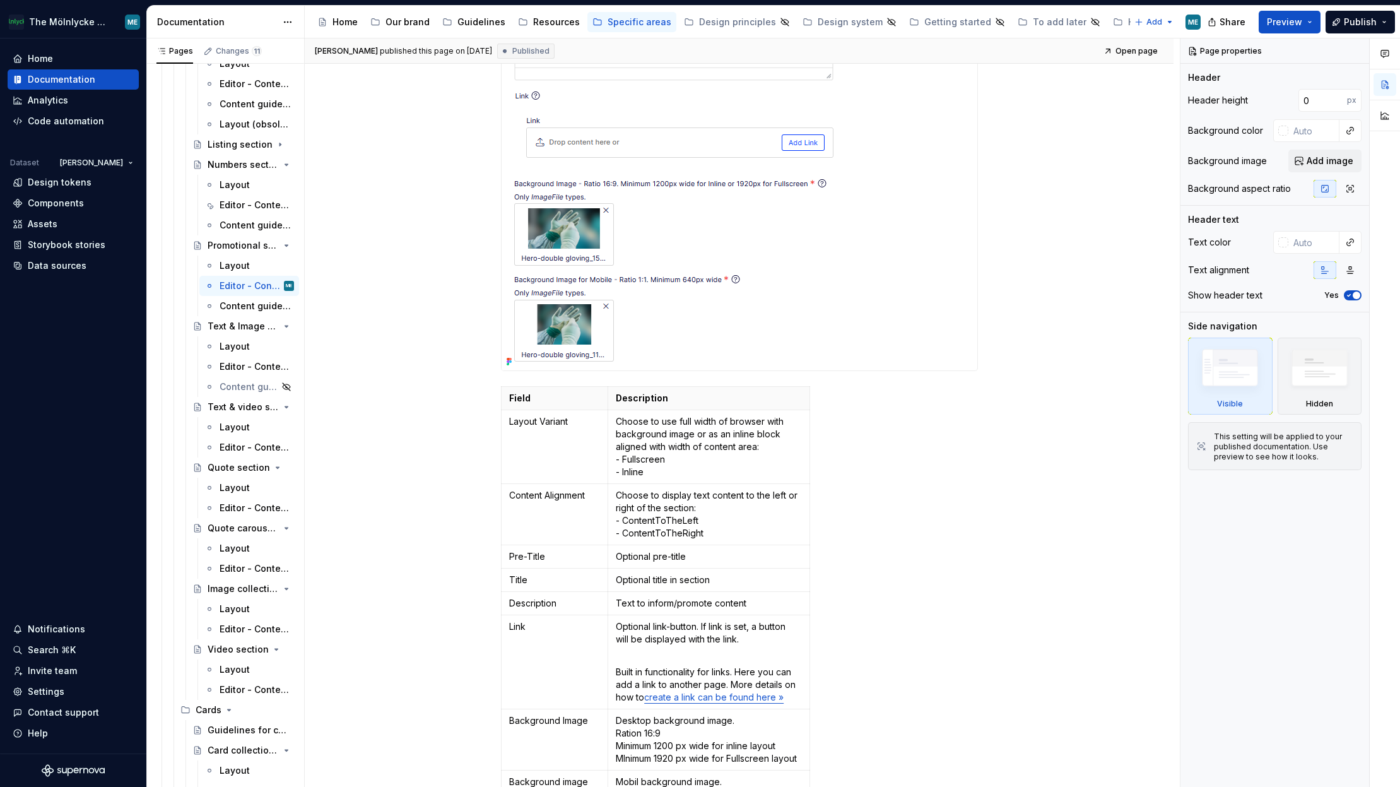
scroll to position [694, 0]
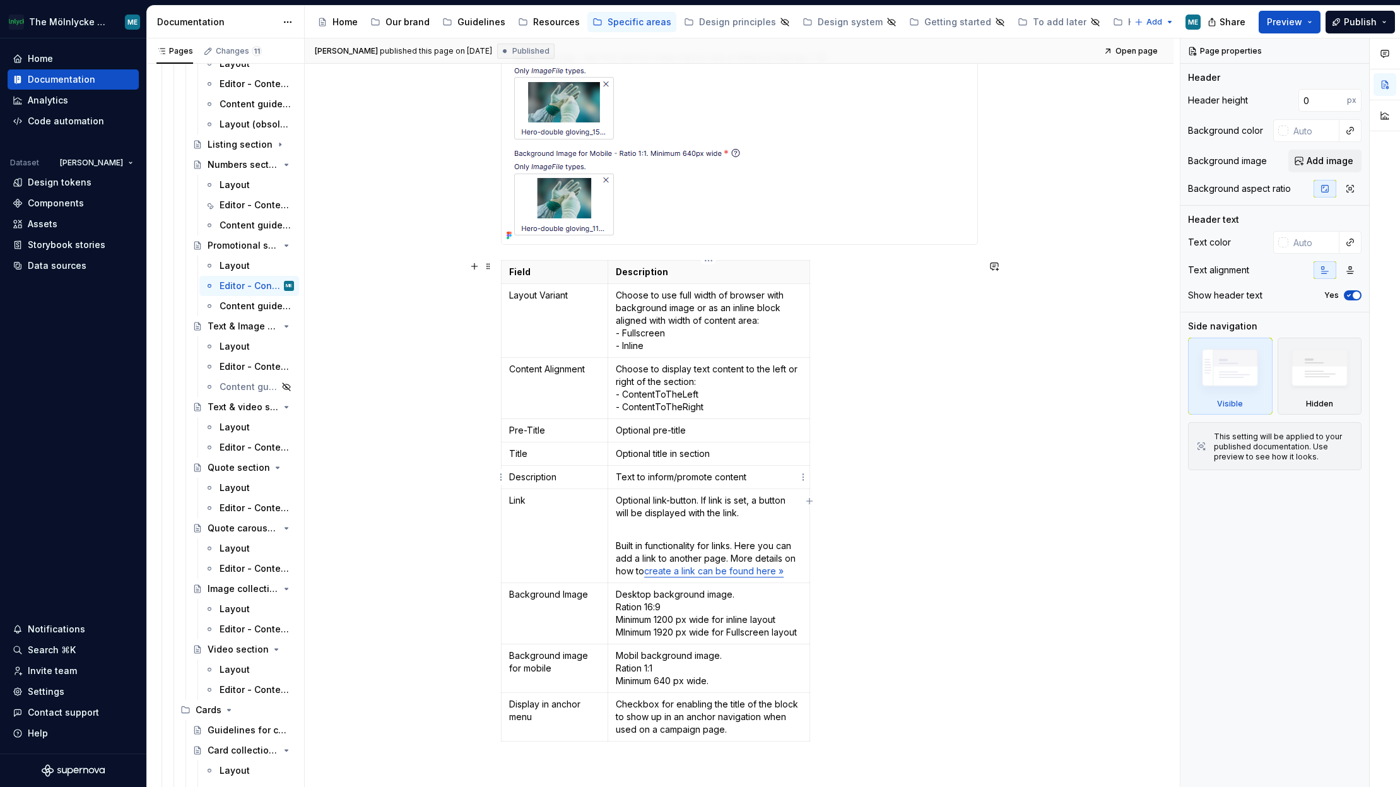
click at [760, 482] on p "Text to inform/promote content" at bounding box center [709, 477] width 186 height 13
type textarea "*"
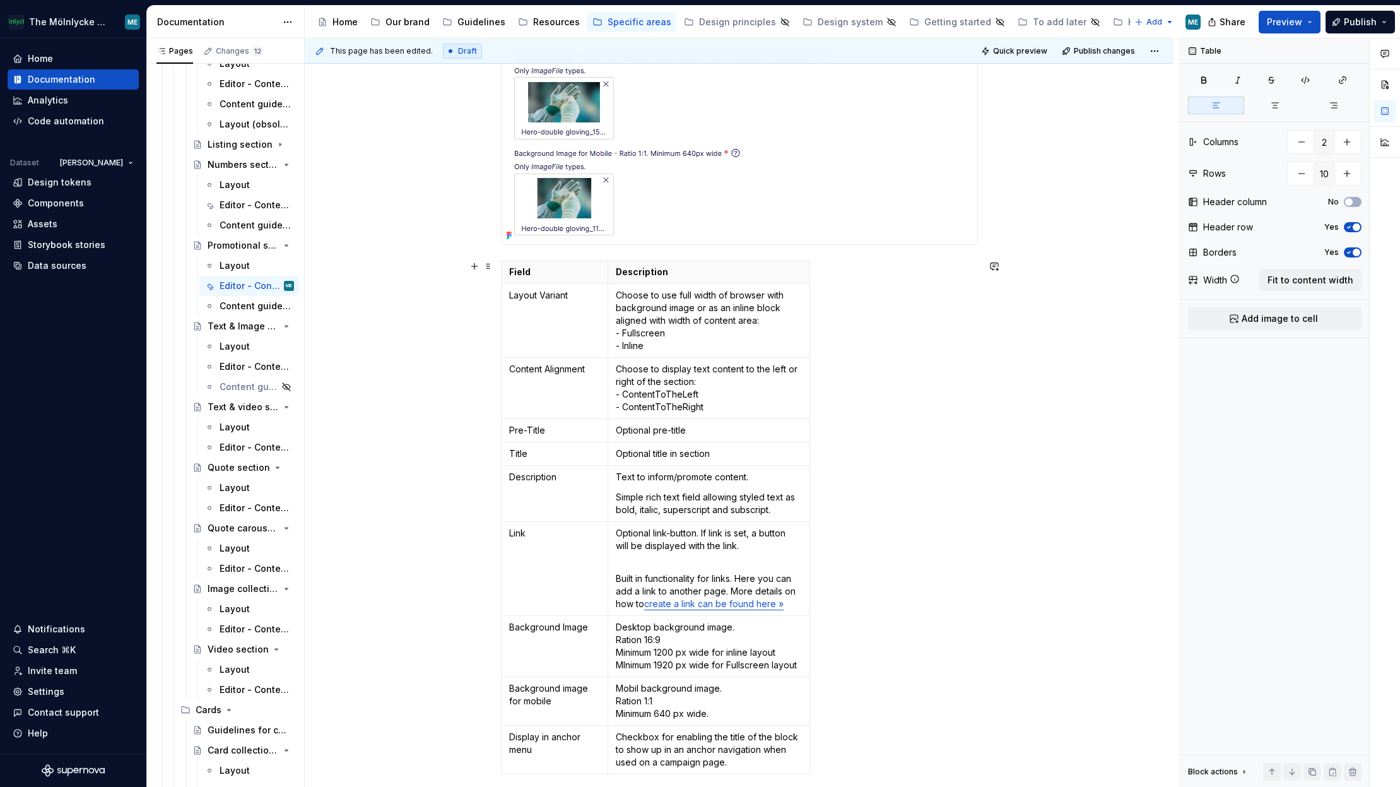
click at [901, 520] on div "Field Description Layout Variant Choose to use full width of browser with backg…" at bounding box center [739, 519] width 477 height 519
click at [1012, 466] on div "Create a new block of the chosen type ( guide to create a new block ) Promotion…" at bounding box center [739, 293] width 869 height 1536
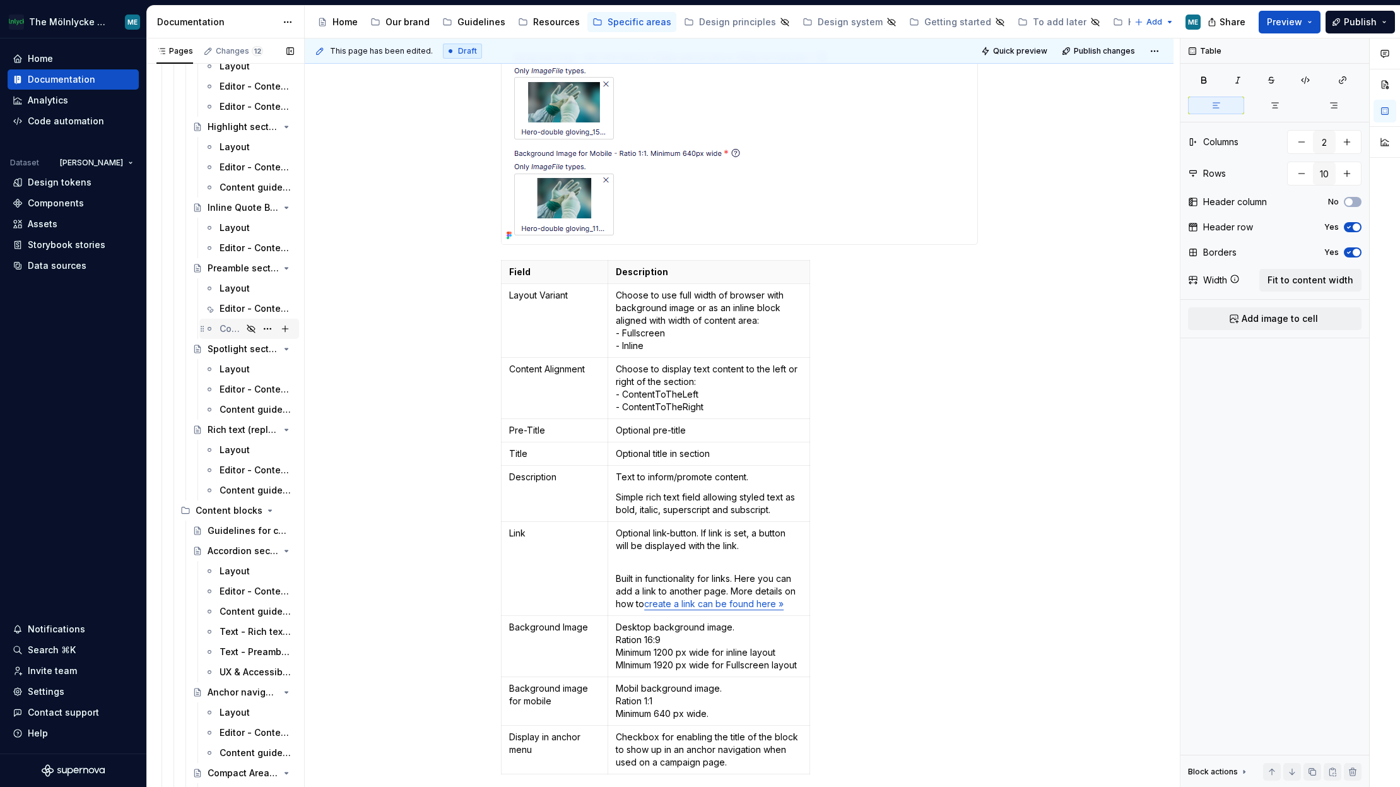
scroll to position [820, 0]
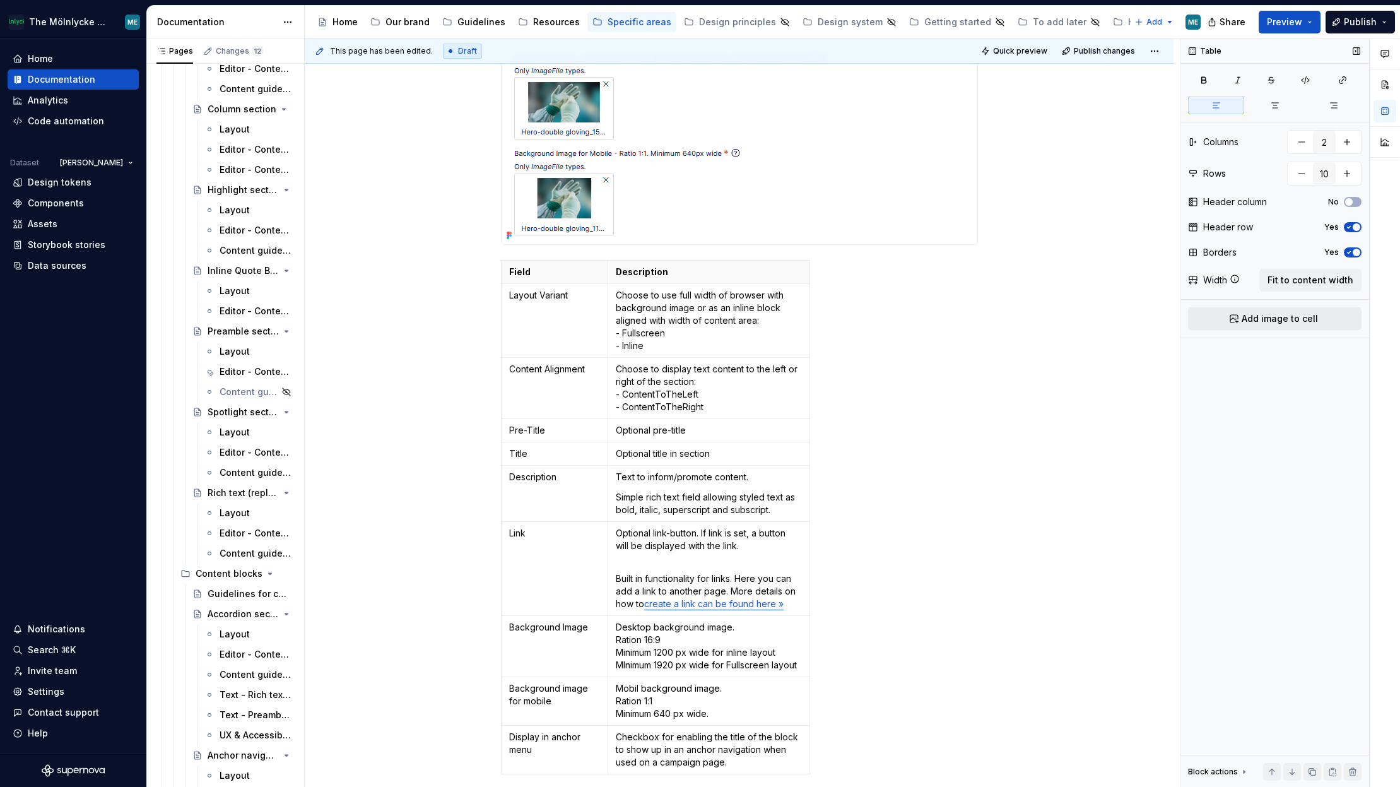
drag, startPoint x: 228, startPoint y: 228, endPoint x: 1192, endPoint y: 317, distance: 967.2
click at [228, 228] on div "Editor - Content tab" at bounding box center [256, 230] width 72 height 13
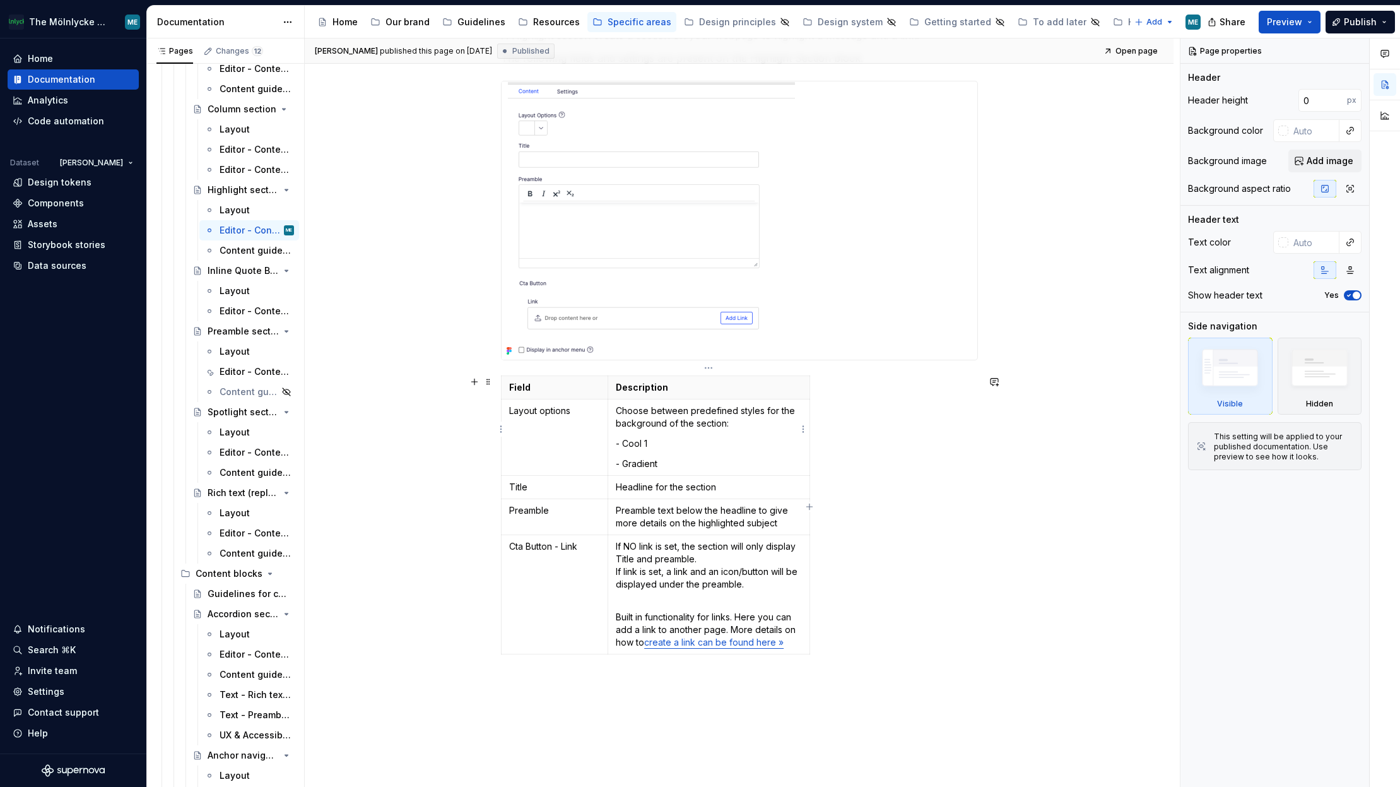
scroll to position [252, 0]
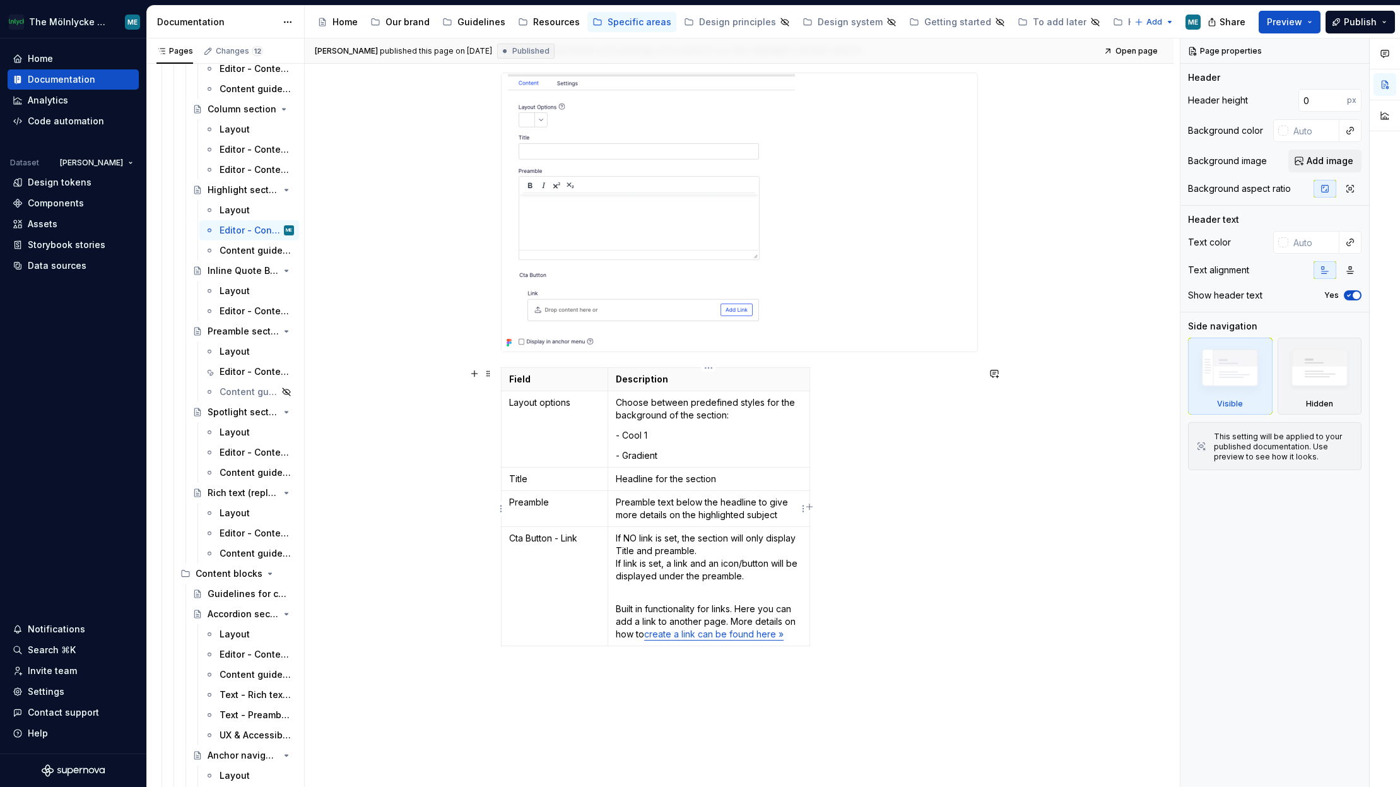
click at [788, 514] on p "Preamble text below the headline to give more details on the highlighted subject" at bounding box center [709, 508] width 186 height 25
type textarea "*"
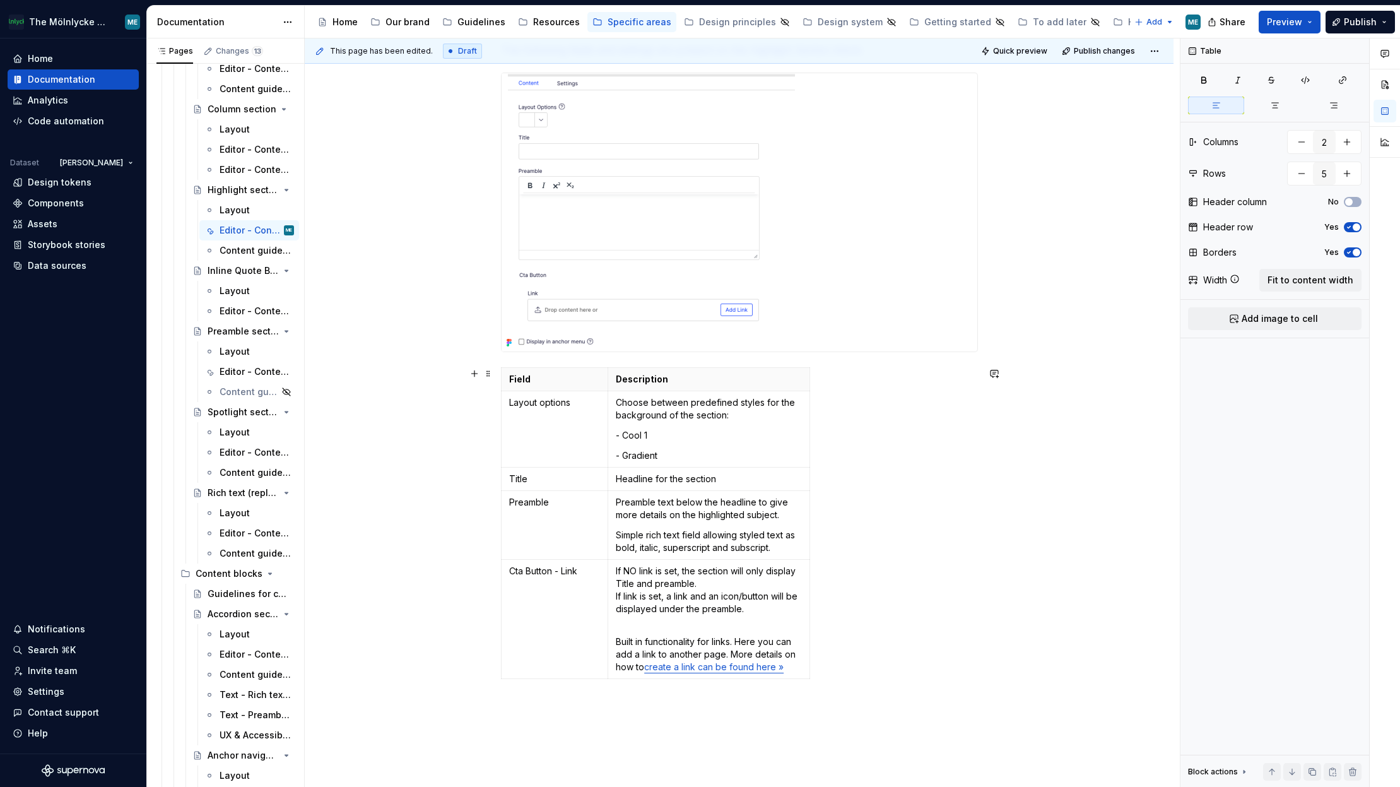
click at [1029, 571] on div "Create a new block of the chosen type ( guide to create a new block ) A Highlig…" at bounding box center [739, 466] width 869 height 999
click at [987, 285] on div "Create a new block of the chosen type ( guide to create a new block ) A Highlig…" at bounding box center [739, 466] width 869 height 999
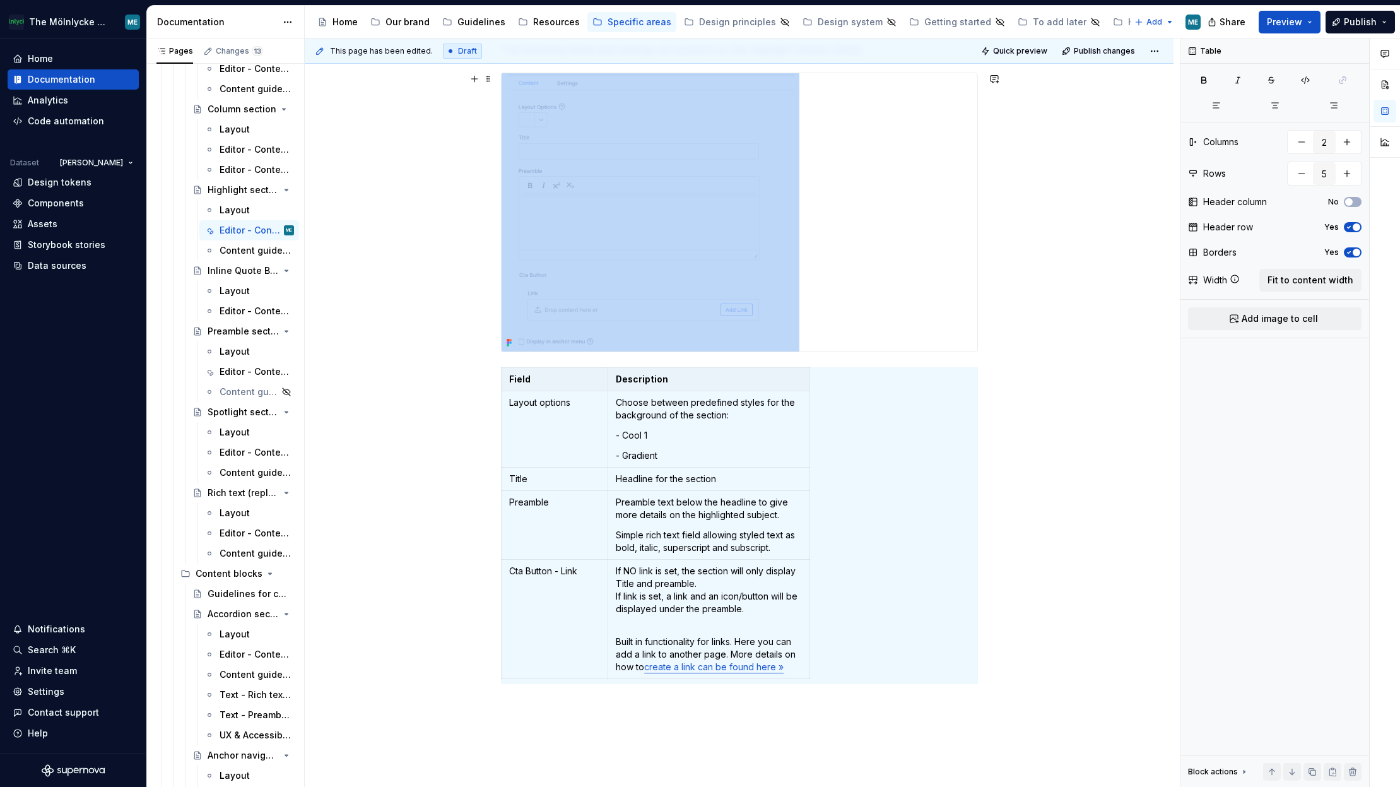
click at [1091, 322] on div "Create a new block of the chosen type ( guide to create a new block ) A Highlig…" at bounding box center [739, 466] width 869 height 999
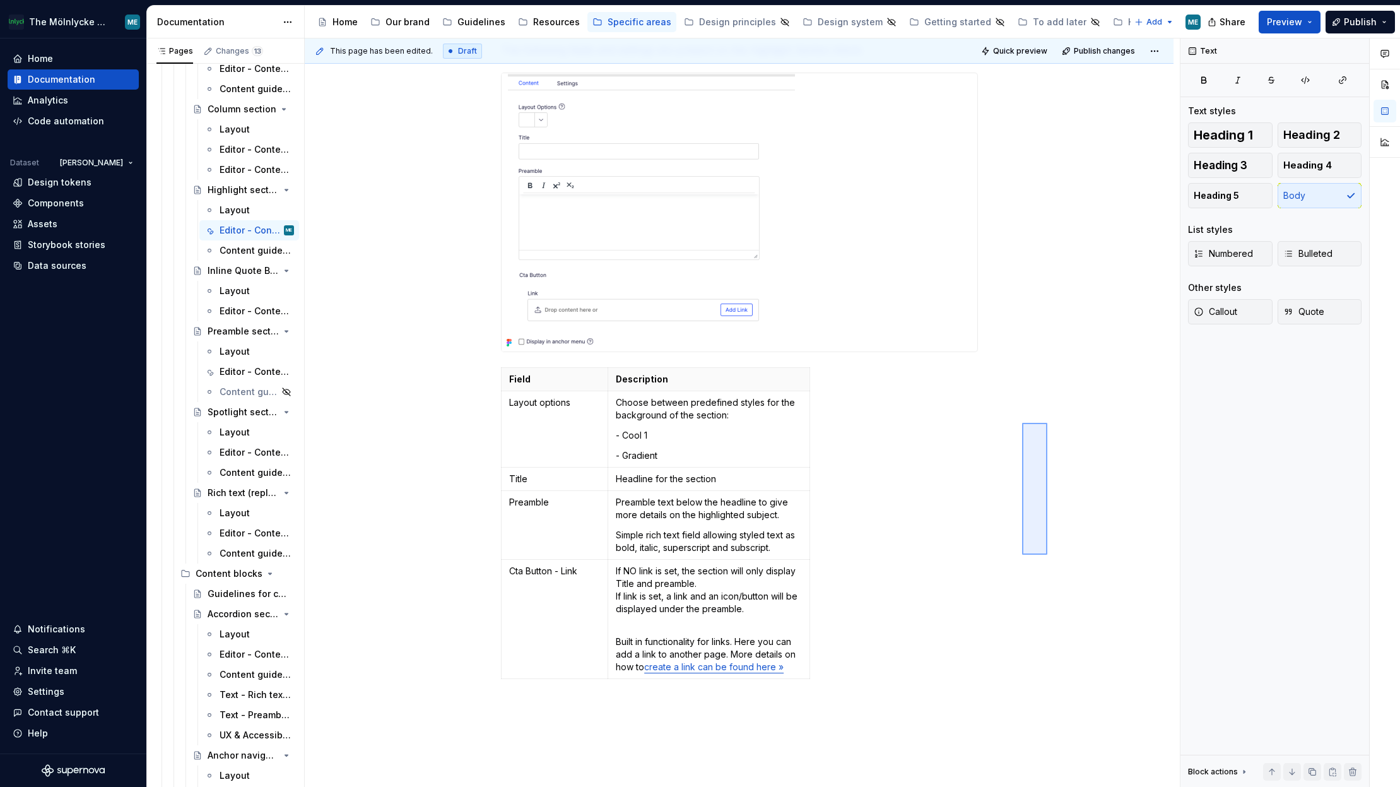
click at [1022, 556] on div "This page has been edited. Draft Quick preview Publish changes Highlight sectio…" at bounding box center [742, 412] width 875 height 749
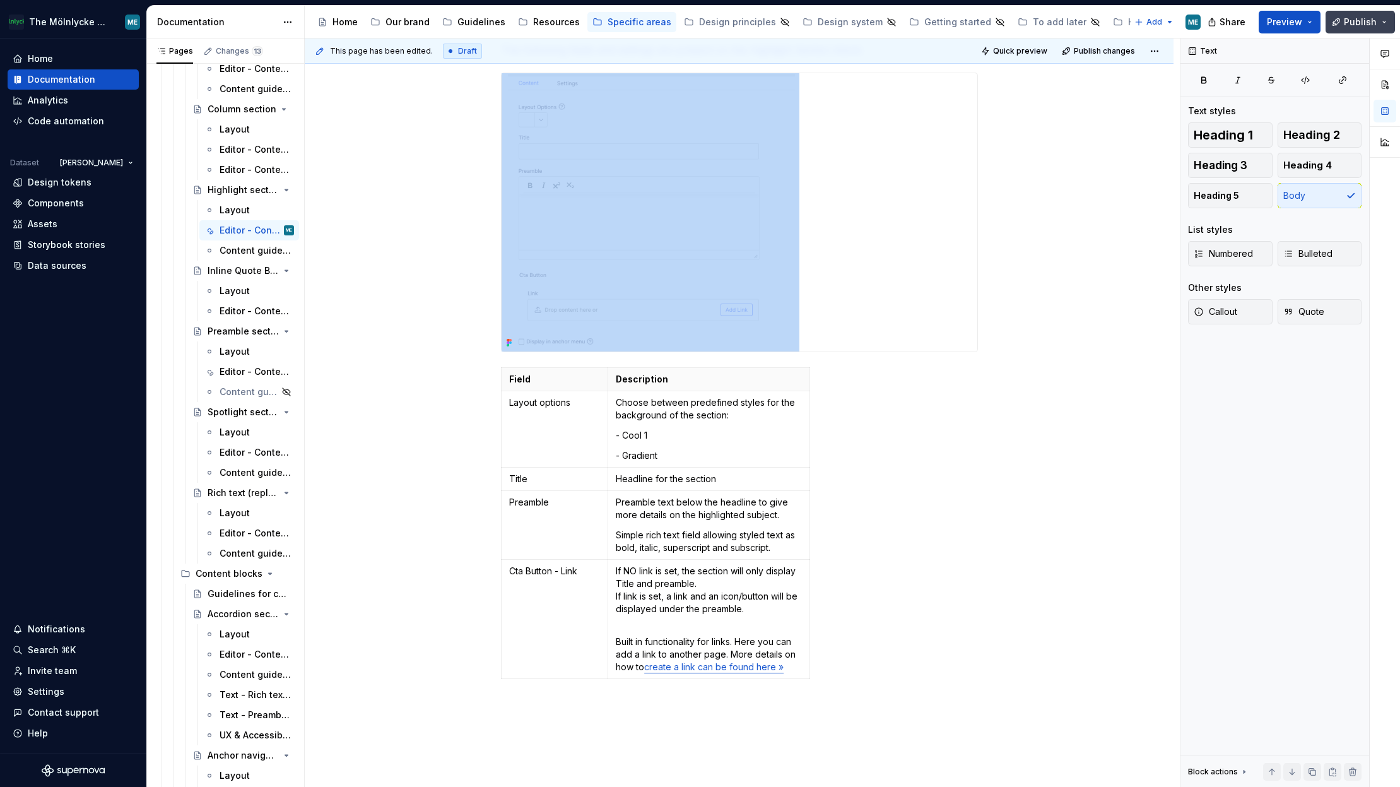
click at [1375, 21] on span "Publish" at bounding box center [1360, 22] width 33 height 13
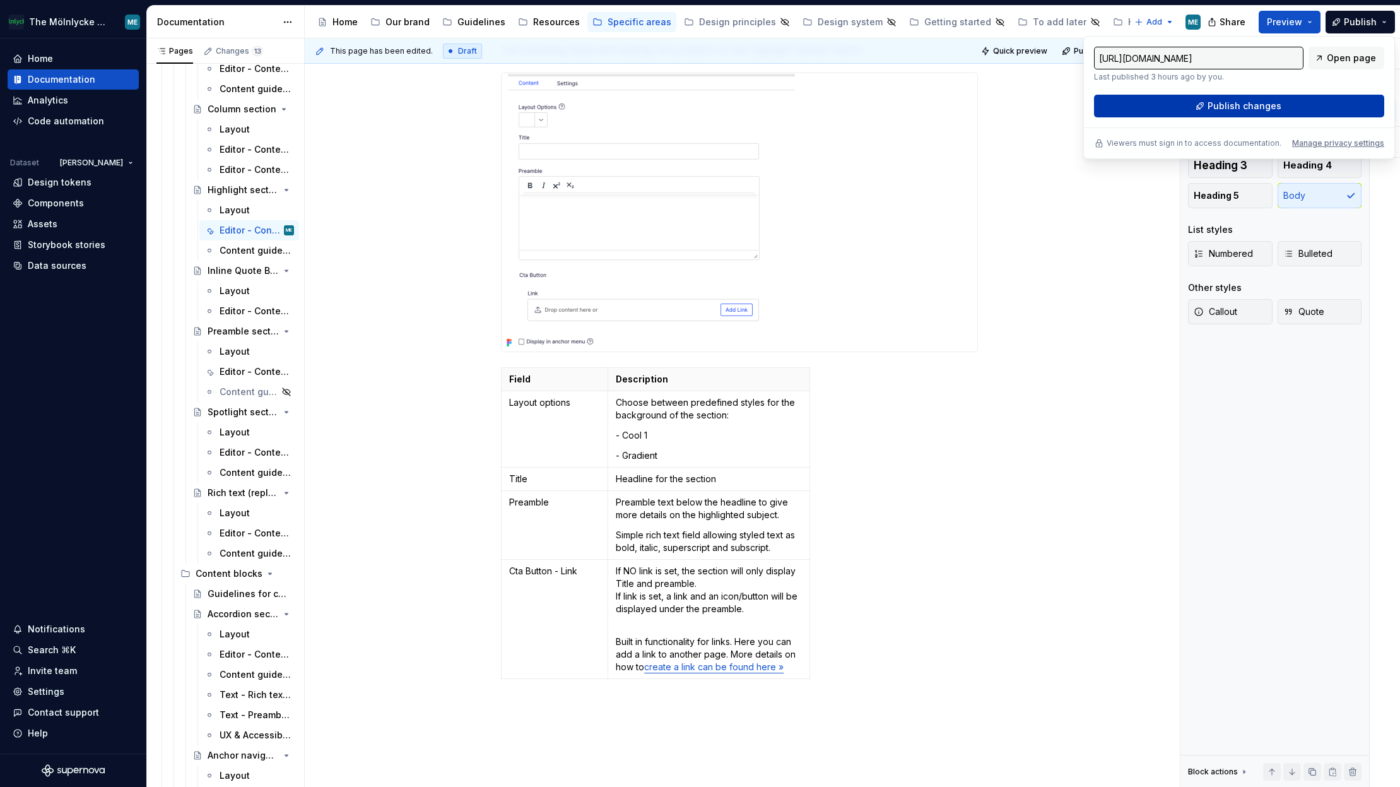
click at [1255, 99] on button "Publish changes" at bounding box center [1239, 106] width 290 height 23
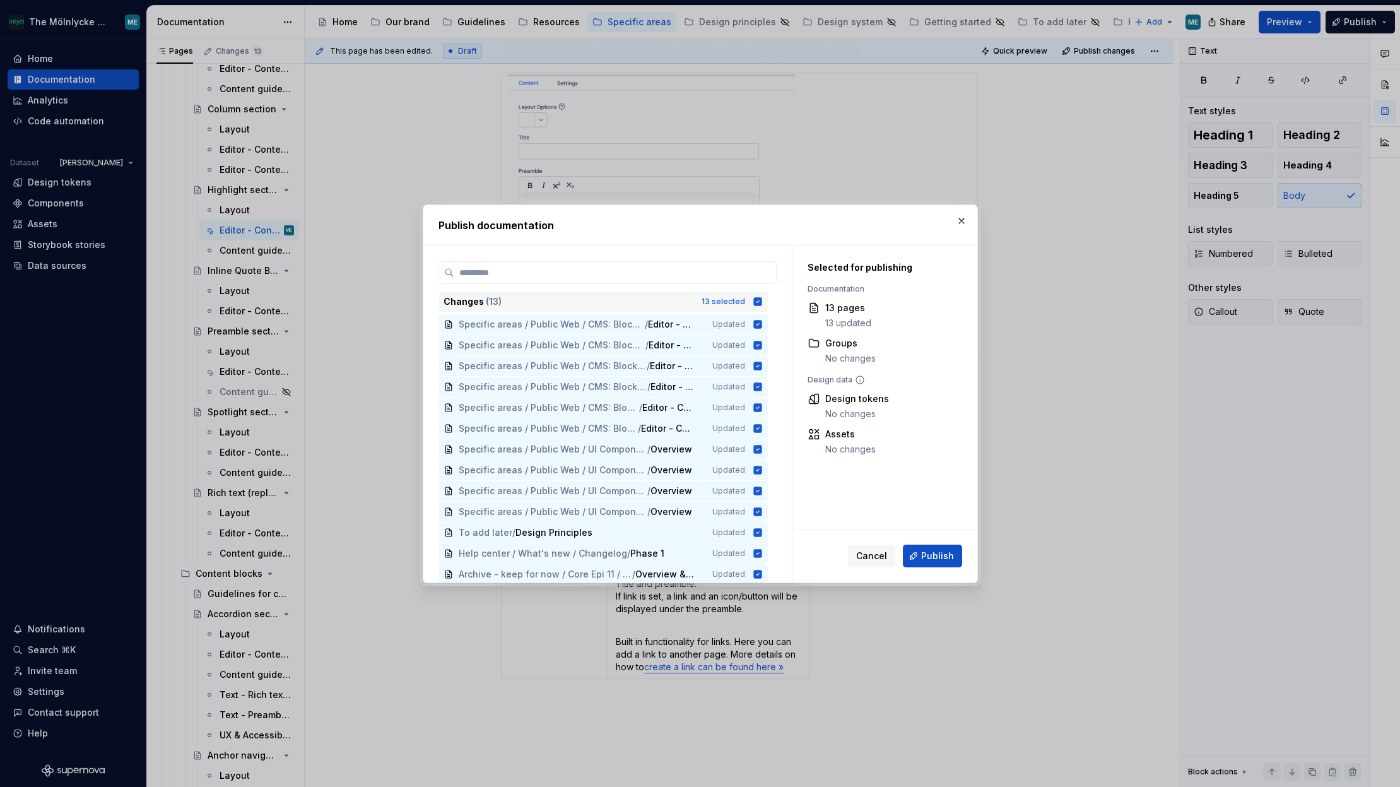
click at [762, 300] on icon at bounding box center [758, 301] width 8 height 8
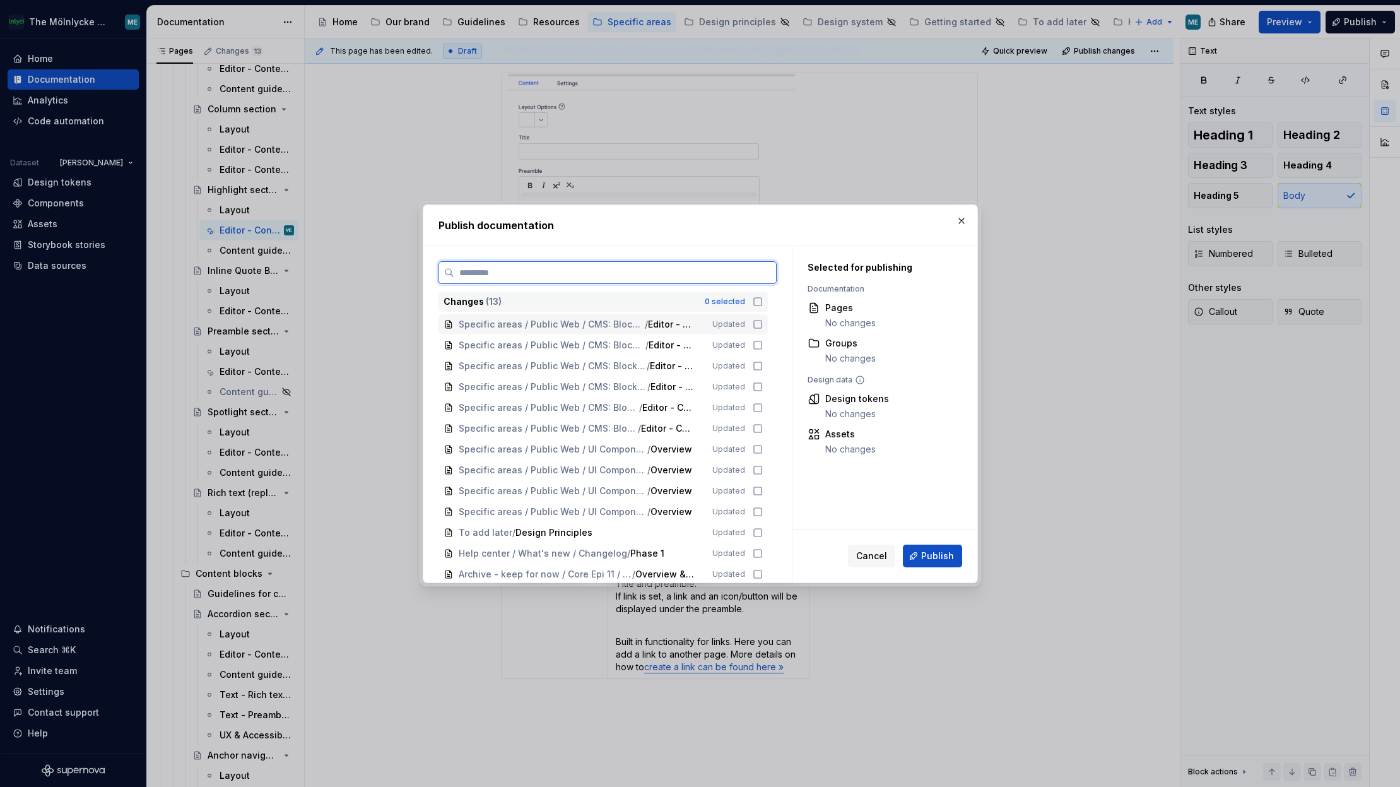
click at [757, 330] on div "Specific areas / Public Web / CMS: Block types / Text blocks / Highlight sectio…" at bounding box center [603, 324] width 329 height 20
click at [757, 345] on icon at bounding box center [758, 345] width 10 height 10
click at [760, 362] on icon at bounding box center [758, 366] width 10 height 10
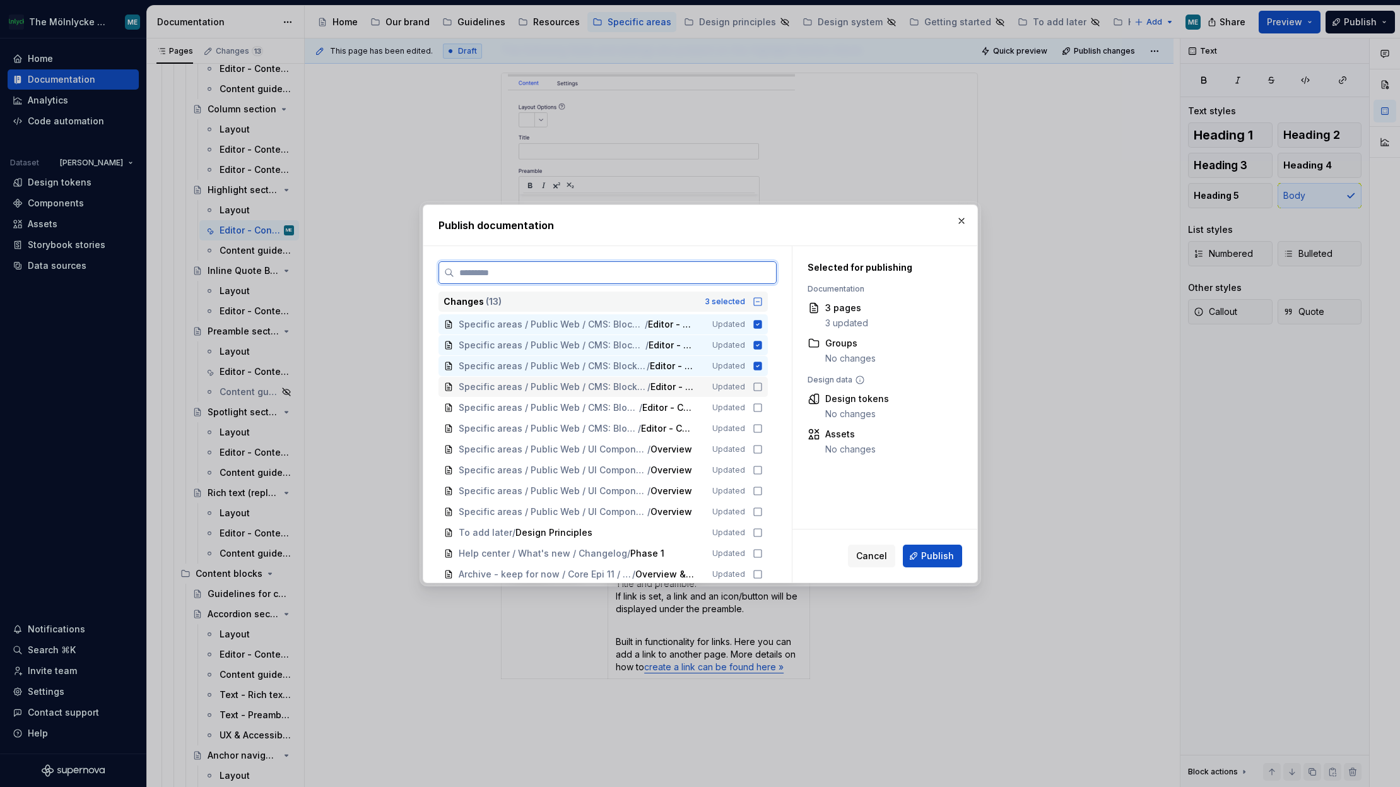
click at [757, 393] on div "Specific areas / Public Web / CMS: Block types / Content blocks / Promotional s…" at bounding box center [603, 387] width 329 height 20
click at [759, 410] on icon at bounding box center [758, 408] width 10 height 10
click at [757, 430] on icon at bounding box center [758, 428] width 10 height 10
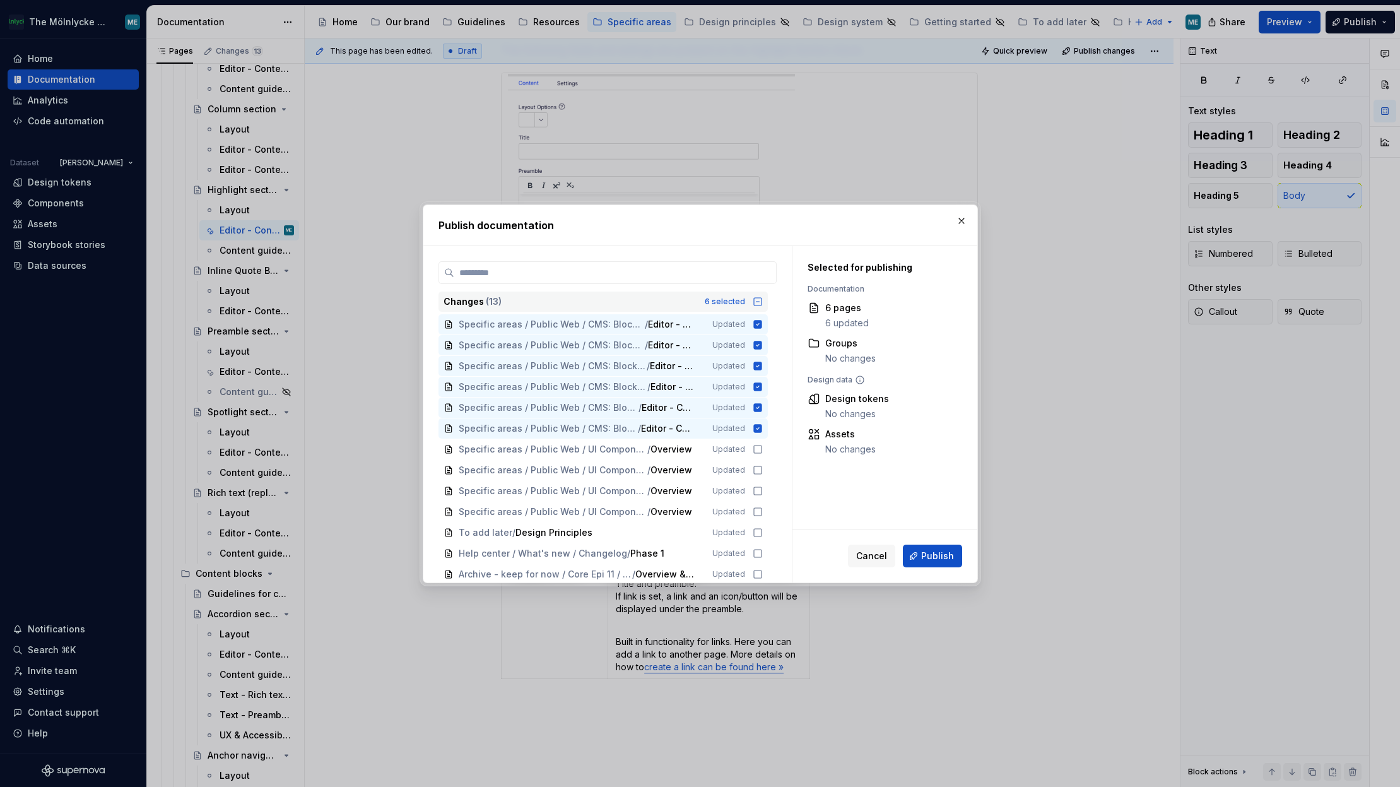
click at [933, 557] on span "Publish" at bounding box center [937, 556] width 33 height 13
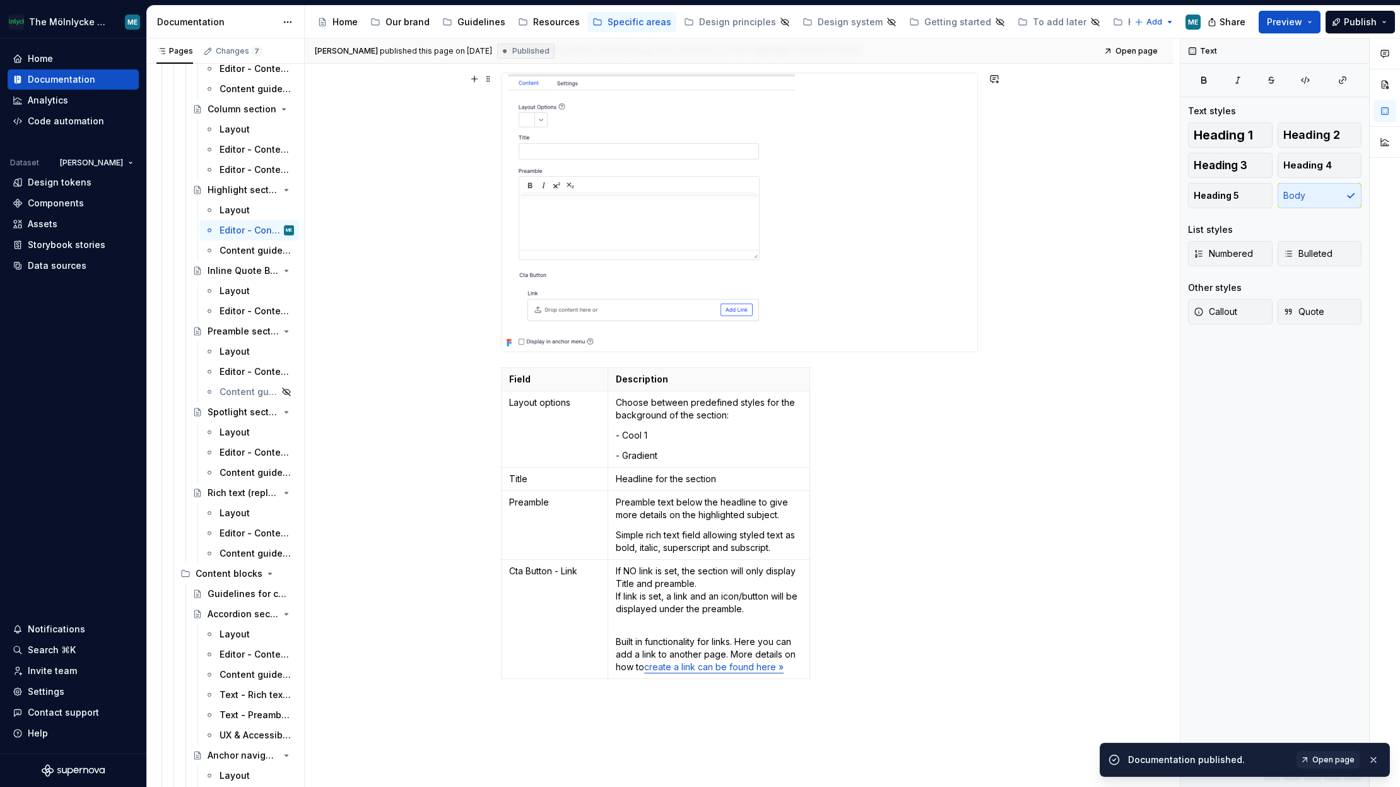
click at [1109, 192] on div "Create a new block of the chosen type ( guide to create a new block ) A Highlig…" at bounding box center [739, 466] width 869 height 999
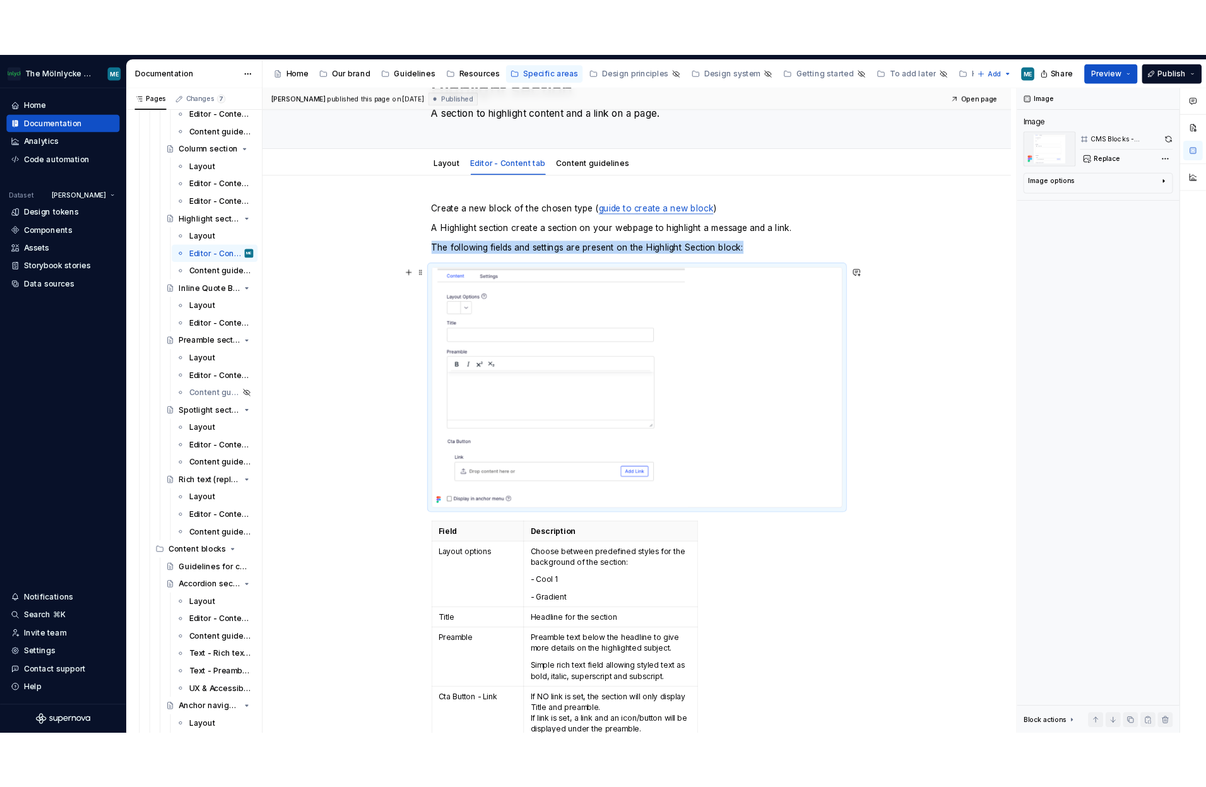
scroll to position [0, 0]
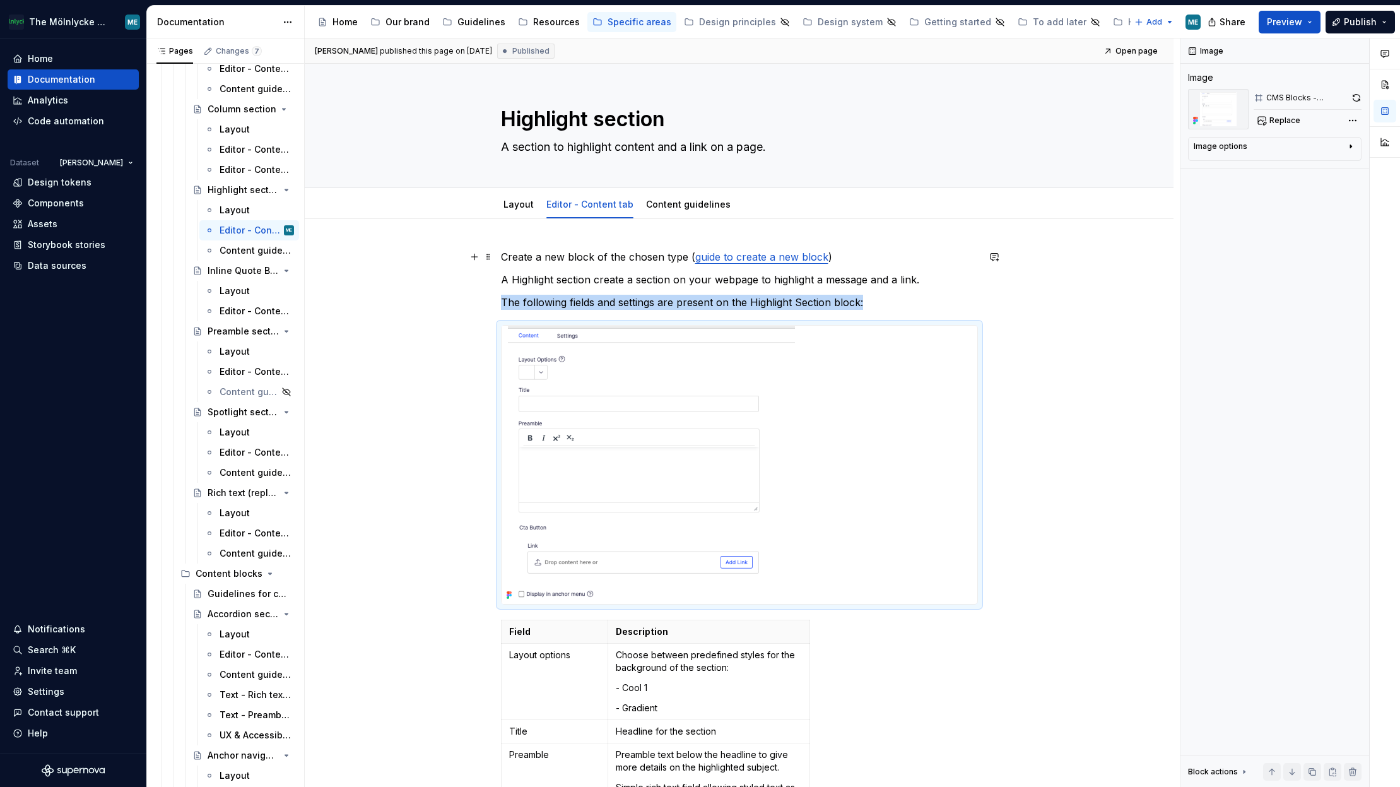
click at [1036, 257] on div "Create a new block of the chosen type ( guide to create a new block ) A Highlig…" at bounding box center [739, 718] width 869 height 999
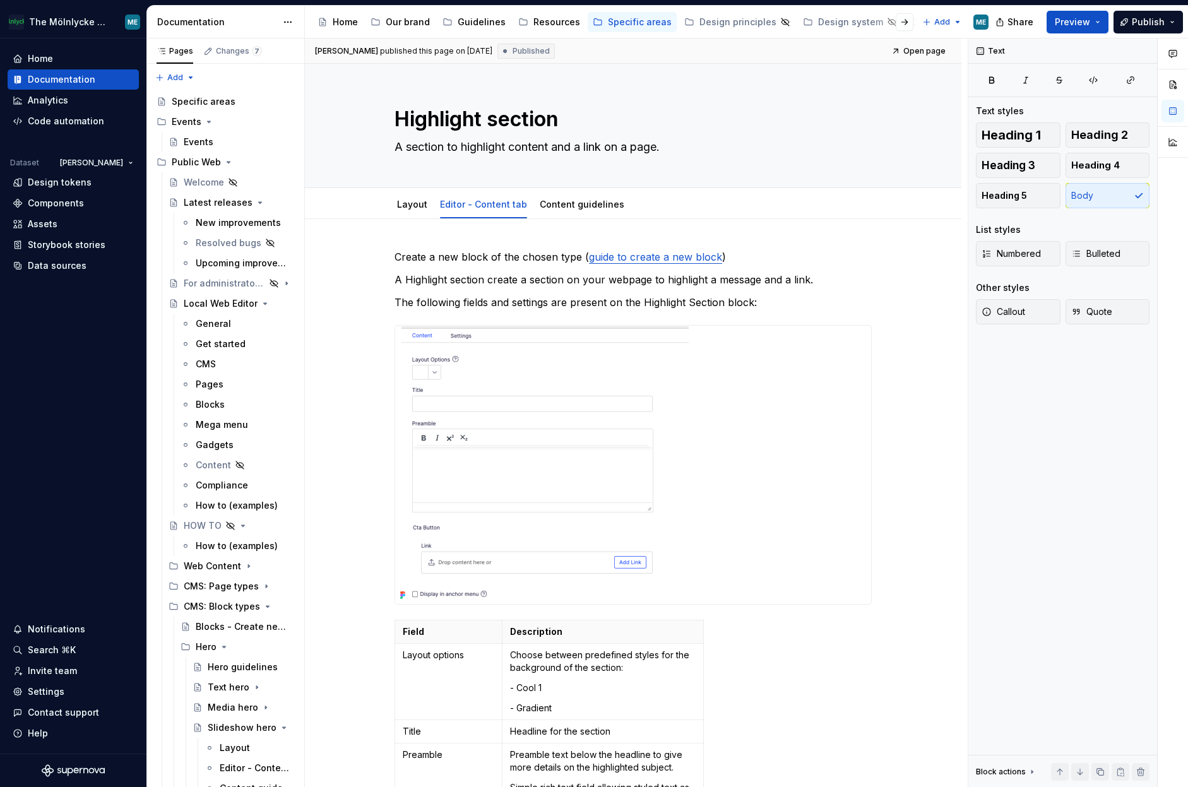
type textarea "*"
